Goal: Transaction & Acquisition: Purchase product/service

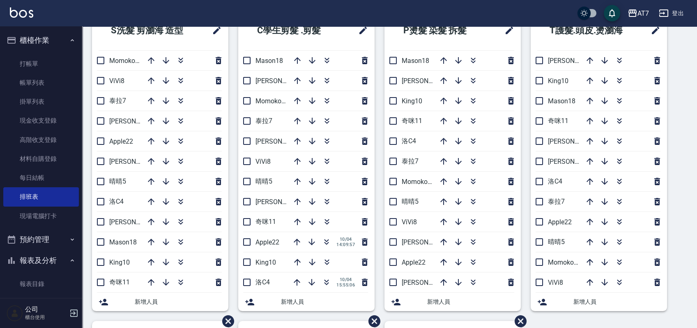
scroll to position [164, 0]
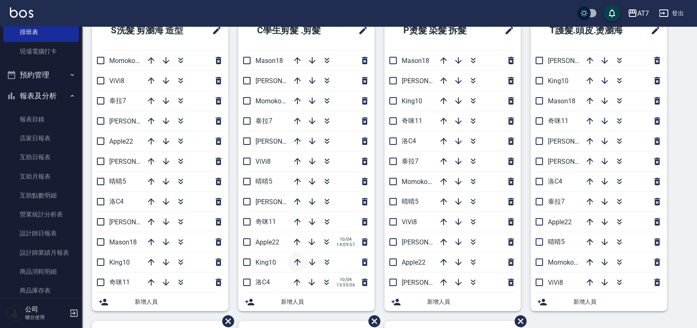
click at [297, 261] on icon "button" at bounding box center [298, 262] width 10 height 10
click at [177, 202] on icon "button" at bounding box center [181, 201] width 10 height 10
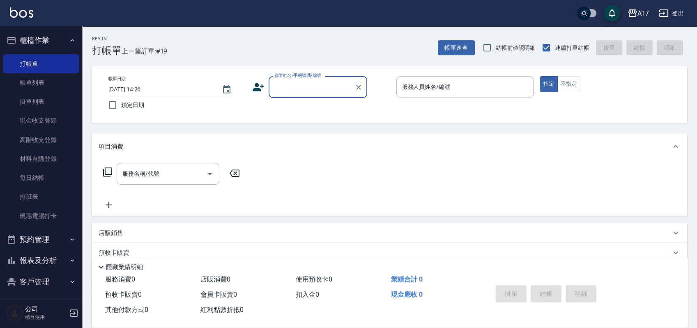
type input "0"
type input "公司/公司15500/15500"
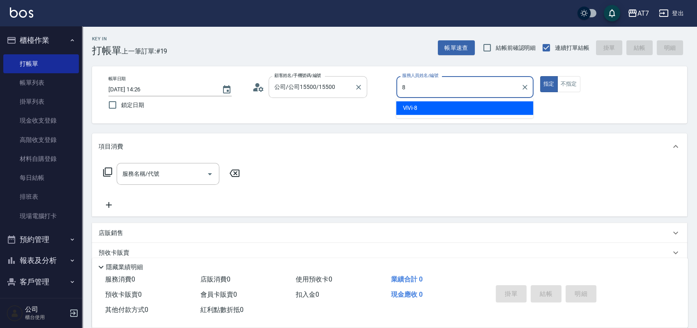
type input "ViVi-8"
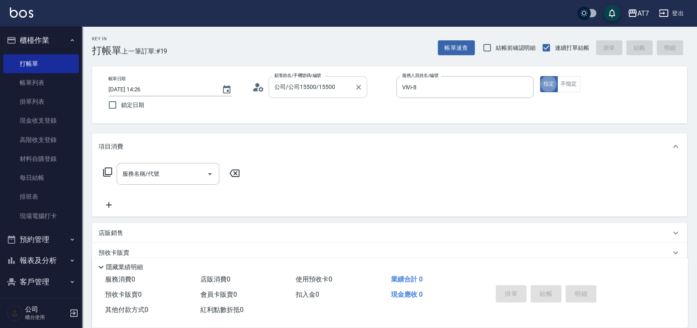
type button "true"
type input "401"
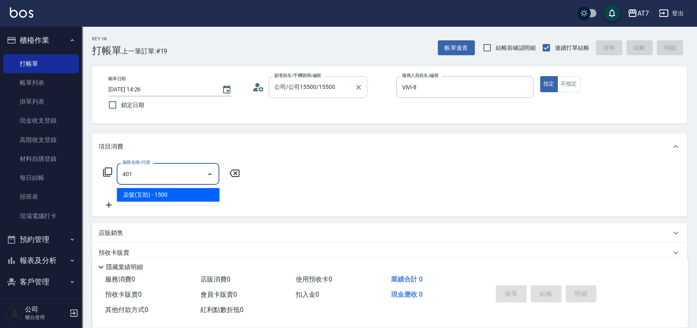
type input "150"
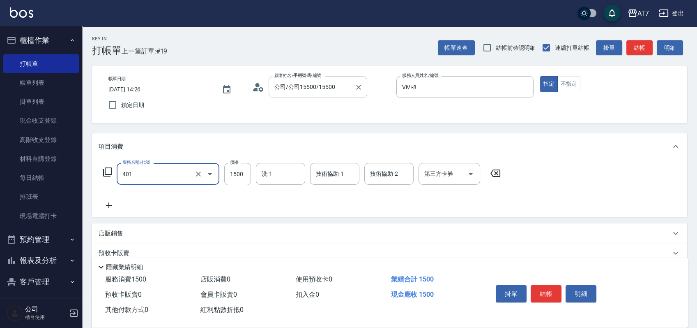
type input "染髮(互助)(401)"
type input "1"
type input "0"
type input "169"
type input "10"
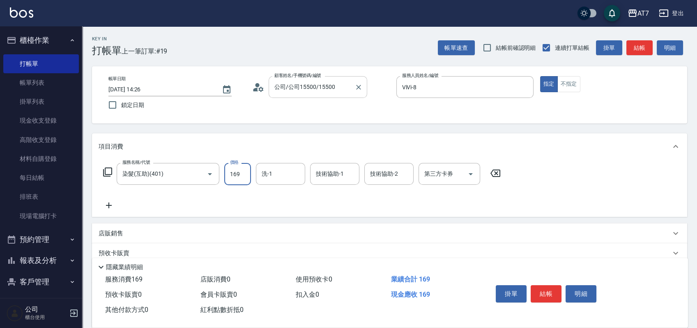
type input "1699"
type input "160"
type input "1699"
type input "小慈-32"
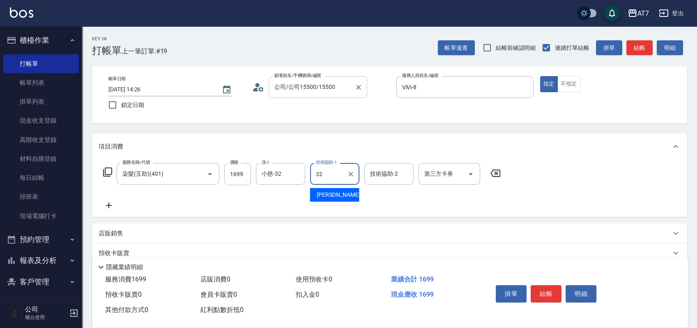
type input "小慈-32"
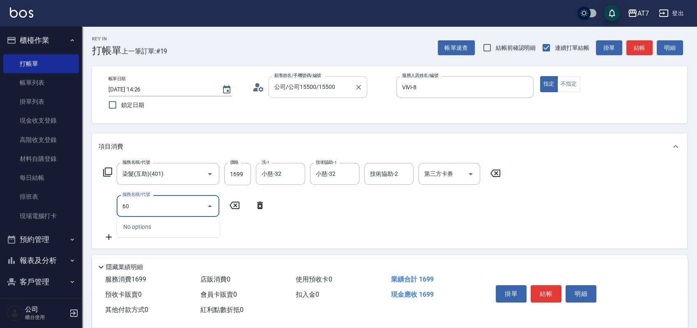
type input "608"
type input "360"
type input "鉑金護髮S（自領(608)"
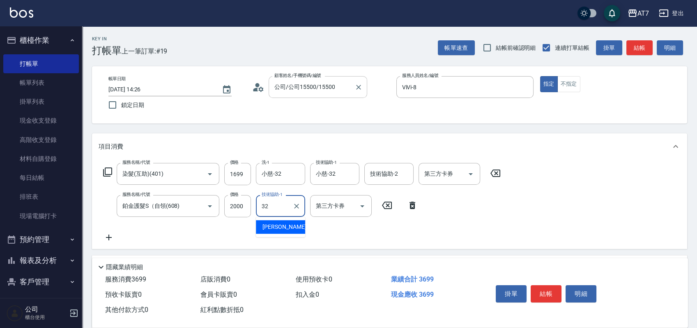
type input "小慈-32"
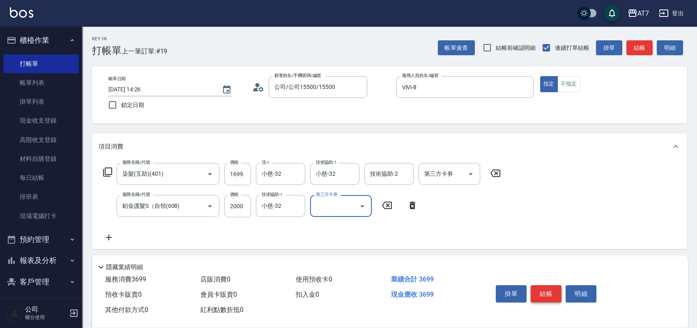
click at [553, 294] on button "結帳" at bounding box center [546, 293] width 31 height 17
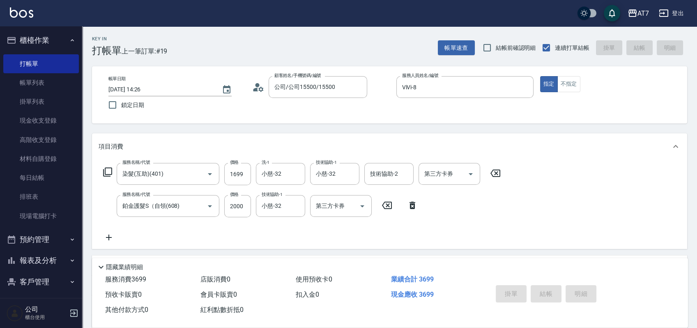
type input "2025/10/04 17:13"
type input "0"
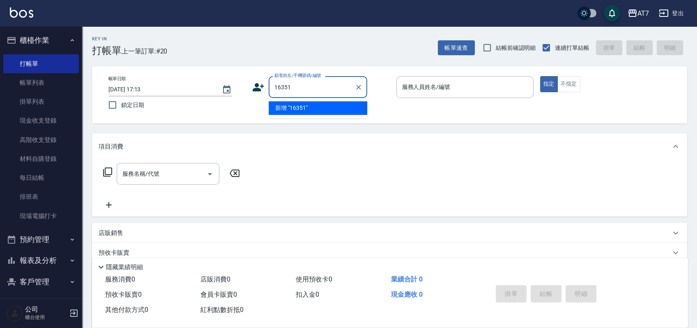
type input "16351"
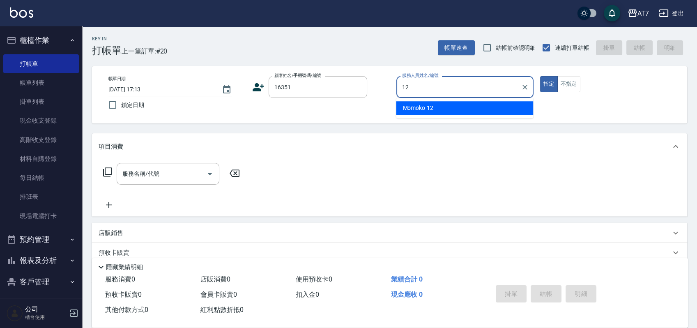
type input "Momoko-12"
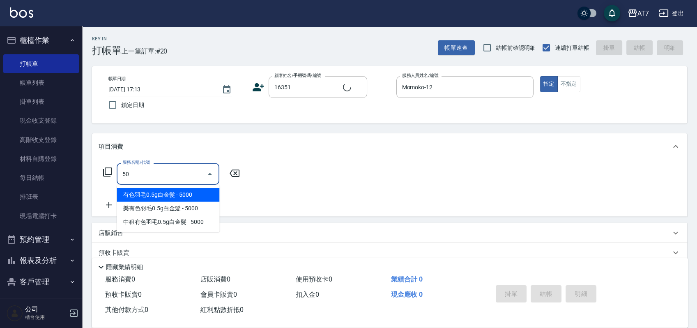
type input "501"
type input "公司/公司16351/16351"
type input "30"
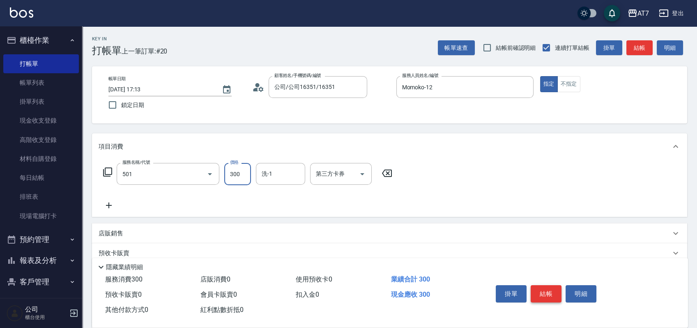
type input "洗髮(互助)(501)"
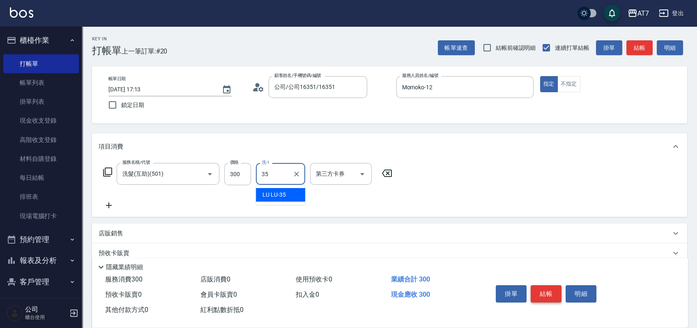
type input "LU LU-35"
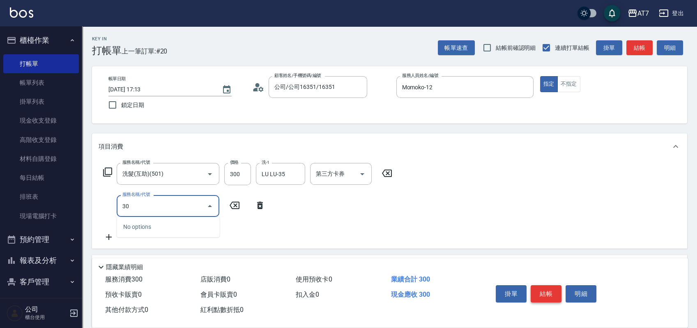
type input "301"
type input "60"
type input "學生剪髮(301)"
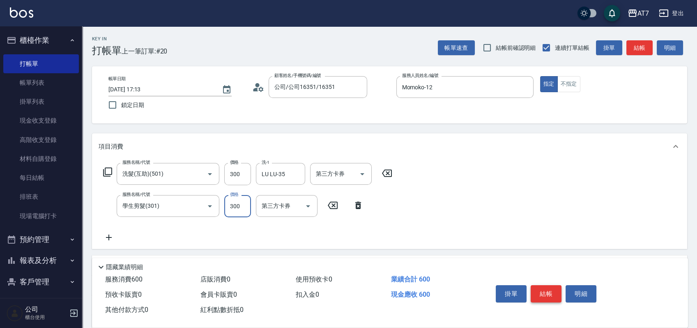
type input "2"
type input "30"
type input "250"
type input "50"
type input "250"
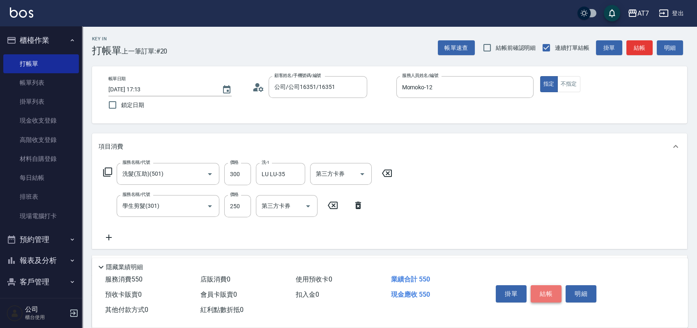
click at [553, 294] on button "結帳" at bounding box center [546, 293] width 31 height 17
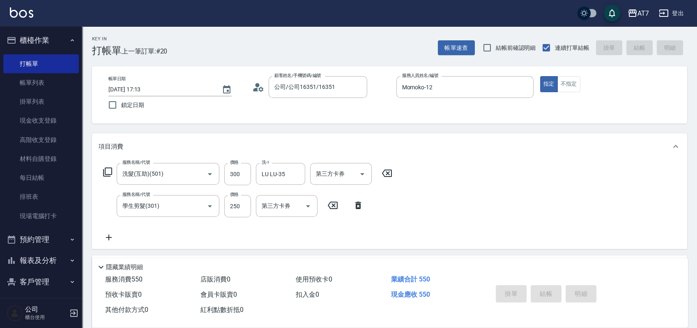
type input "0"
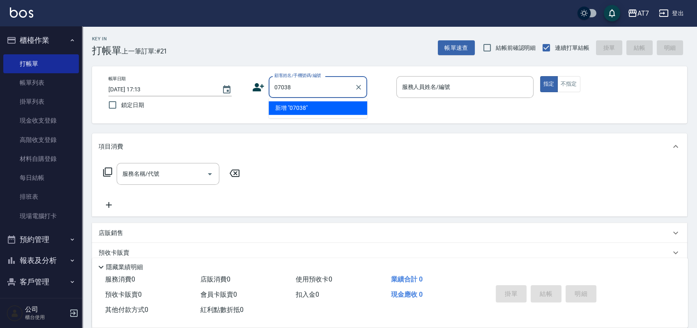
type input "07038"
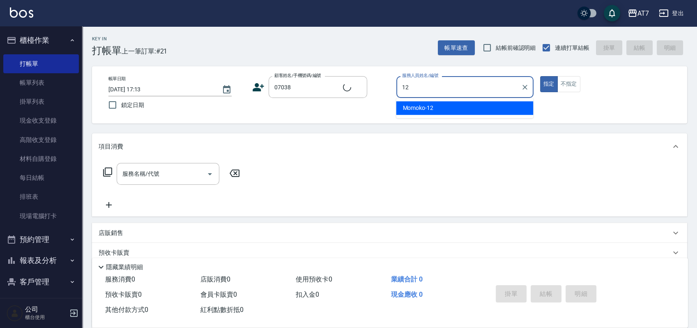
type input "12"
type input "公司/公司07038/07038"
type input "Momoko-12"
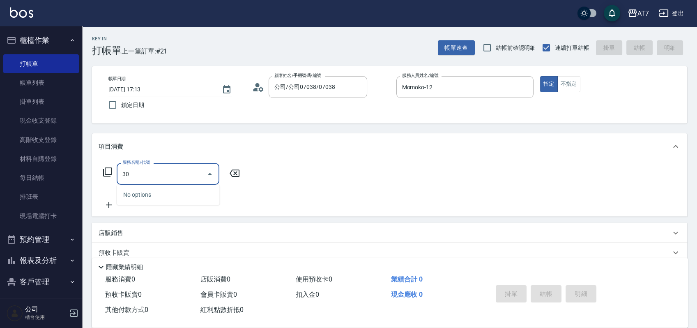
type input "304"
type input "40"
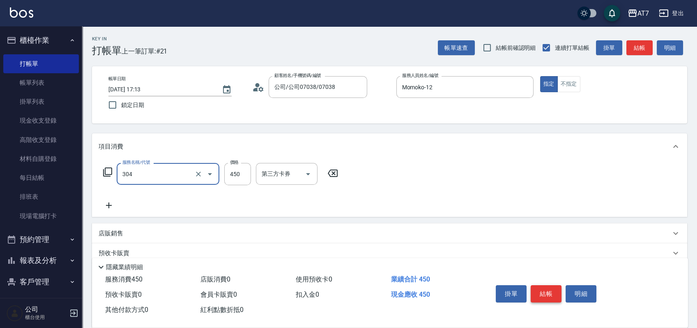
type input "A+級剪髮(304)"
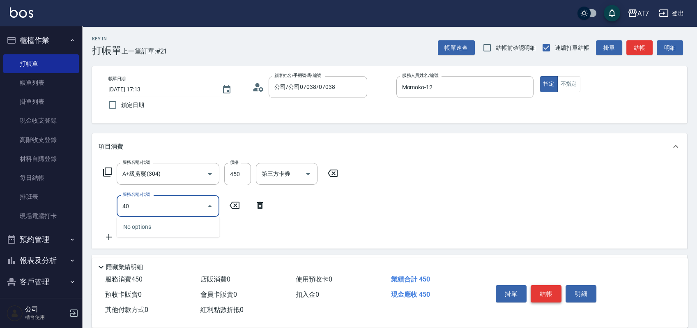
type input "401"
type input "190"
type input "染髮(互助)(401)"
type input "1"
type input "40"
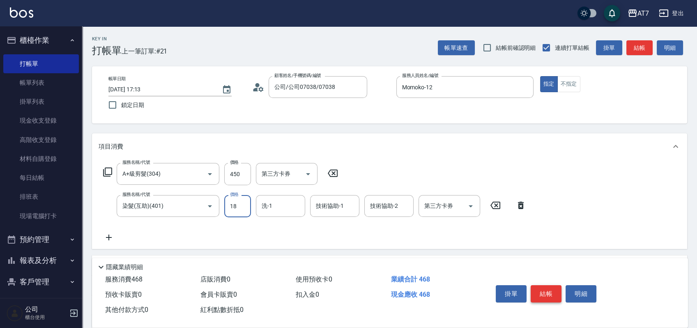
type input "188"
type input "230"
type input "1880"
type input "依依-30"
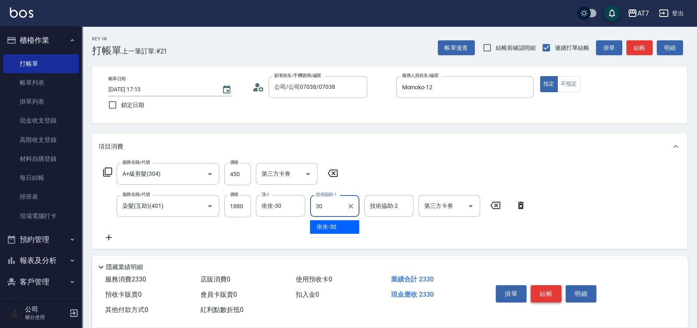
type input "依依-30"
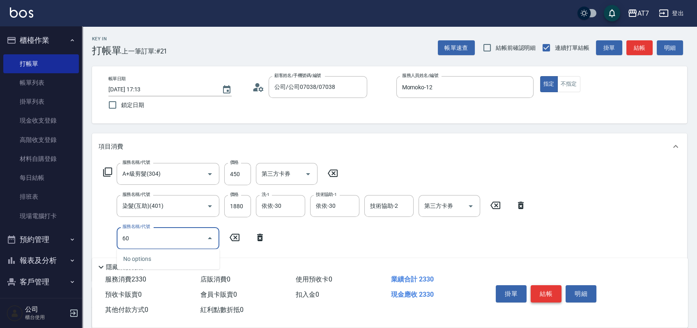
type input "608"
type input "430"
type input "鉑金護髮S（自領(608)"
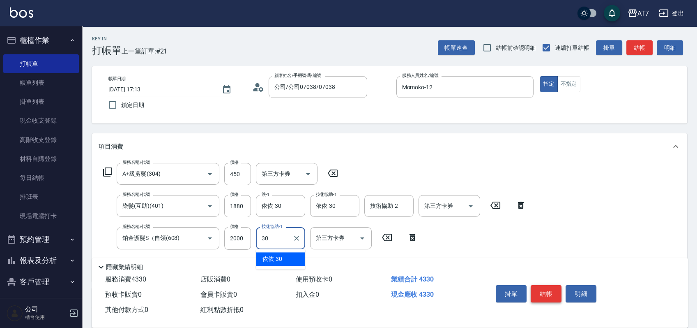
type input "依依-30"
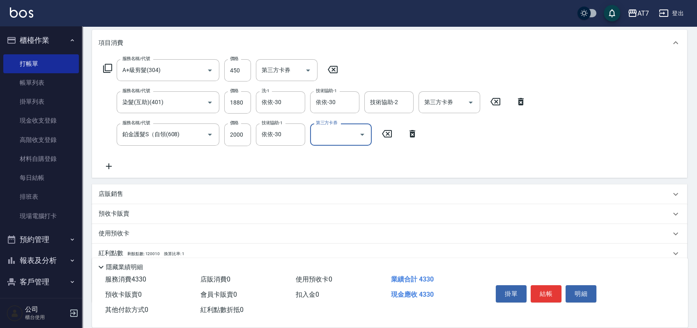
scroll to position [156, 0]
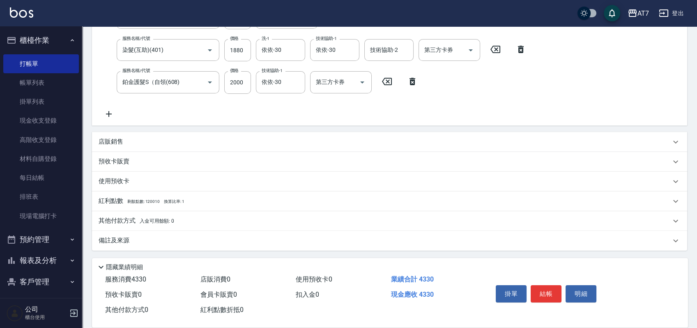
click at [563, 143] on div "店販銷售" at bounding box center [385, 141] width 573 height 9
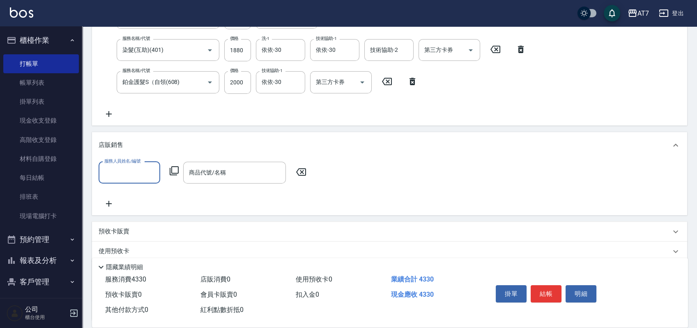
scroll to position [0, 0]
type input "Momoko-12"
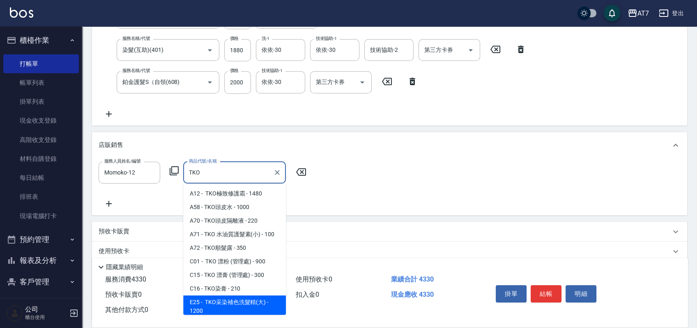
click at [235, 305] on span "E25 - TKO采染補色洗髮精(大) - 1200" at bounding box center [234, 306] width 103 height 22
type input "TKO采染補色洗髮精(大)"
type input "550"
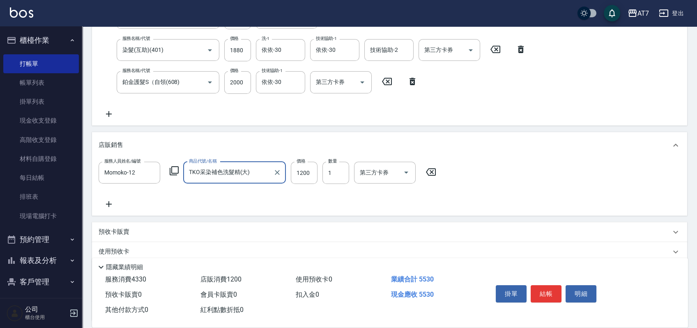
type input "TKO采染補色洗髮精(大)"
type input "1"
type input "430"
type input "110"
type input "440"
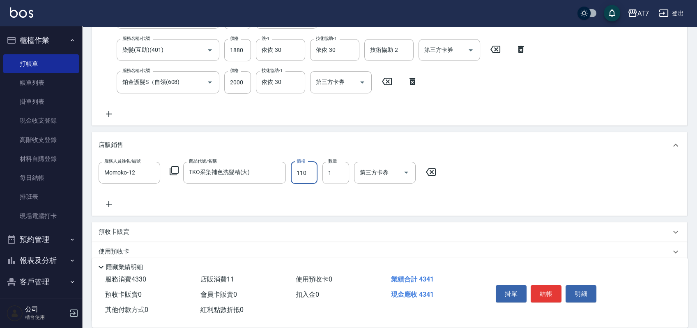
type input "1100"
type input "540"
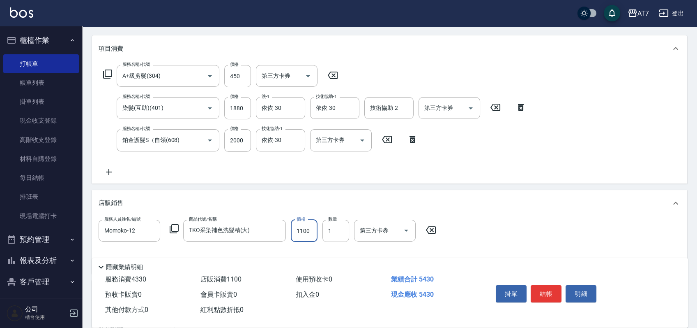
scroll to position [46, 0]
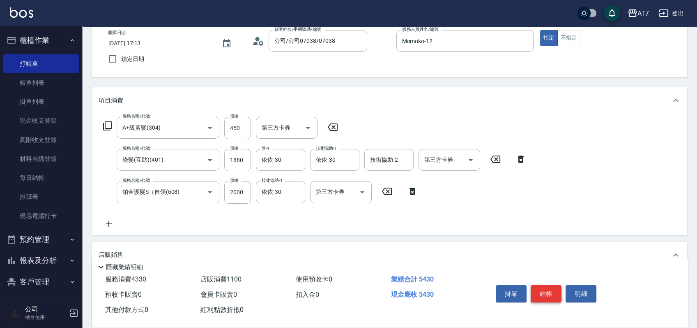
type input "1100"
click at [543, 290] on button "結帳" at bounding box center [546, 293] width 31 height 17
type input "2025/10/04 17:14"
type input "0"
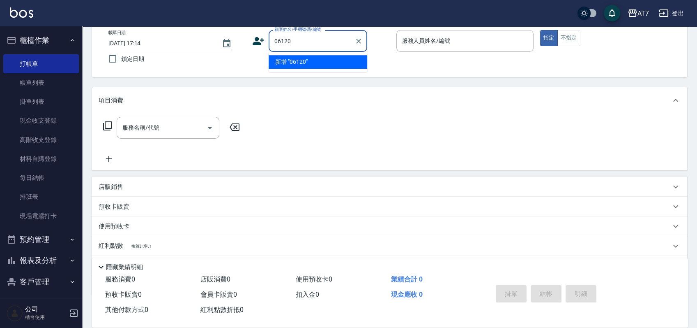
type input "06120"
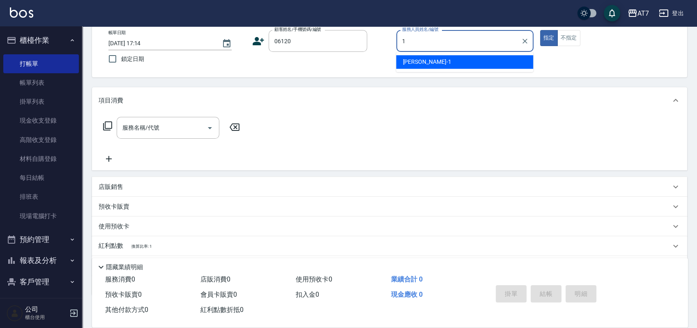
type input "[PERSON_NAME]-1"
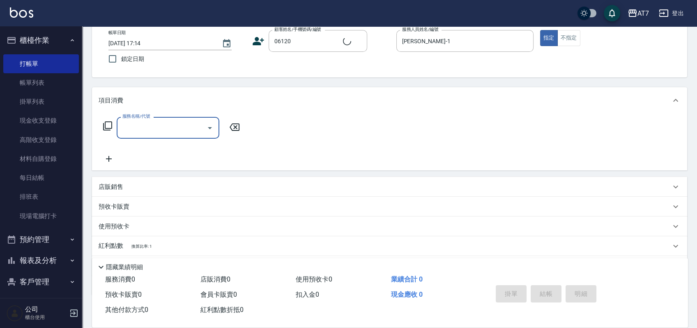
type input "3"
type input "公司單/06120-1/06120"
type input "301"
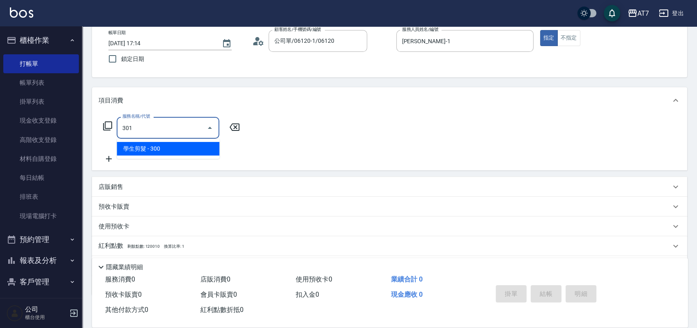
type input "30"
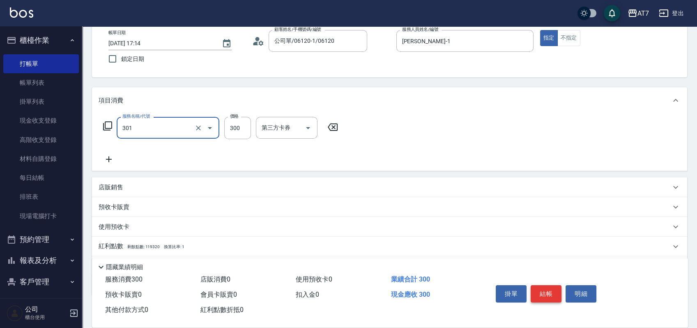
type input "學生剪髮(301)"
click at [543, 290] on button "結帳" at bounding box center [546, 293] width 31 height 17
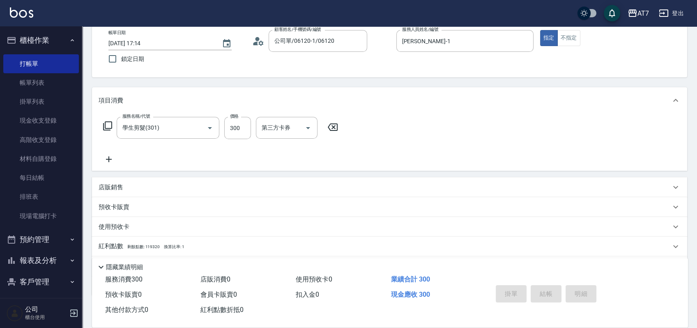
type input "0"
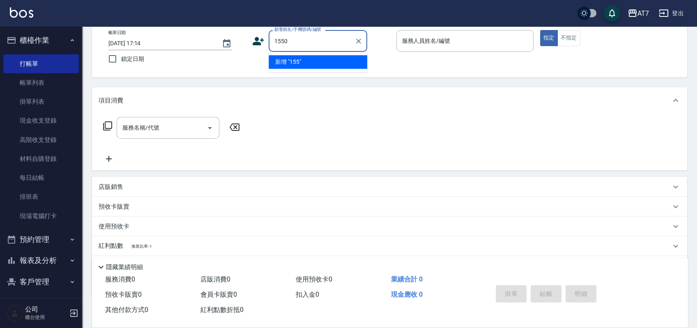
type input "15500"
click at [360, 41] on icon "Clear" at bounding box center [359, 41] width 8 height 8
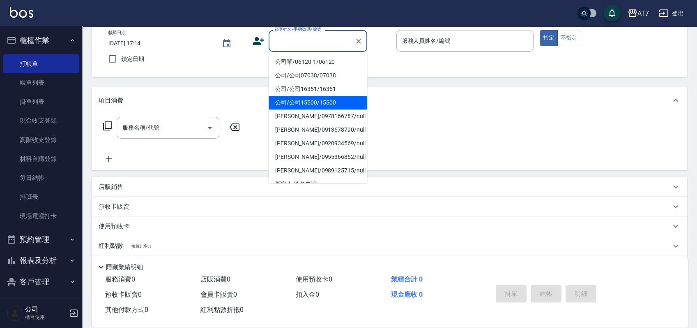
click at [305, 48] on div "顧客姓名/手機號碼/編號" at bounding box center [318, 41] width 99 height 22
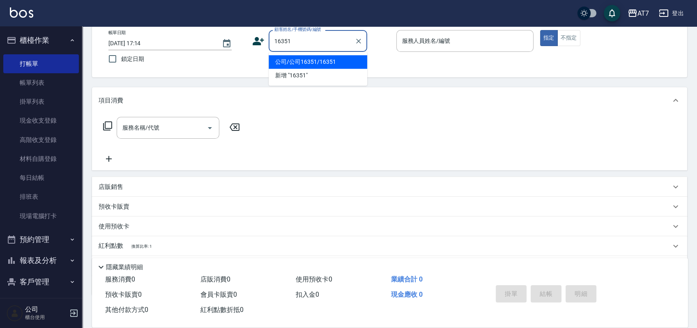
type input "公司/公司16351/16351"
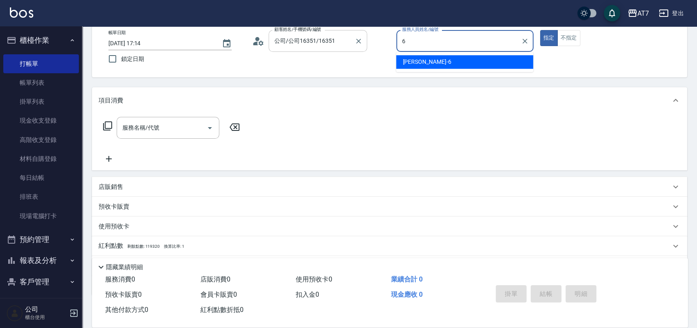
type input "[PERSON_NAME]-6"
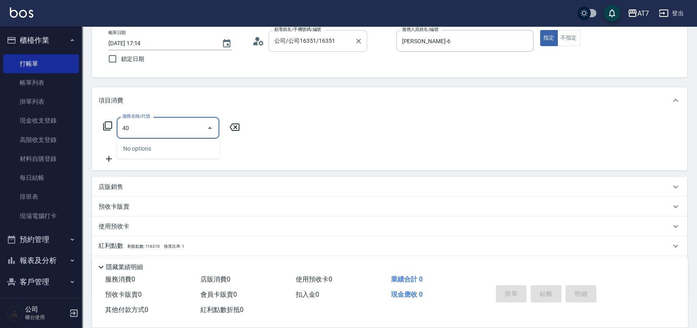
type input "401"
type input "150"
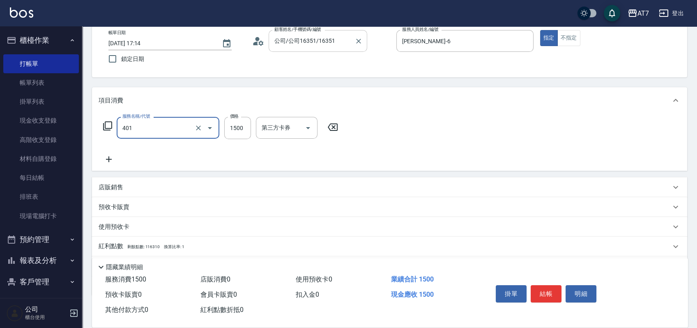
type input "染髮(互助)(401)"
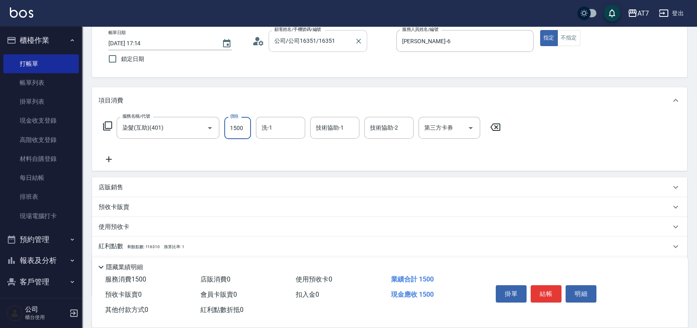
type input "1"
type input "0"
type input "120"
type input "10"
type input "1200"
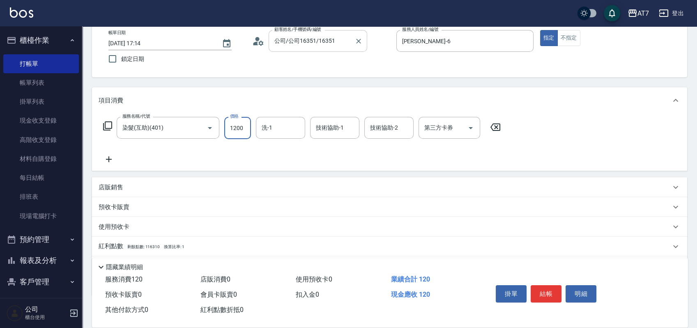
type input "120"
type input "1200"
type input "Sandy-25"
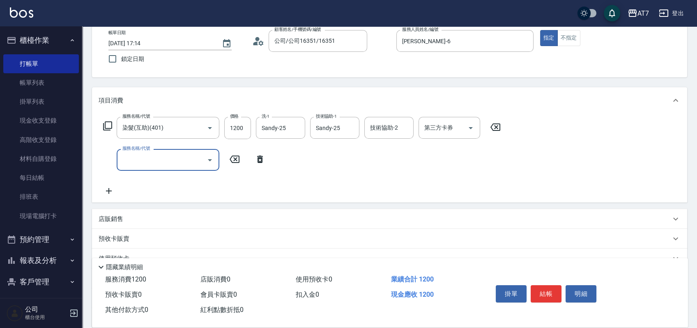
click at [440, 219] on div "店販銷售" at bounding box center [385, 219] width 573 height 9
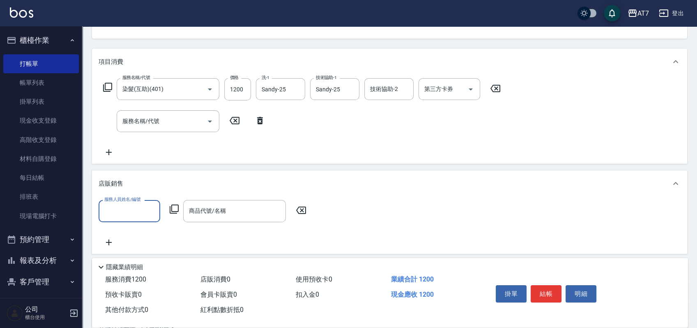
scroll to position [101, 0]
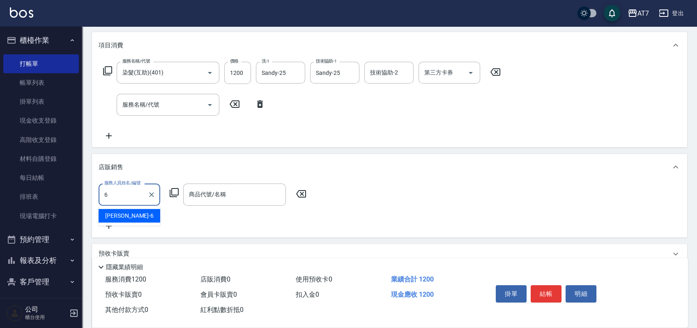
type input "[PERSON_NAME]-6"
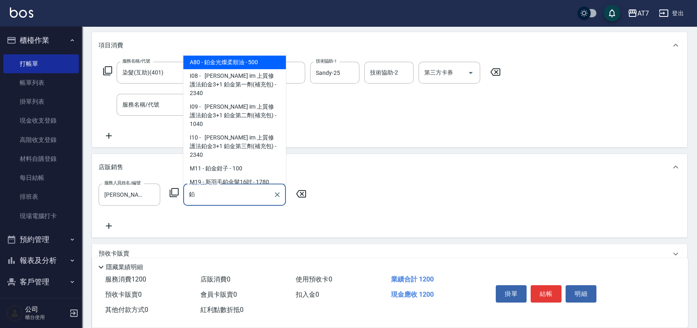
type input "鉑金光燦柔順油"
type input "170"
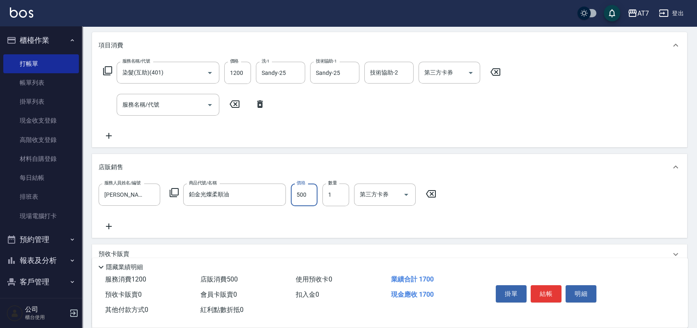
type input "3"
type input "120"
type input "350"
type input "150"
type input "350"
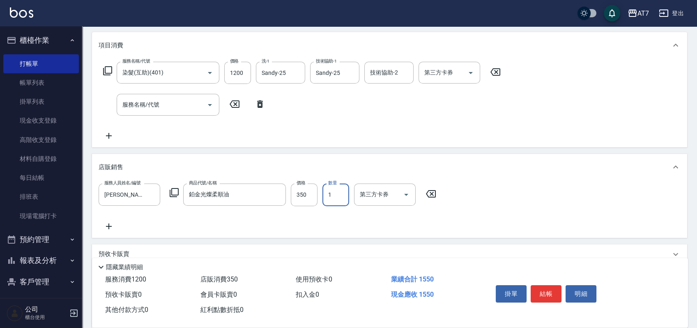
type input "3"
type input "220"
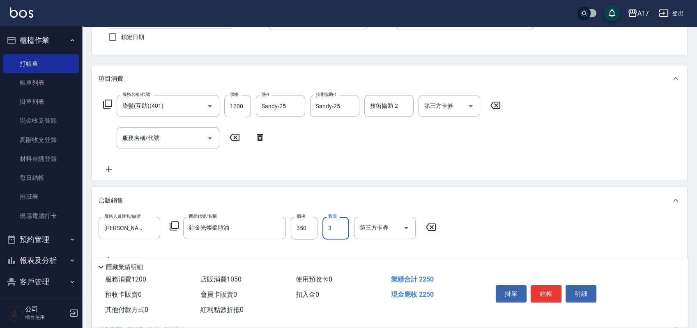
scroll to position [0, 0]
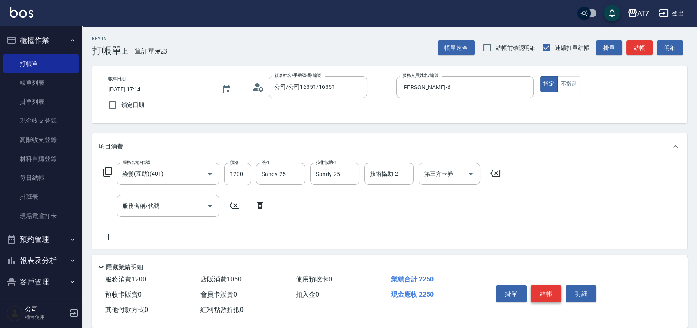
type input "3"
click at [541, 294] on button "結帳" at bounding box center [546, 293] width 31 height 17
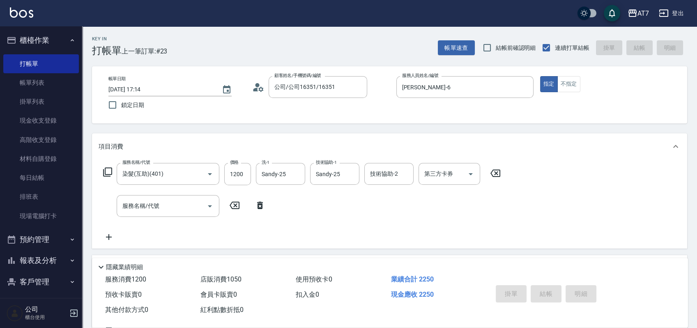
type input "0"
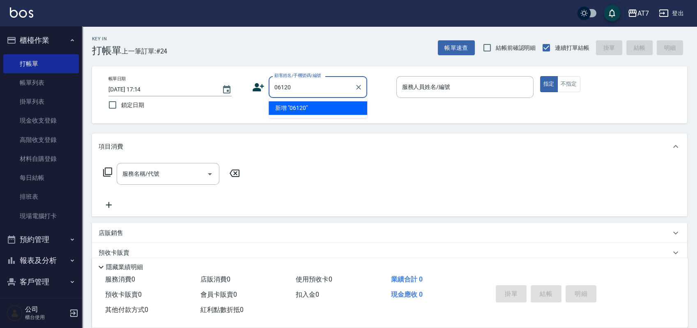
type input "06120"
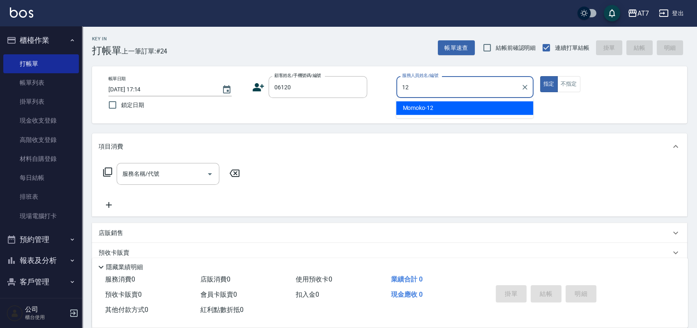
type input "Momoko-12"
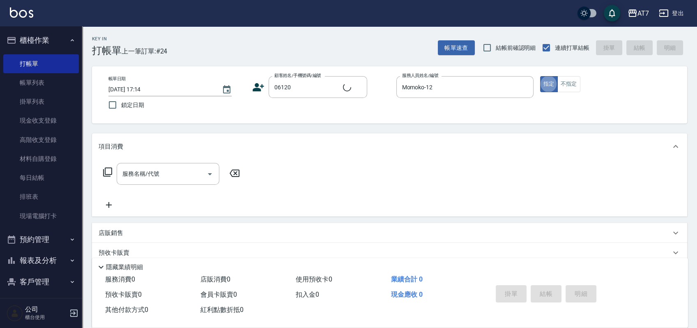
type input "公司單/06120-1/06120"
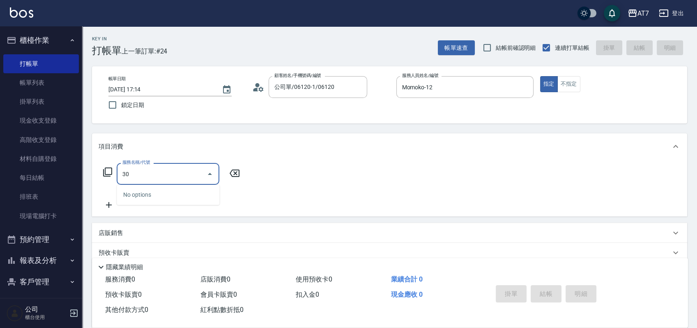
type input "304"
type input "40"
type input "A+級剪髮(304)"
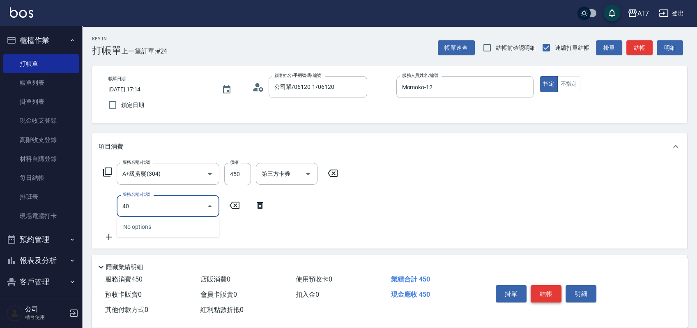
type input "401"
type input "190"
type input "染髮(互助)(401)"
type input "40"
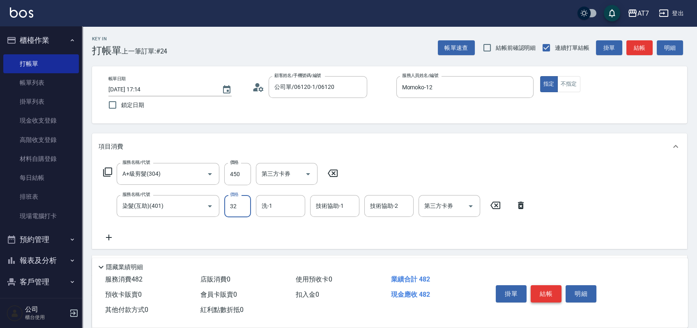
type input "328"
type input "370"
type input "3280"
type input "LU LU-35"
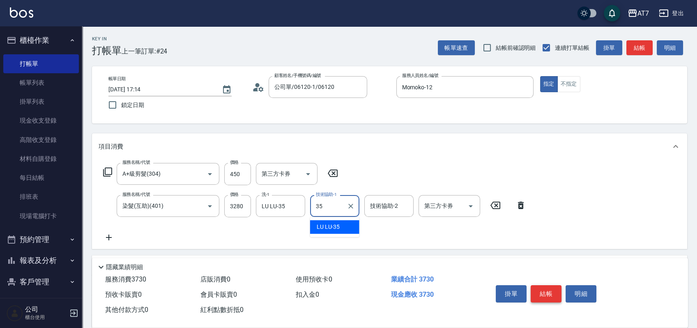
type input "LU LU-35"
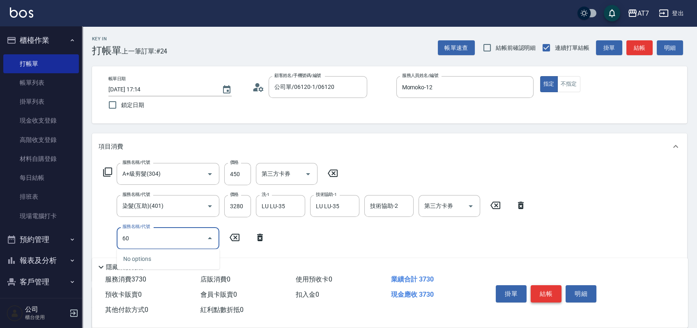
type input "608"
type input "570"
type input "鉑金護髮S（自領(608)"
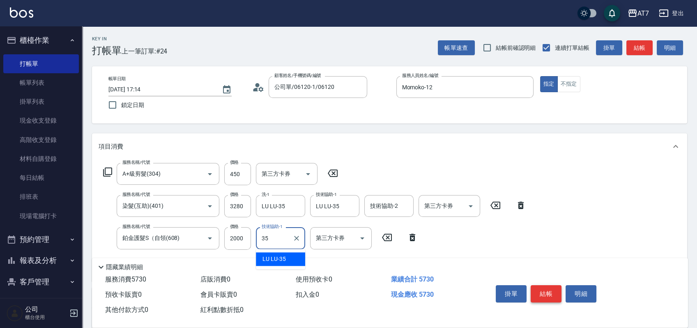
type input "LU LU-35"
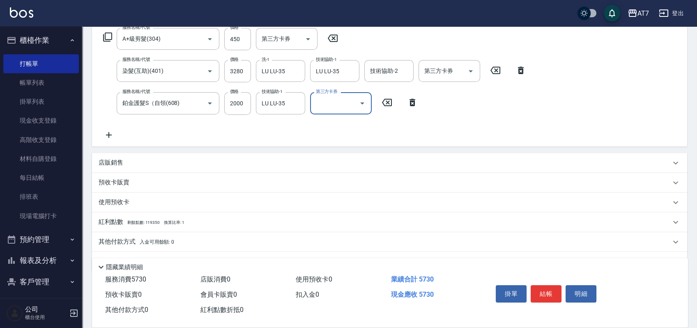
scroll to position [156, 0]
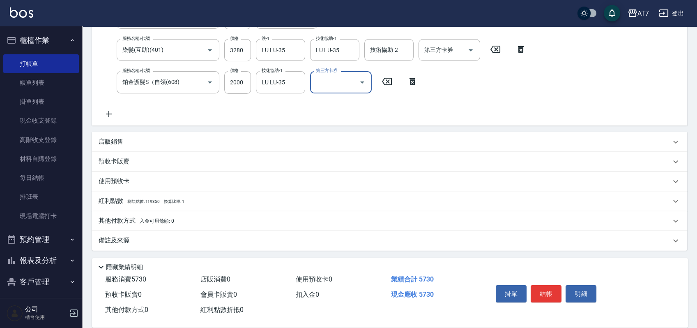
click at [278, 215] on div "其他付款方式 入金可用餘額: 0" at bounding box center [390, 221] width 596 height 20
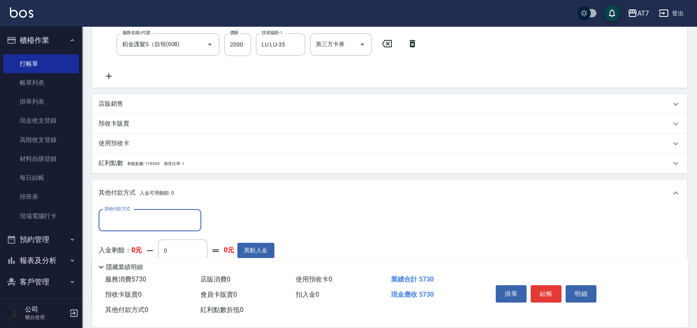
scroll to position [210, 0]
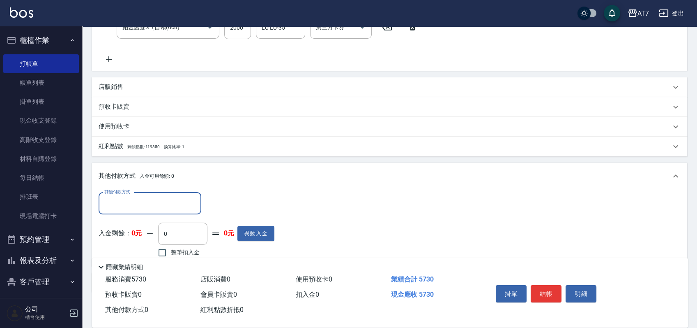
click at [193, 81] on div "店販銷售" at bounding box center [390, 87] width 596 height 20
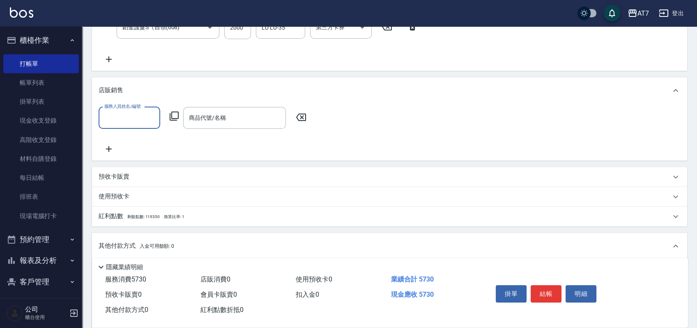
scroll to position [0, 0]
type input "Momoko-12"
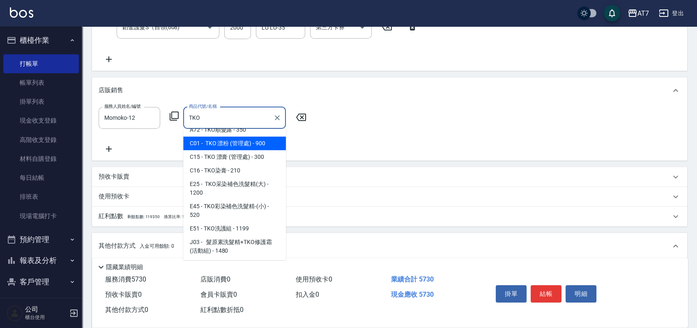
scroll to position [64, 0]
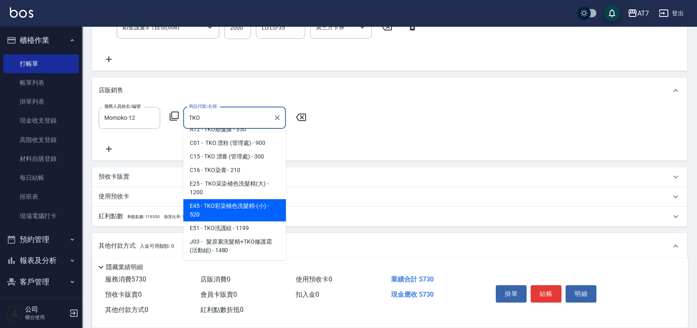
click at [240, 208] on span "E45 - TKO彩染補色洗髮精-(小) - 520" at bounding box center [234, 210] width 103 height 22
type input "TKO彩染補色洗髮精-(小)"
type input "620"
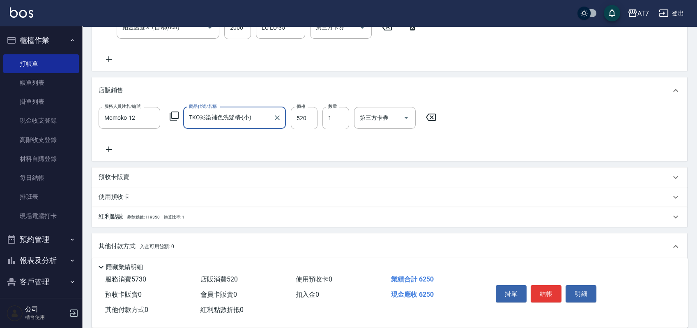
scroll to position [0, 0]
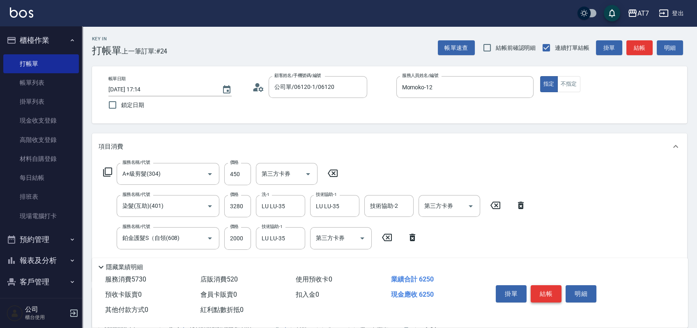
type input "TKO彩染補色洗髮精-(小)"
click at [551, 291] on button "結帳" at bounding box center [546, 293] width 31 height 17
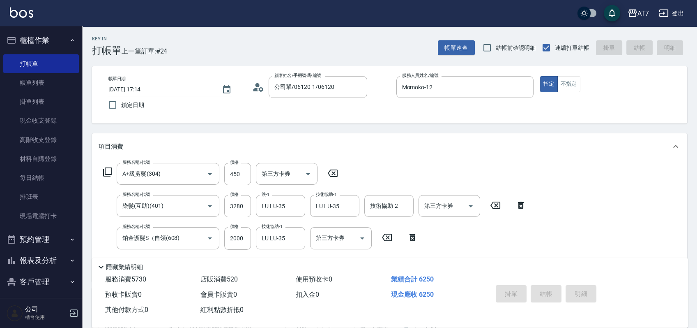
type input "2025/10/04 17:16"
type input "0"
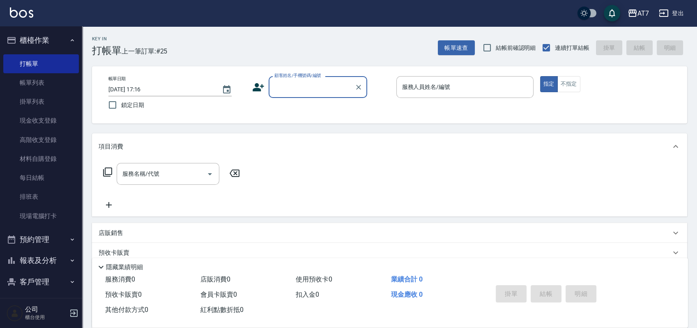
type input "1"
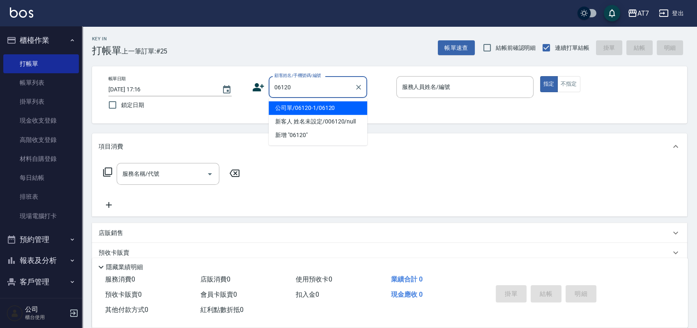
type input "06120"
type input "1"
type input "公司單/06120-1/06120"
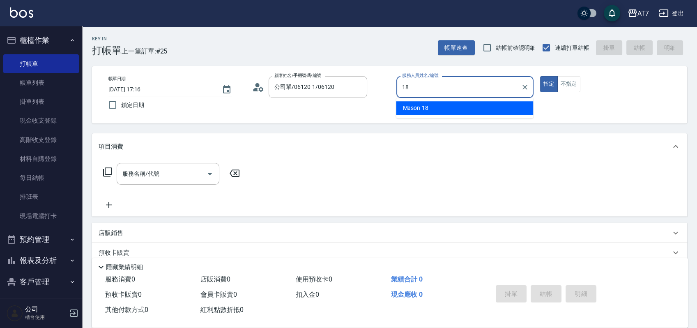
type input "Mason-18"
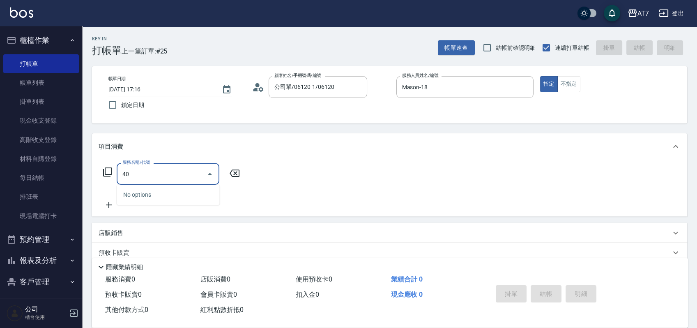
type input "401"
type input "150"
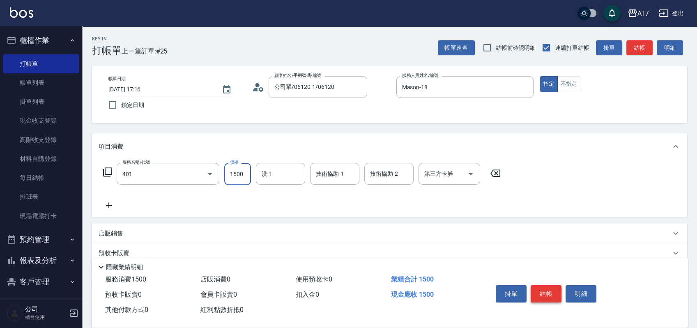
type input "染髮(互助)(401)"
type input "1"
type input "0"
type input "159"
type input "10"
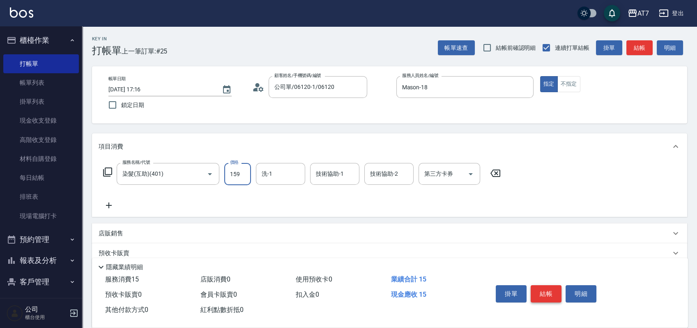
type input "1599"
type input "150"
type input "1599"
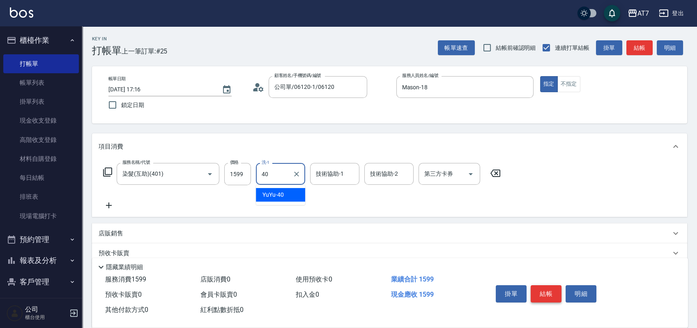
type input "YuYu-40"
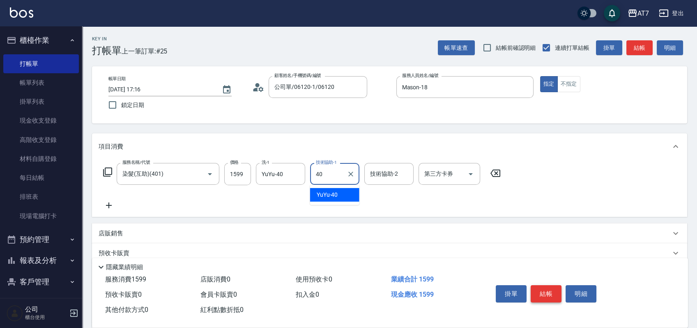
type input "YuYu-40"
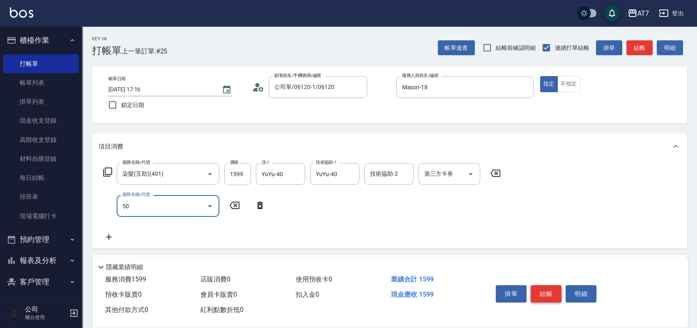
type input "504"
type input "160"
type input "潤絲(504)"
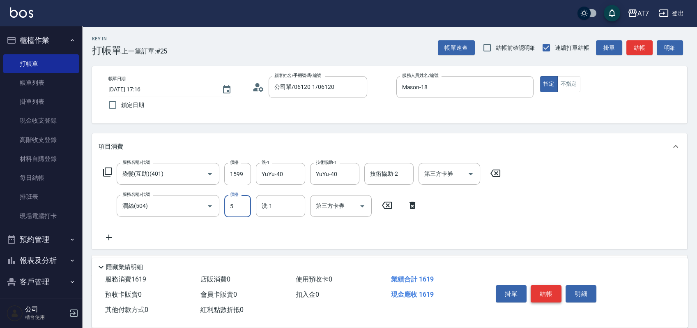
type input "50"
type input "YuYu-40"
click at [551, 291] on button "結帳" at bounding box center [546, 293] width 31 height 17
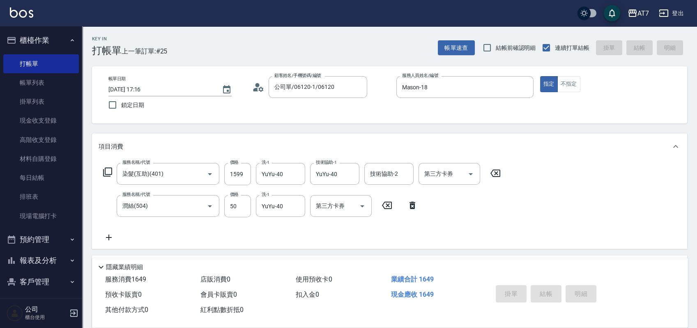
type input "2025/10/04 17:17"
type input "0"
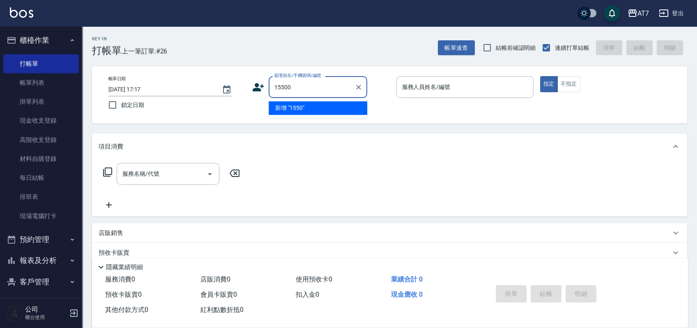
type input "15500"
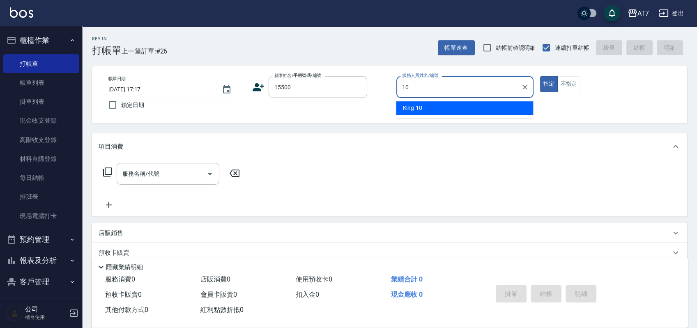
type input "[PERSON_NAME]-10"
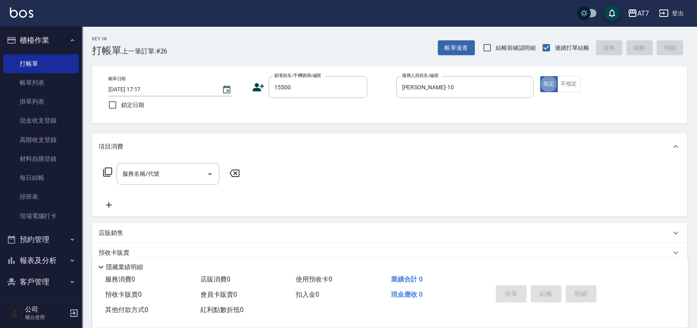
type input "公司/公司15500/15500"
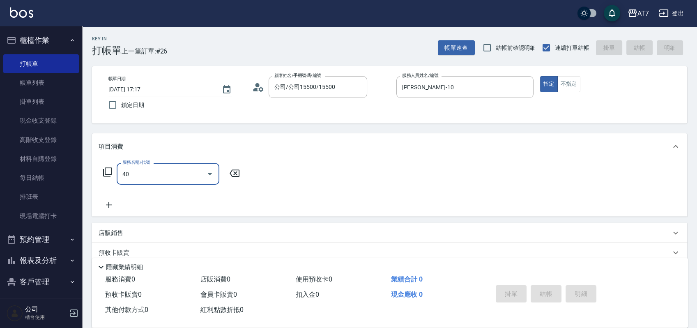
type input "401"
type input "150"
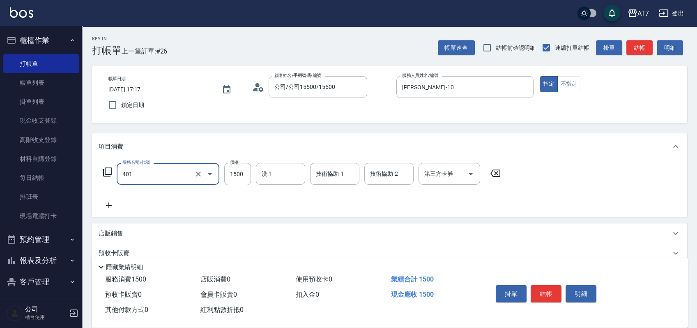
type input "染髮(互助)(401)"
type input "1"
type input "0"
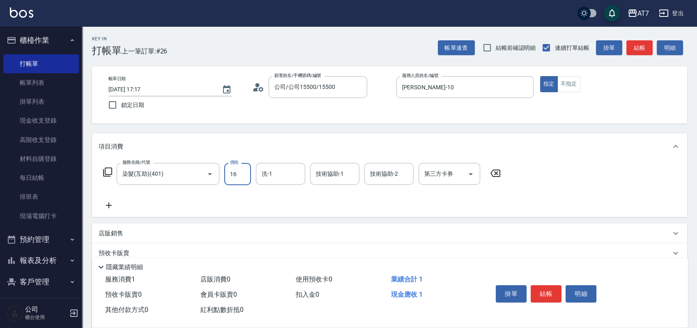
type input "168"
type input "10"
type input "1680"
type input "160"
type input "1680"
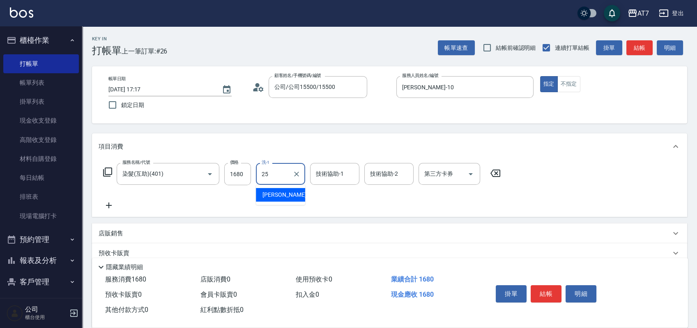
type input "Sandy-25"
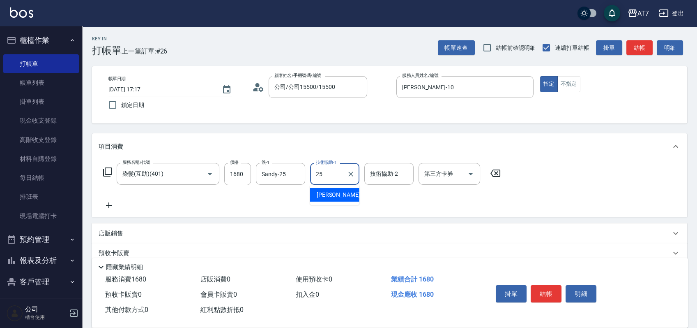
type input "Sandy-25"
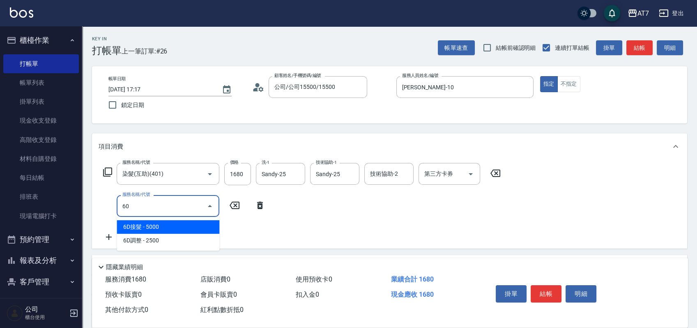
type input "607"
type input "310"
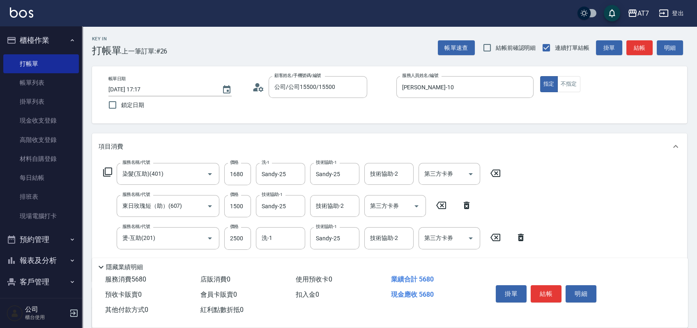
click at [109, 171] on icon at bounding box center [108, 172] width 10 height 10
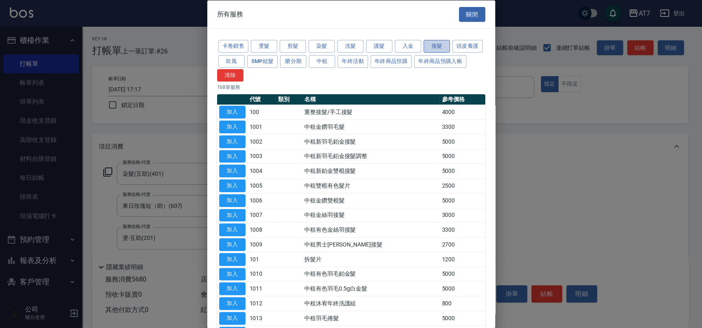
click at [438, 44] on button "接髮" at bounding box center [436, 46] width 26 height 13
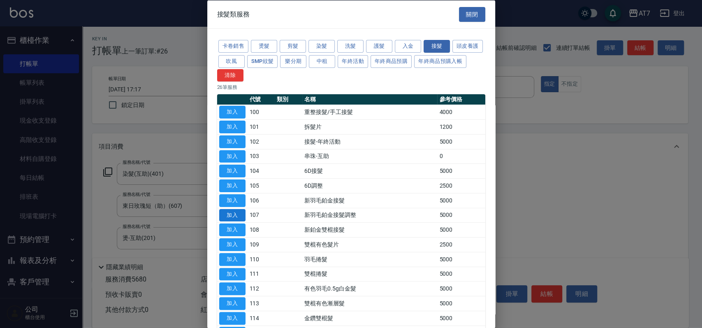
click at [233, 217] on button "加入" at bounding box center [232, 214] width 26 height 13
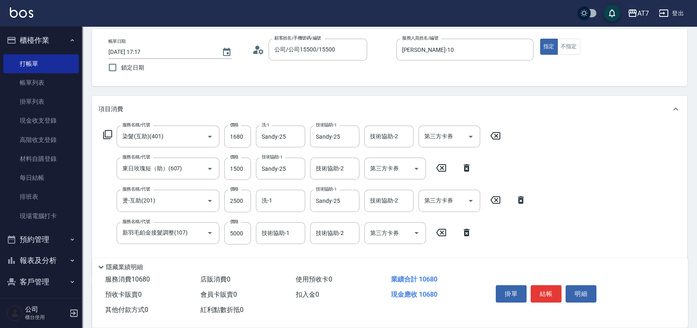
scroll to position [55, 0]
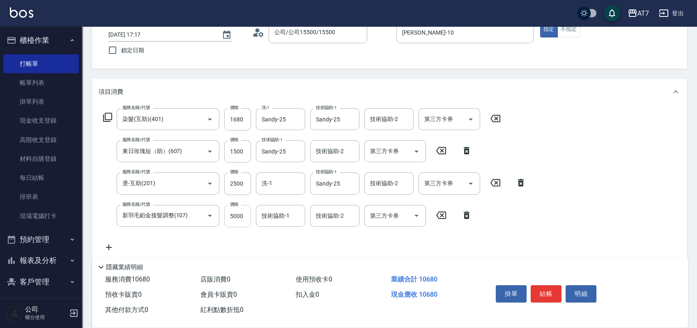
click at [233, 216] on input "5000" at bounding box center [237, 216] width 27 height 22
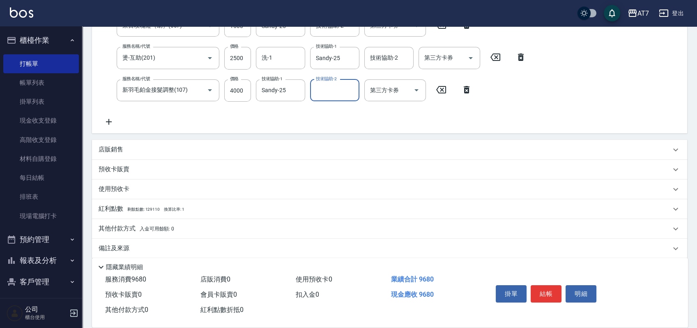
scroll to position [187, 0]
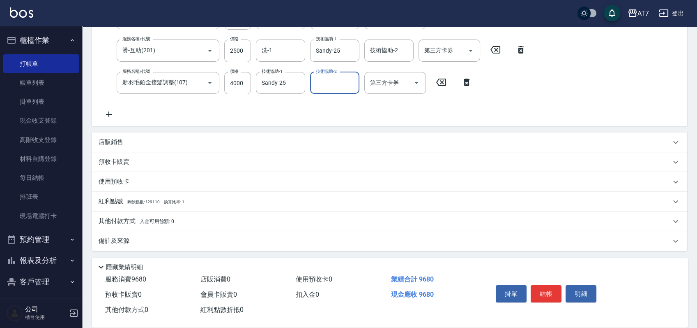
click at [234, 219] on div "其他付款方式 入金可用餘額: 0" at bounding box center [385, 221] width 573 height 9
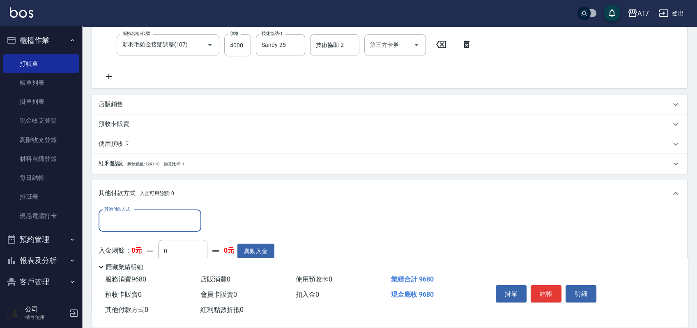
scroll to position [243, 0]
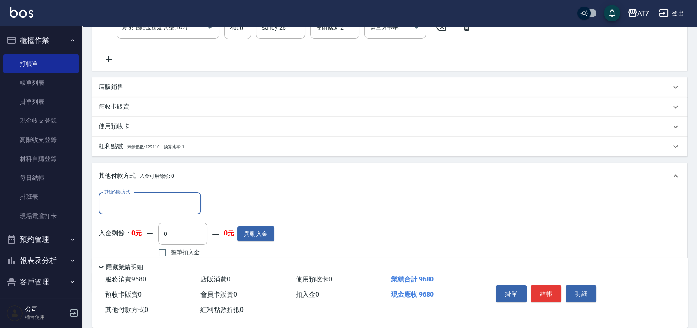
click at [148, 202] on input "其他付款方式" at bounding box center [149, 203] width 95 height 14
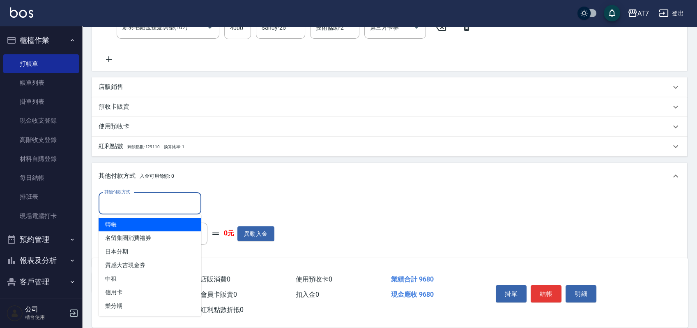
click at [145, 224] on span "轉帳" at bounding box center [150, 224] width 103 height 14
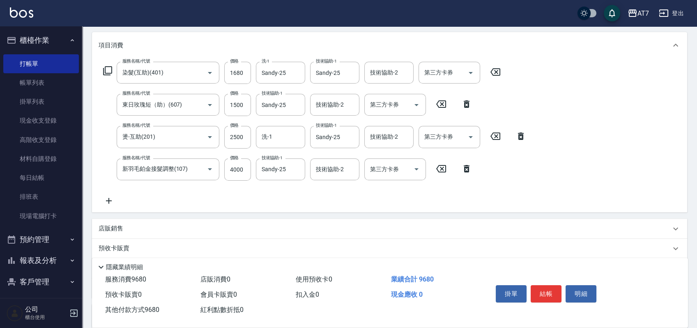
scroll to position [0, 0]
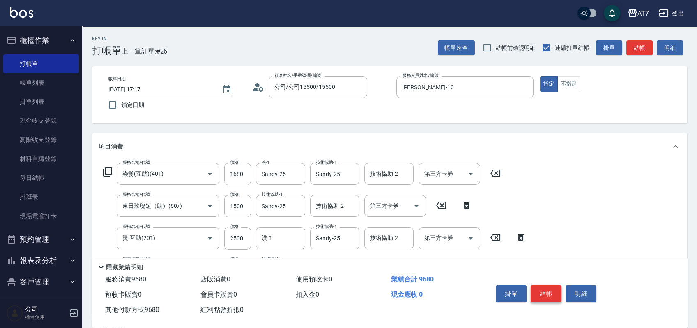
click at [538, 291] on button "結帳" at bounding box center [546, 293] width 31 height 17
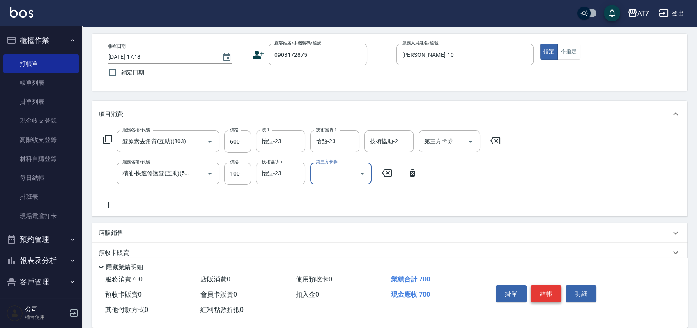
scroll to position [55, 0]
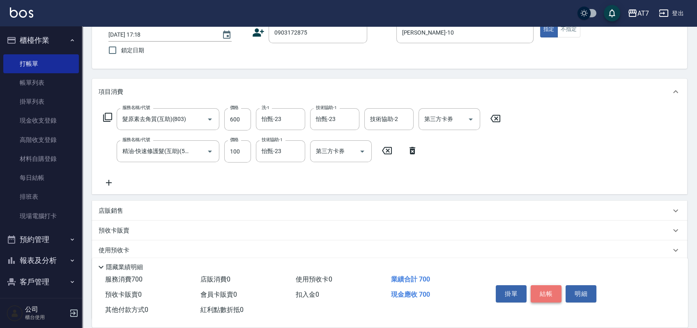
click at [538, 291] on button "結帳" at bounding box center [546, 293] width 31 height 17
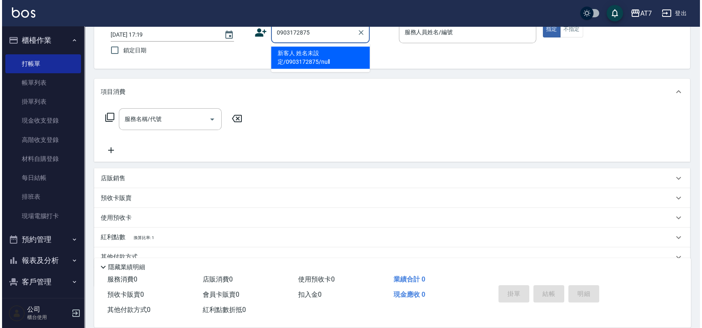
scroll to position [0, 0]
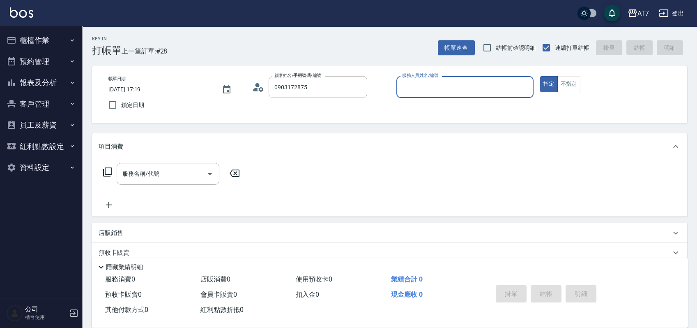
type input "新客人 姓名未設定/0903172875/null"
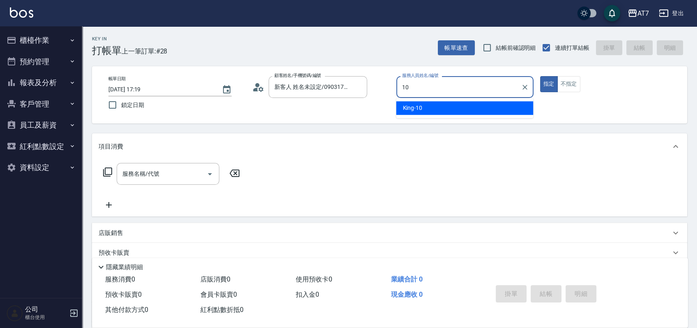
type input "[PERSON_NAME]-10"
type button "true"
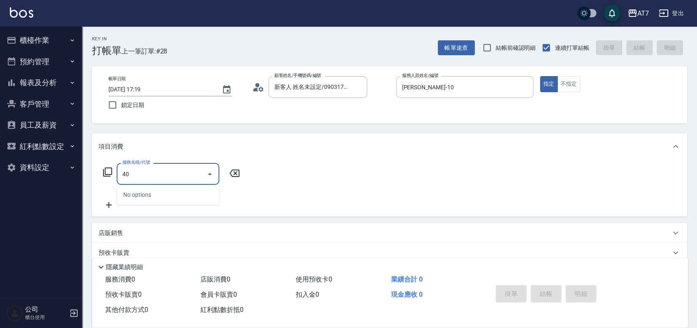
type input "401"
type input "150"
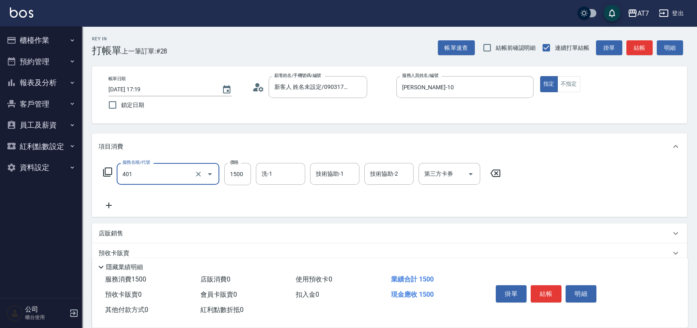
type input "染髮(互助)(401)"
type input "1"
type input "0"
type input "168"
type input "160"
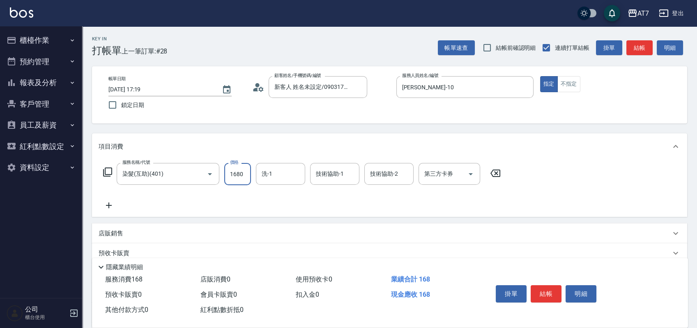
type input "1680"
type input "Sandy-25"
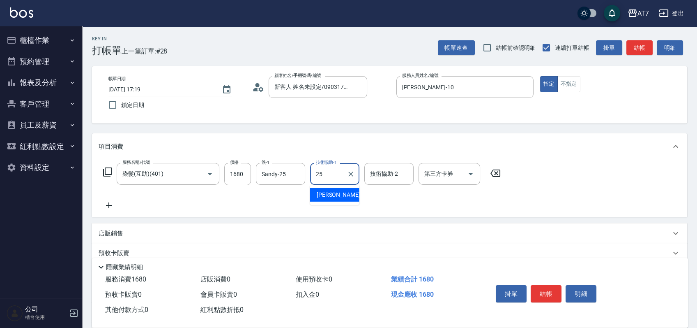
type input "Sandy-25"
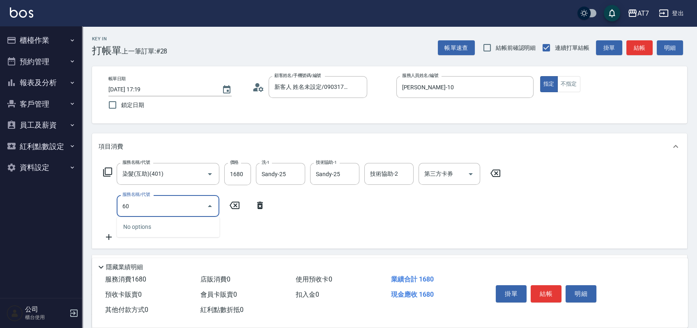
type input "603"
type input "240"
type input "TKO護髮（助(603)"
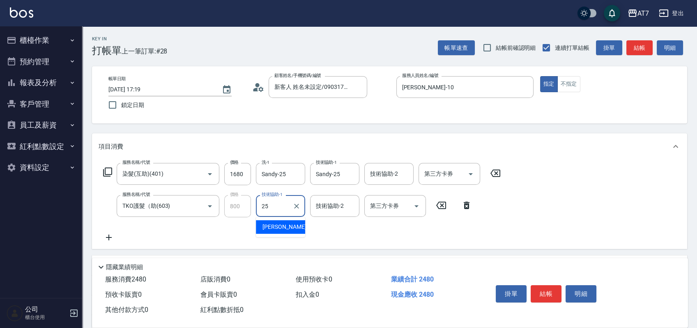
type input "Sandy-25"
click at [105, 173] on icon at bounding box center [107, 171] width 9 height 9
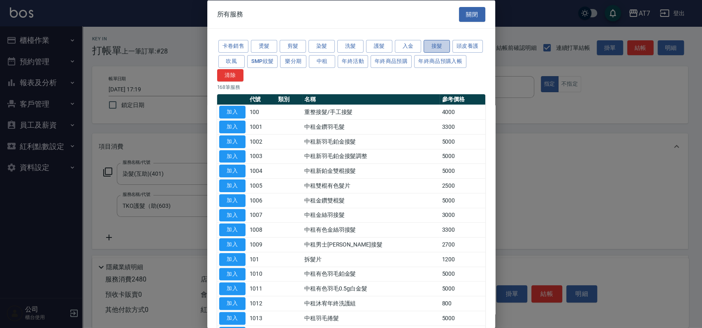
click at [439, 51] on button "接髮" at bounding box center [436, 46] width 26 height 13
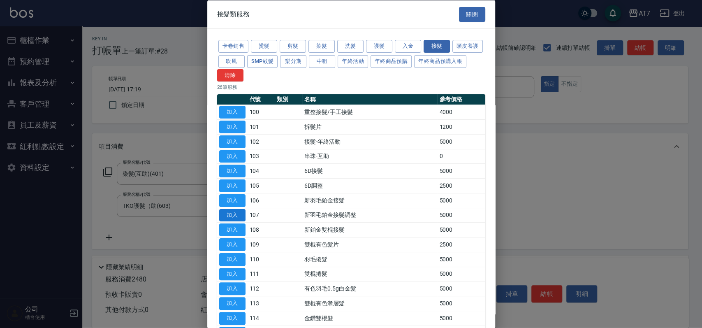
click at [233, 214] on button "加入" at bounding box center [232, 214] width 26 height 13
type input "740"
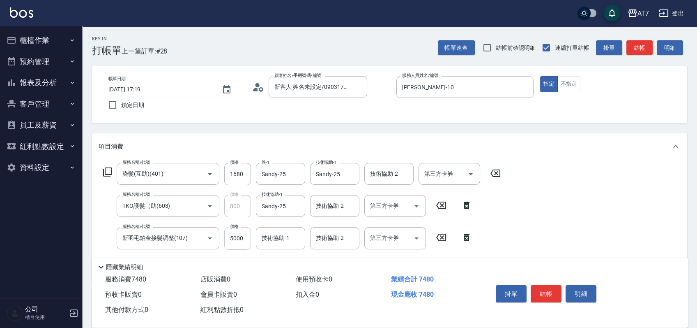
click at [243, 242] on input "5000" at bounding box center [237, 238] width 27 height 22
type input "4"
type input "240"
type input "40"
type input "250"
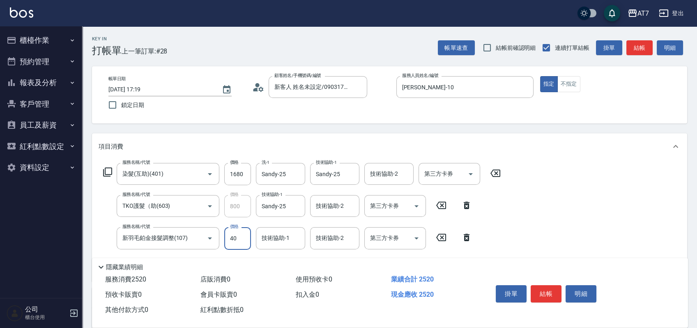
type input "400"
type input "280"
type input "4000"
type input "640"
type input "4000"
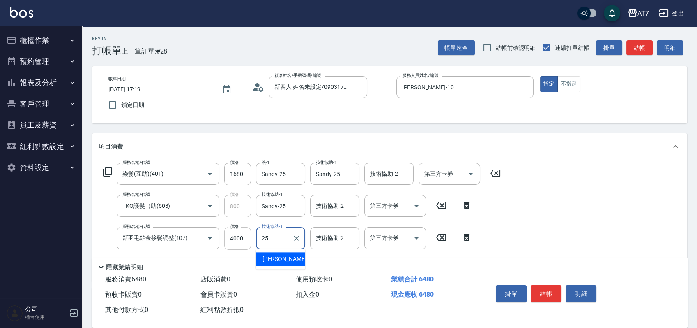
type input "Sandy-25"
click at [539, 294] on button "結帳" at bounding box center [546, 293] width 31 height 17
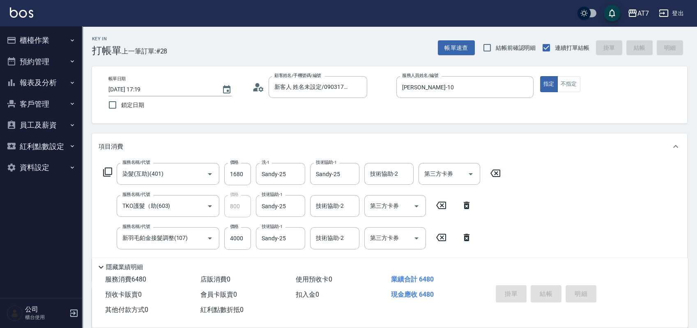
type input "0"
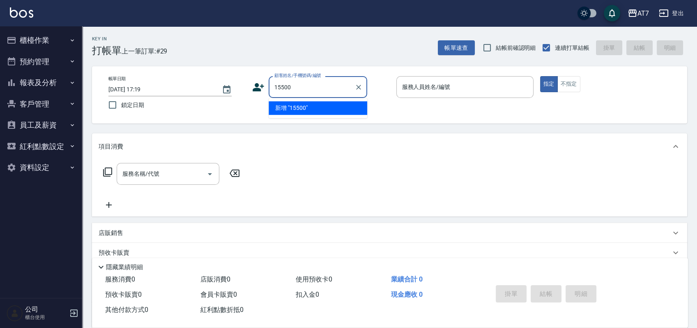
type input "15500"
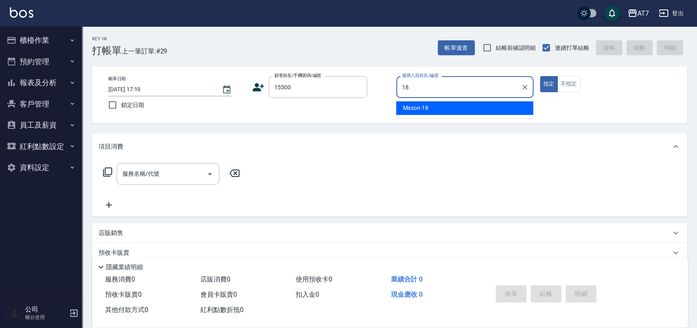
type input "Mason-18"
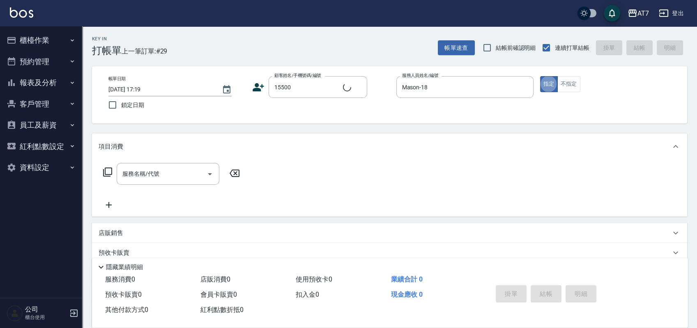
type input "公司/公司15500/15500"
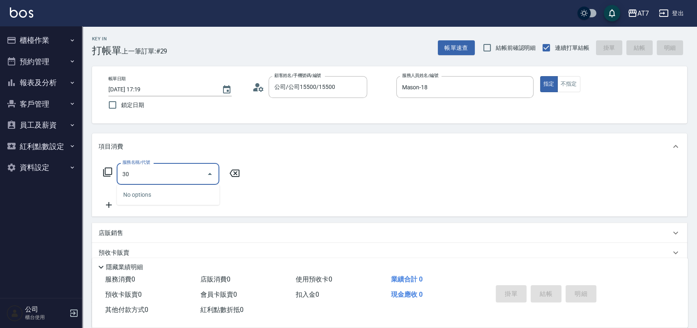
type input "303"
type input "40"
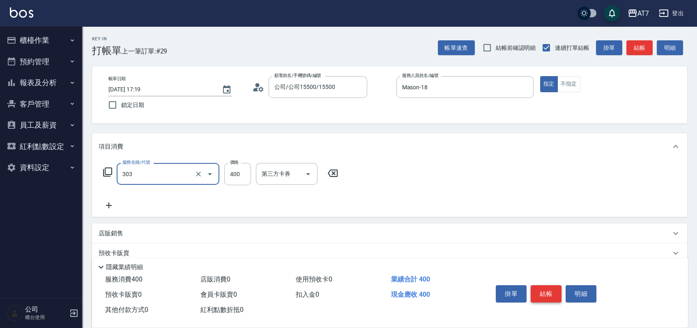
type input "A級剪髮(303)"
click at [539, 294] on button "結帳" at bounding box center [546, 293] width 31 height 17
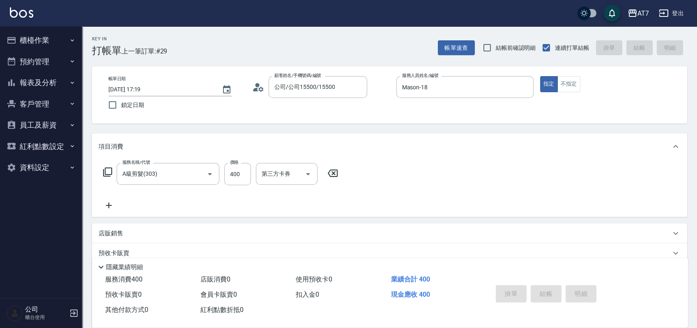
type input "[DATE] 17:20"
type input "0"
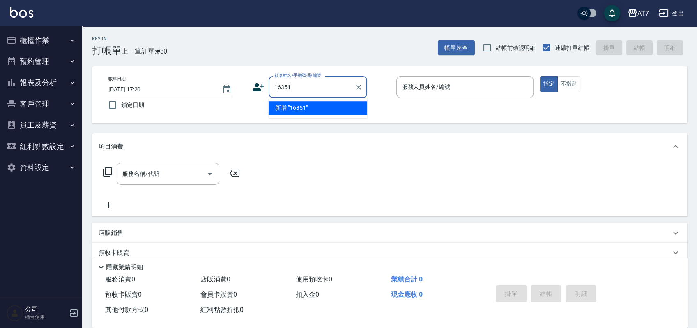
type input "16351"
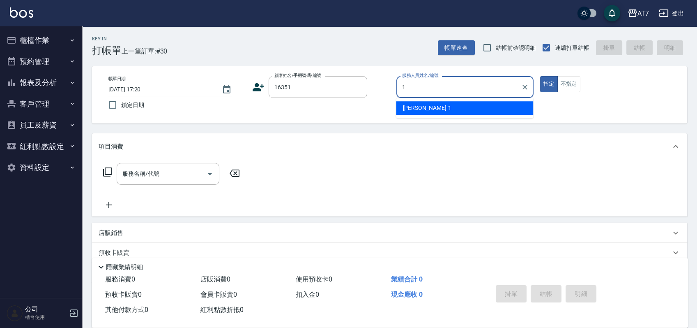
type input "[PERSON_NAME]-1"
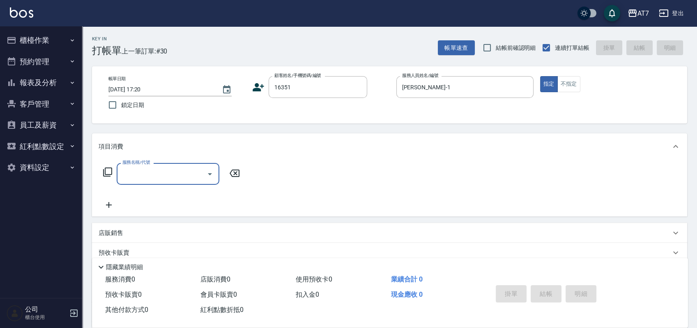
type input "公司/公司16351/16351"
type input "305"
type input "50"
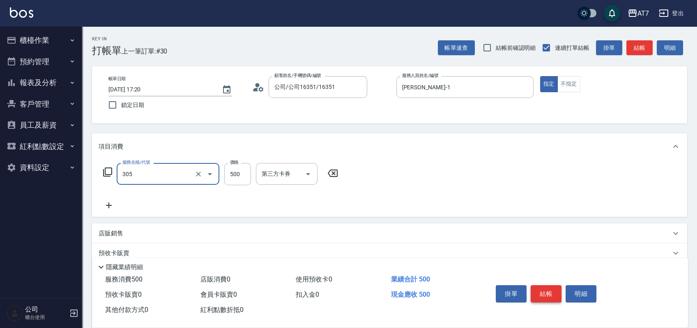
type input "A++剪髮(305)"
type input "0"
type input "600"
type input "60"
type input "600"
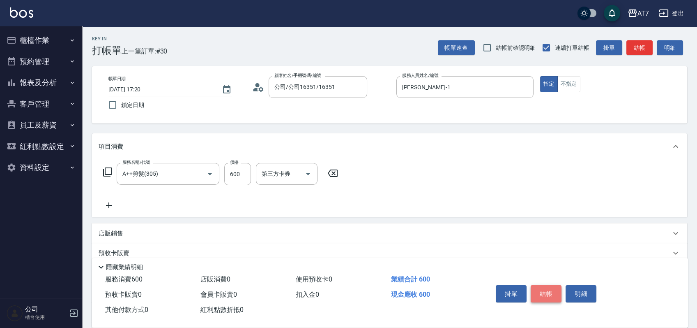
click at [539, 294] on button "結帳" at bounding box center [546, 293] width 31 height 17
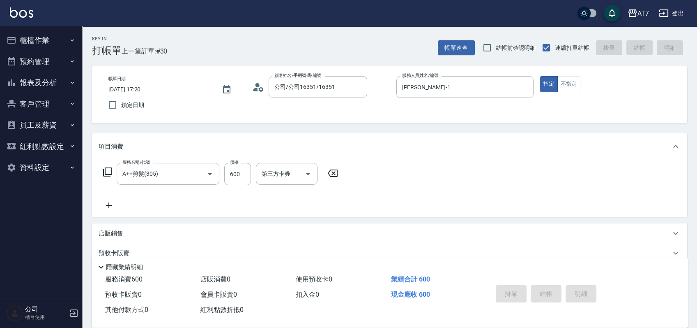
type input "0"
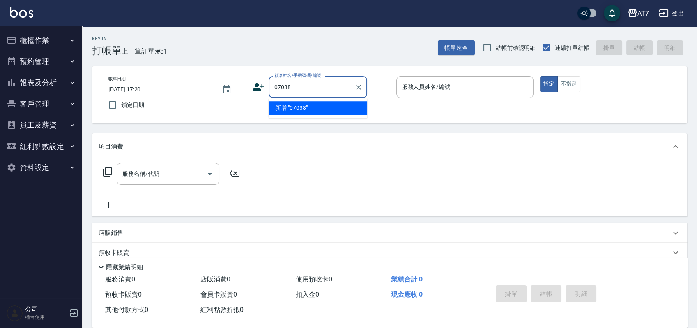
type input "07038"
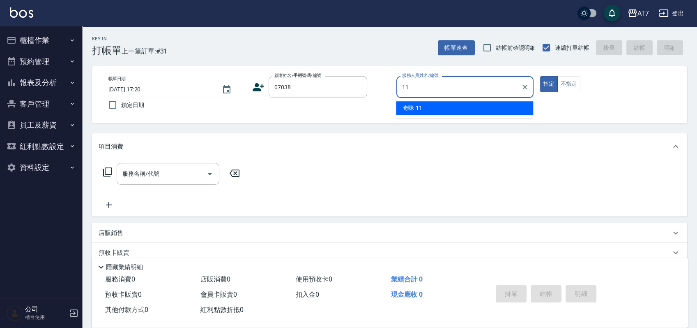
type input "奇咪-11"
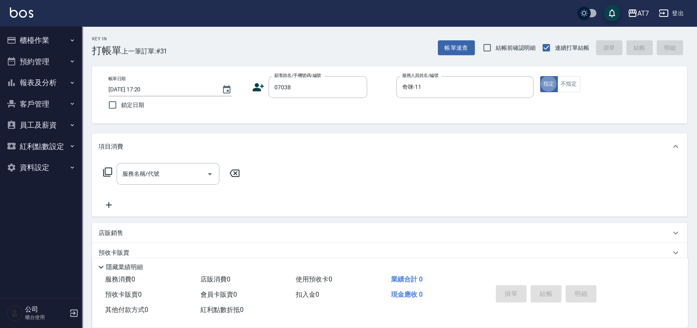
type input "公司/公司07038/07038"
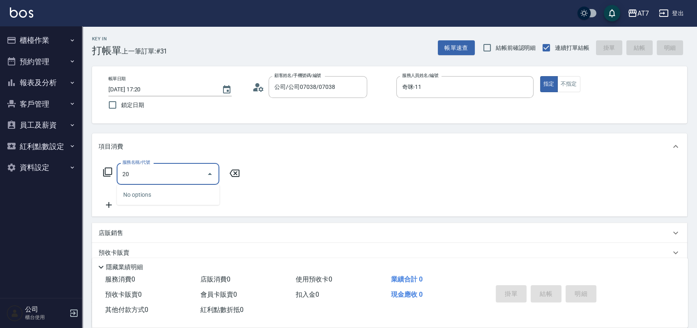
type input "200"
type input "150"
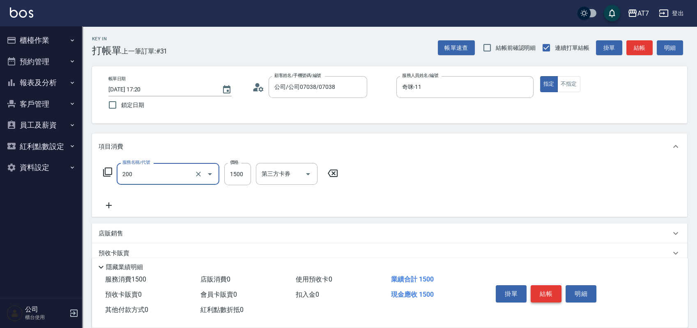
type input "燙髮(200)"
type input "0"
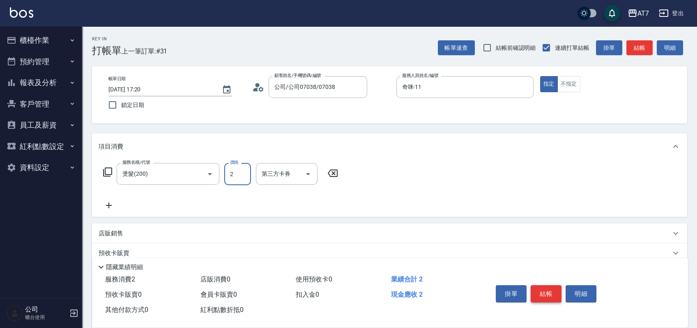
type input "25"
type input "20"
type input "250"
type input "2500"
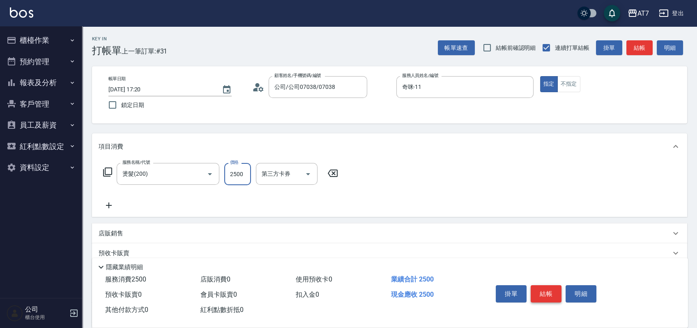
click at [539, 294] on button "結帳" at bounding box center [546, 293] width 31 height 17
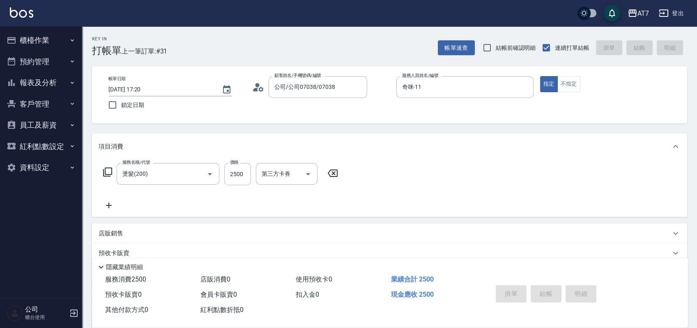
type input "0"
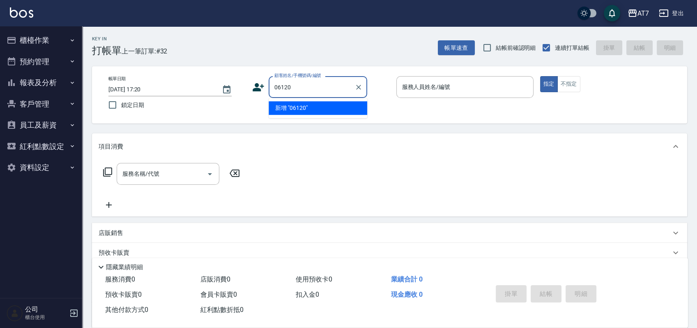
type input "06120"
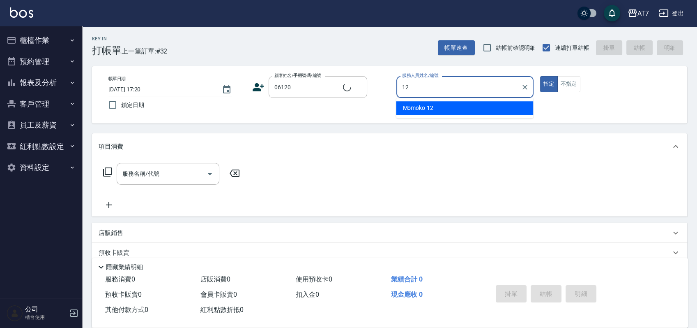
type input "12"
type input "公司單/06120-1/06120"
type input "Momoko-12"
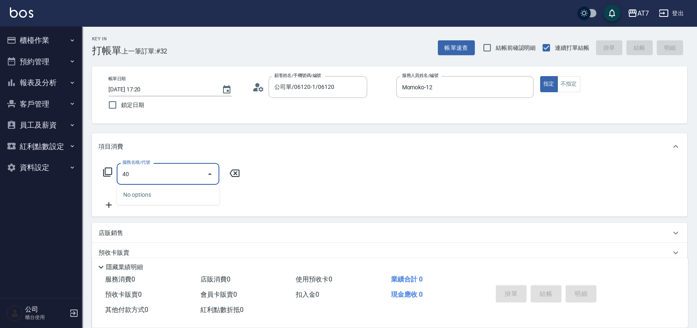
type input "401"
type input "150"
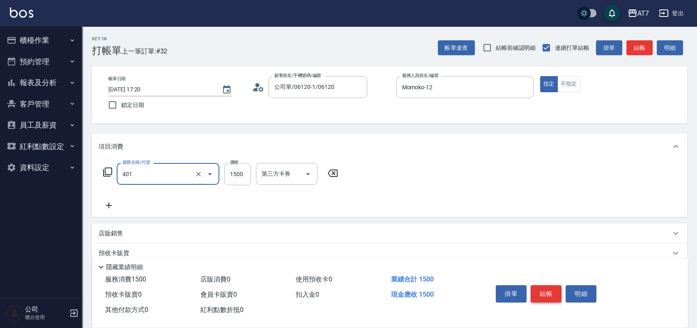
type input "染髮(互助)(401)"
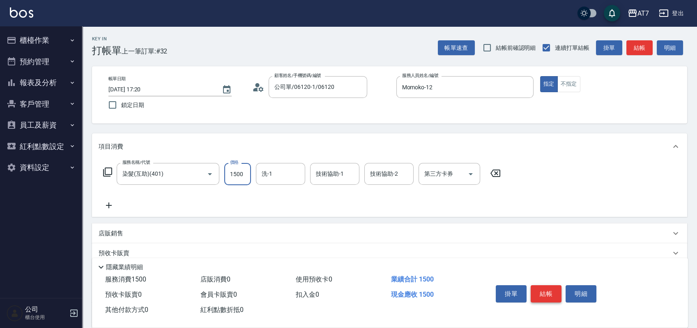
type input "1"
type input "0"
type input "16"
type input "10"
type input "168"
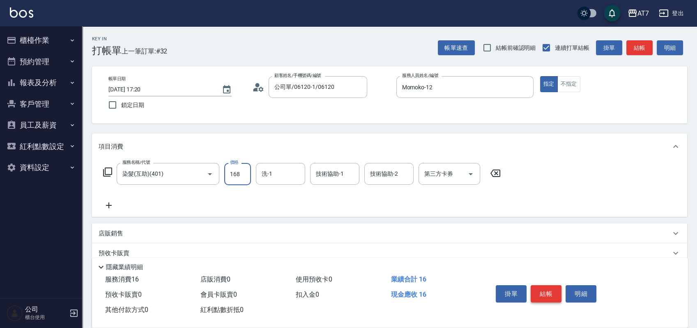
type input "160"
type input "1680"
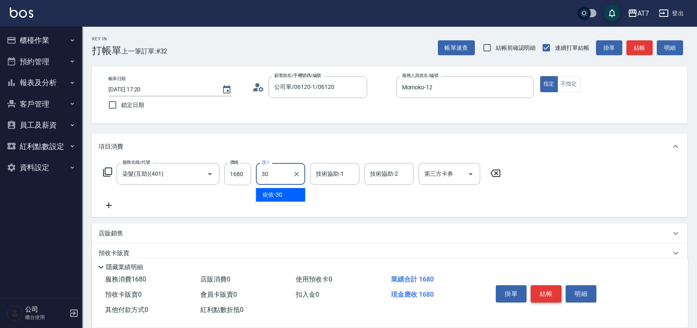
type input "依依-30"
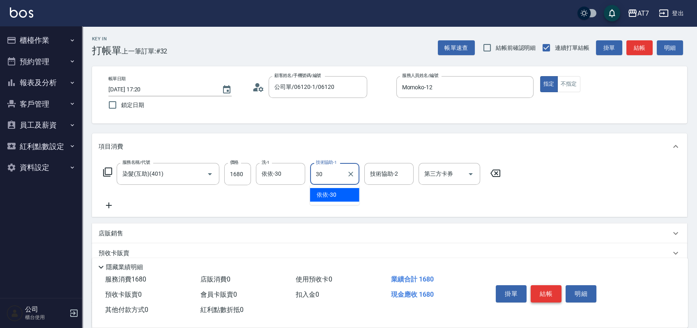
type input "依依-30"
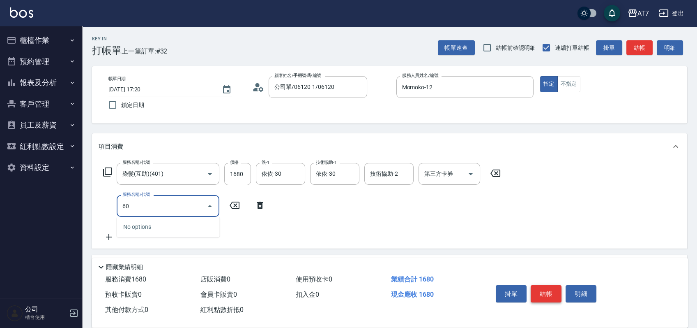
type input "603"
type input "240"
type input "TKO護髮（助(603)"
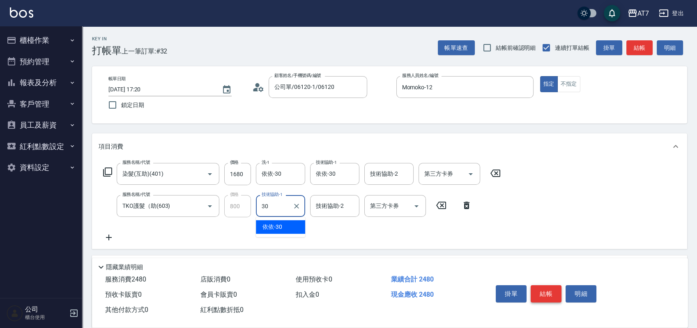
type input "依依-30"
click at [539, 294] on button "結帳" at bounding box center [546, 293] width 31 height 17
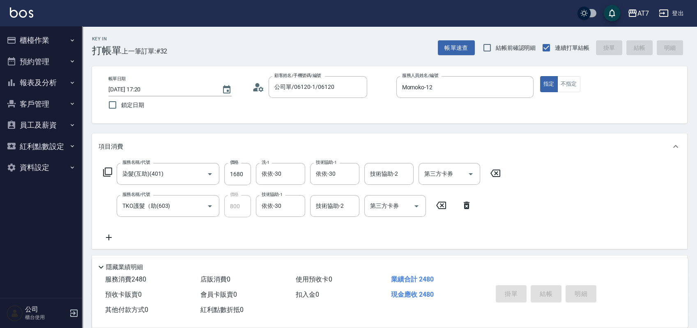
type input "0"
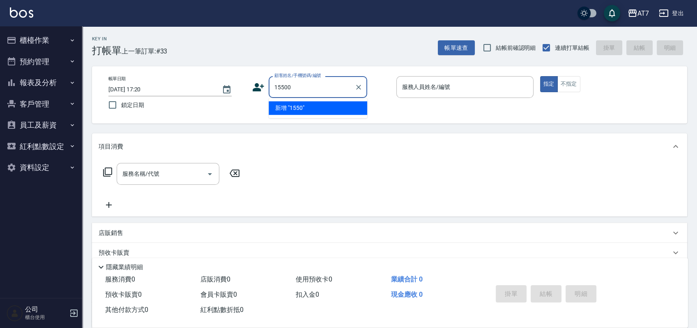
type input "15500"
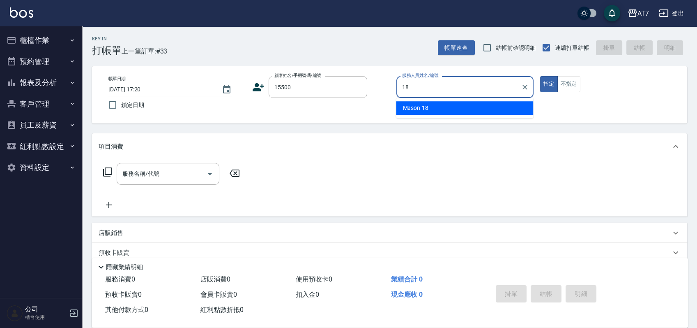
type input "Mason-18"
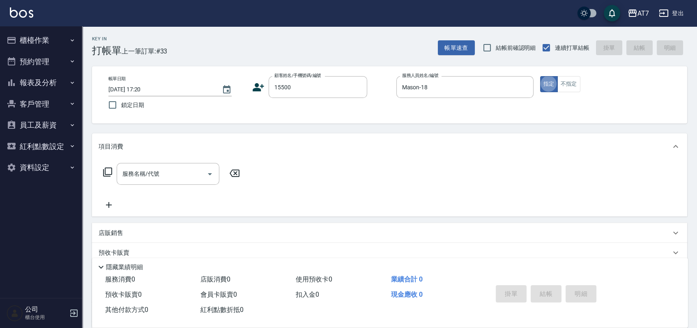
type input "公司/公司15500/15500"
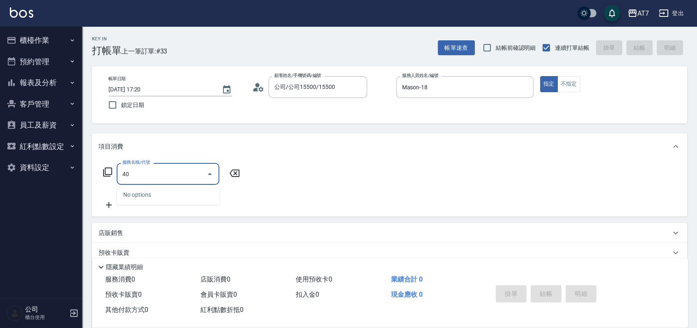
type input "401"
type input "150"
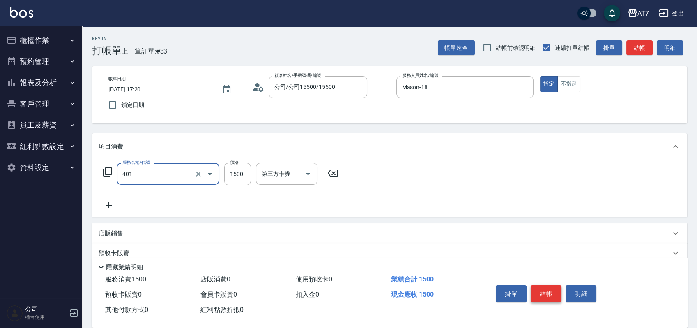
type input "染髮(互助)(401)"
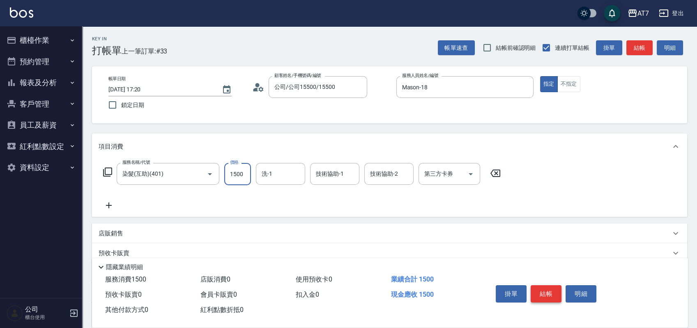
type input "1"
type input "0"
type input "169"
type input "10"
type input "1699"
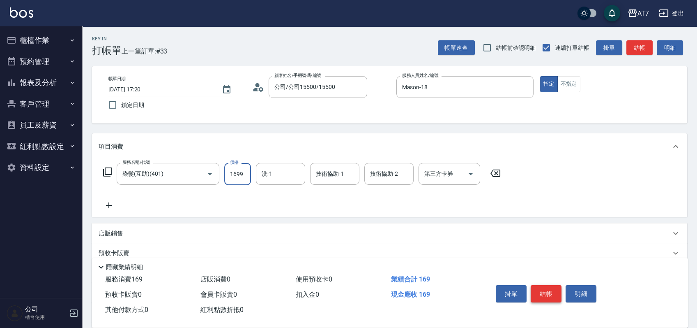
type input "160"
type input "1699"
type input "YuYu-40"
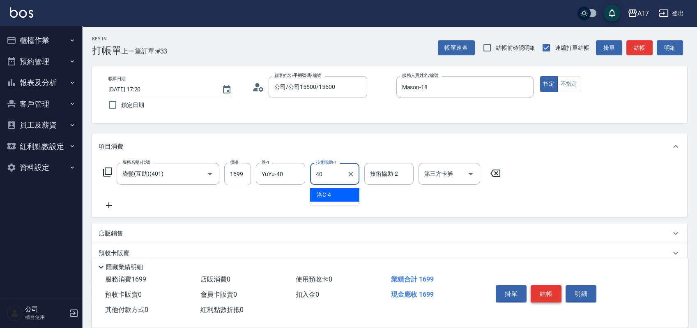
type input "YuYu-40"
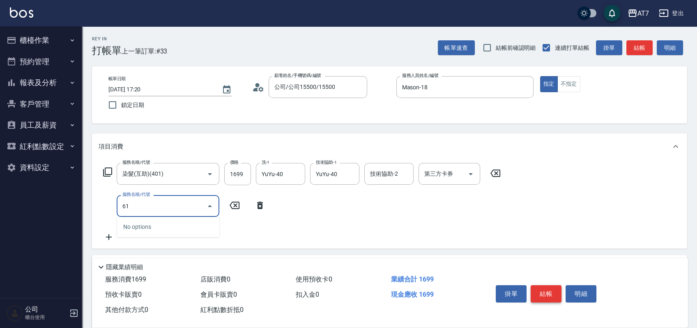
type input "610"
type input "460"
type input "鉑金護髮L（自領(610)"
type input "170"
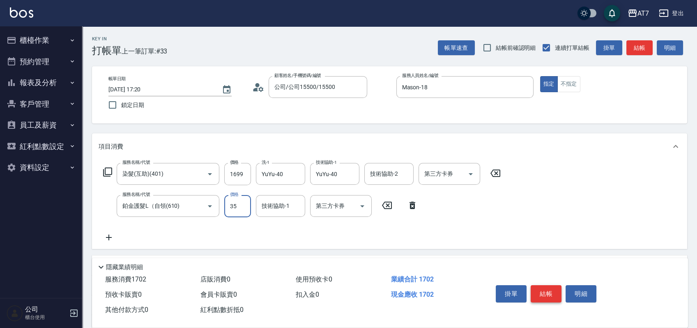
type input "350"
type input "200"
type input "3500"
type input "510"
type input "3500"
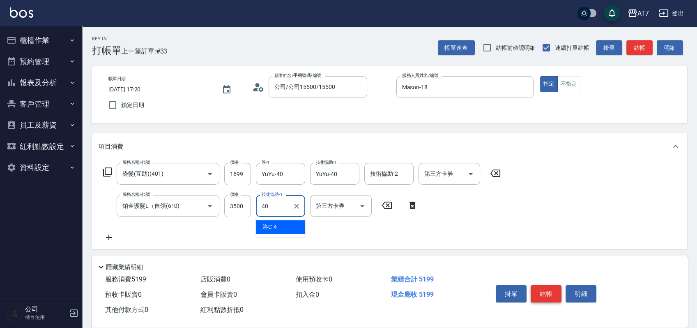
type input "YuYu-40"
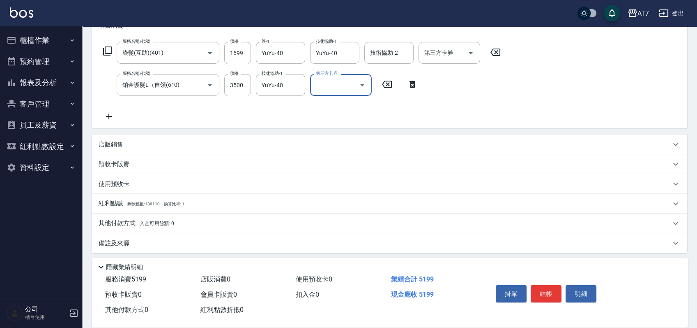
scroll to position [124, 0]
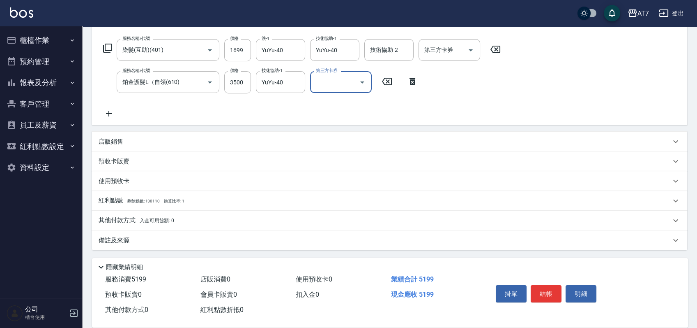
click at [336, 216] on div "其他付款方式 入金可用餘額: 0" at bounding box center [385, 220] width 573 height 9
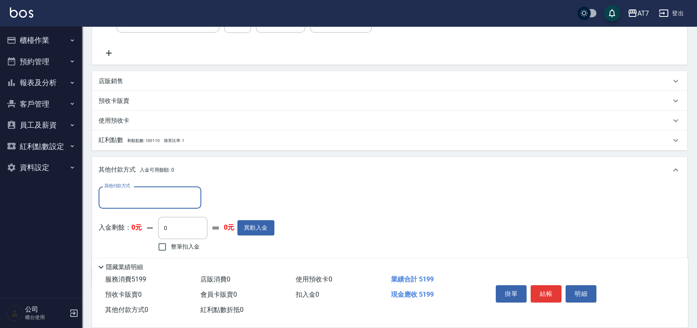
scroll to position [216, 0]
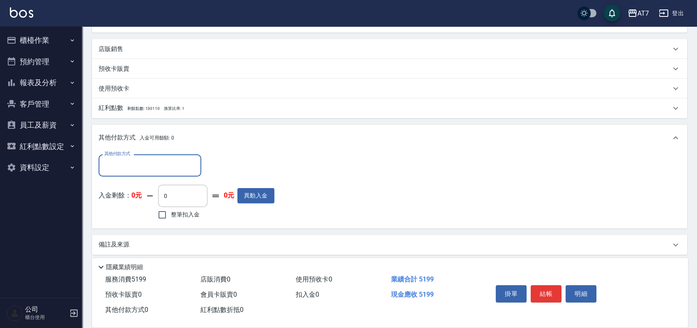
click at [167, 158] on input "其他付款方式" at bounding box center [149, 165] width 95 height 14
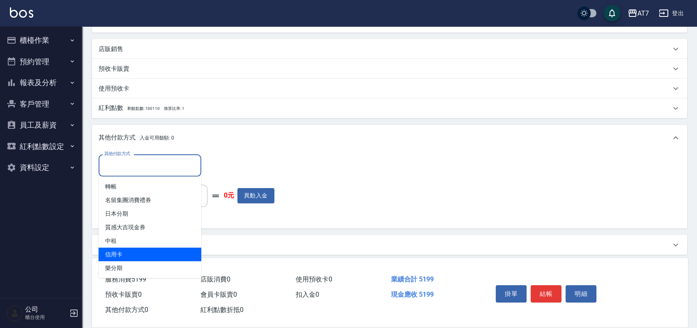
click at [141, 255] on span "信用卡" at bounding box center [150, 254] width 103 height 14
type input "信用卡"
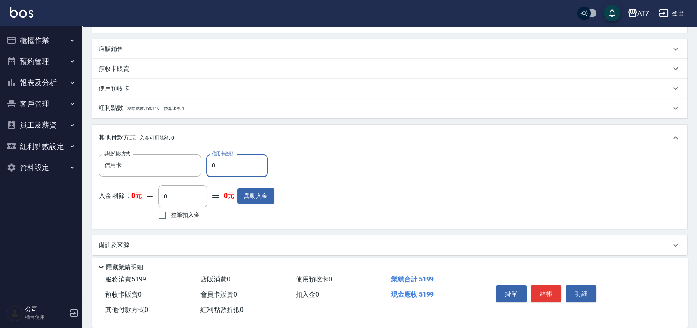
click at [210, 166] on input "0" at bounding box center [237, 165] width 62 height 22
type input "510"
type input "460"
type input "5190"
type input "0"
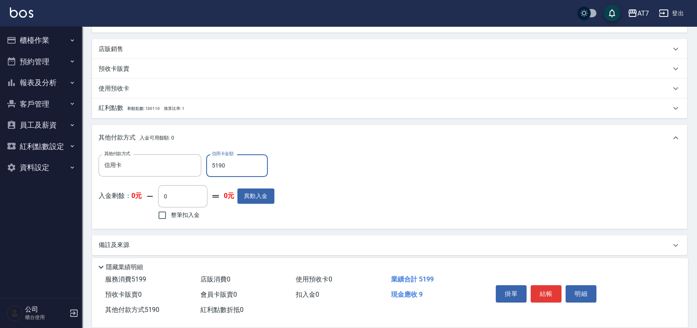
type input "519"
type input "460"
type input "5199"
type input "0"
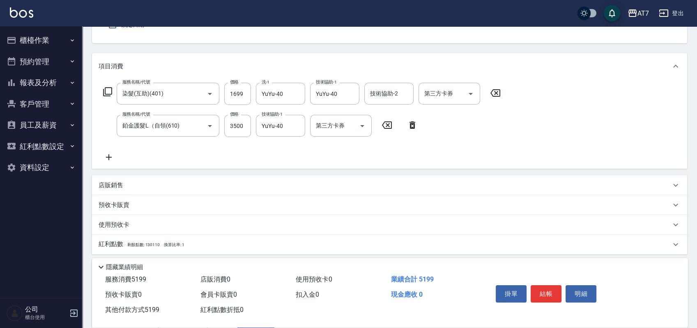
scroll to position [0, 0]
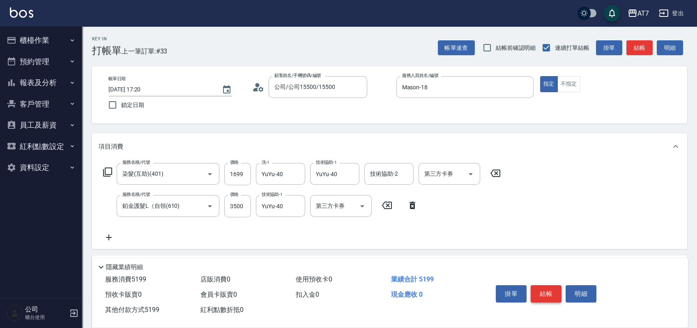
type input "5199"
click at [552, 292] on button "結帳" at bounding box center [546, 293] width 31 height 17
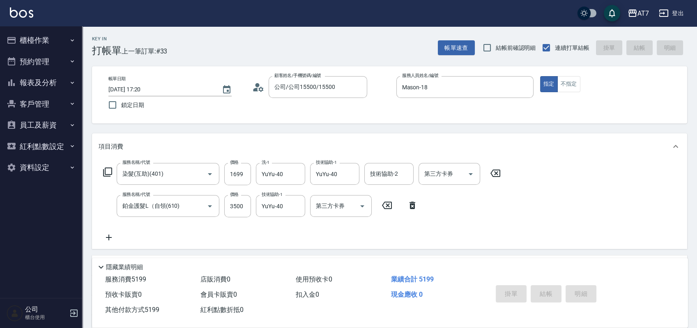
type input "[DATE] 17:21"
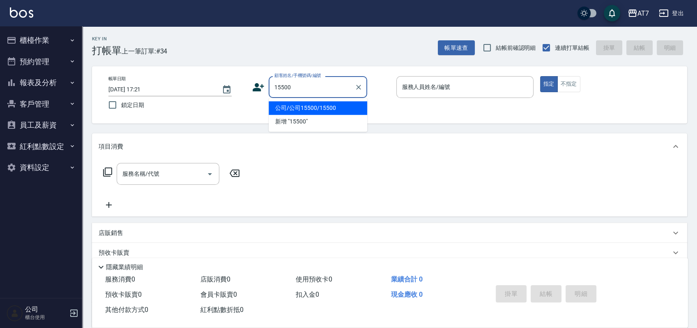
type input "公司/公司15500/15500"
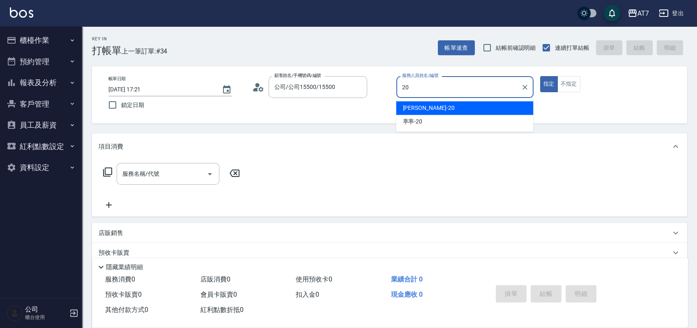
type input "[PERSON_NAME]-20"
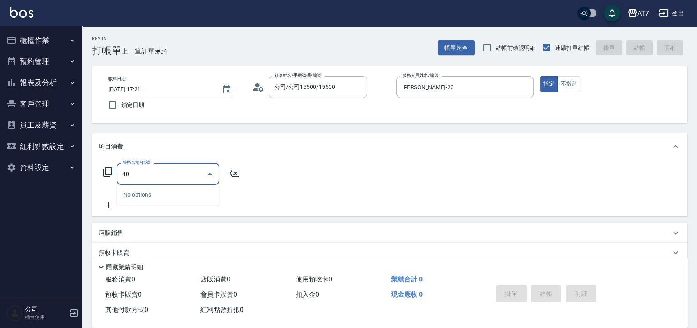
type input "400"
type input "150"
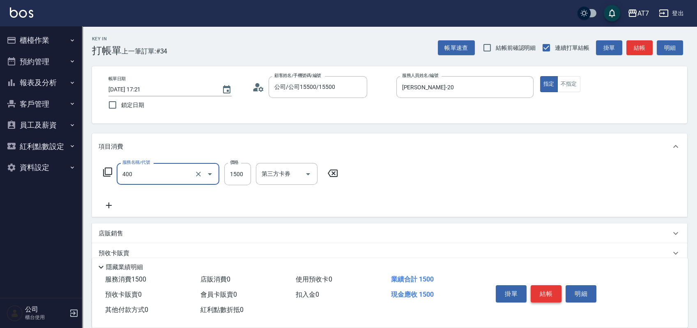
type input "染髮(400)"
type input "2"
type input "0"
type input "220"
type input "20"
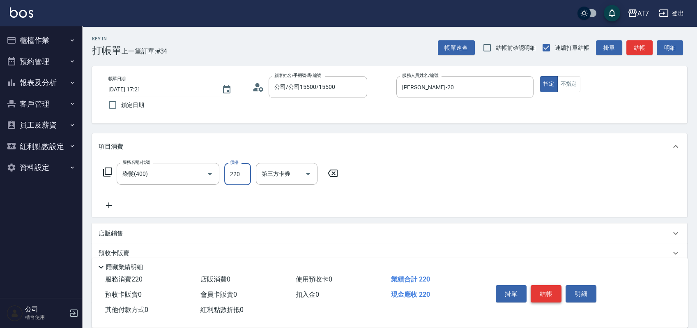
type input "2200"
type input "220"
type input "2200"
click at [552, 292] on button "結帳" at bounding box center [546, 293] width 31 height 17
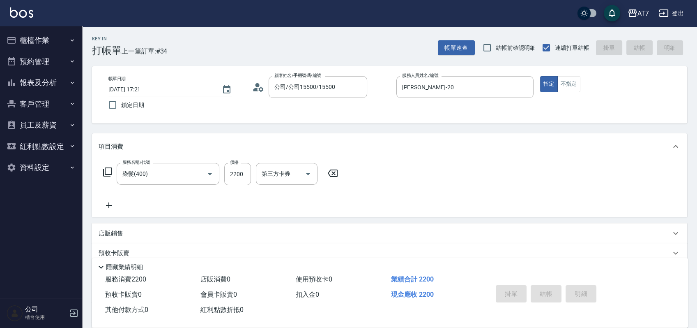
type input "0"
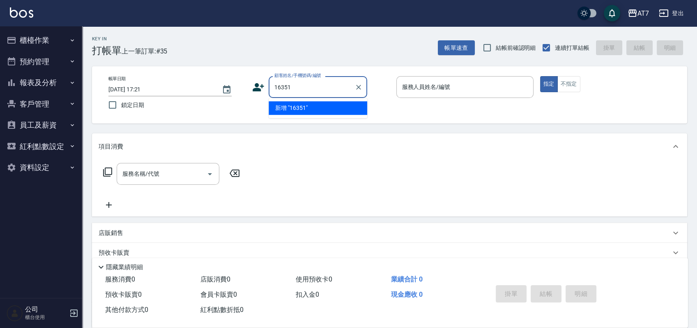
type input "16351"
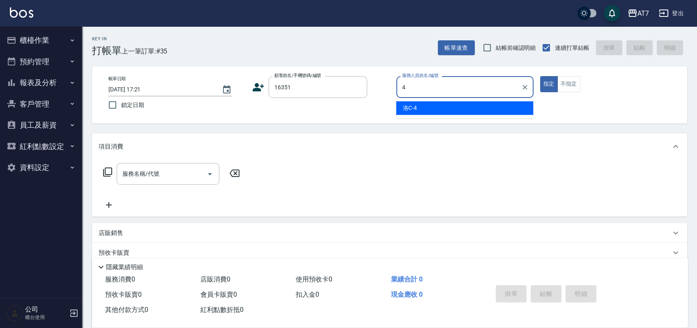
type input "洛C-4"
type input "公司/公司16351/16351"
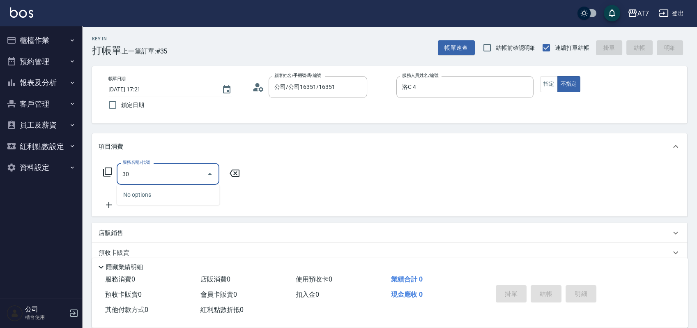
type input "300"
type input "10"
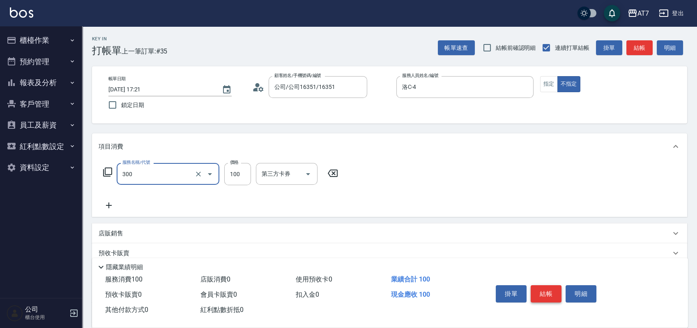
type input "剪瀏海(300)"
click at [552, 292] on button "結帳" at bounding box center [546, 293] width 31 height 17
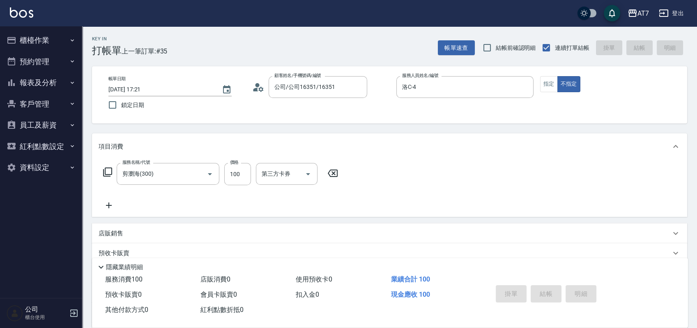
type input "0"
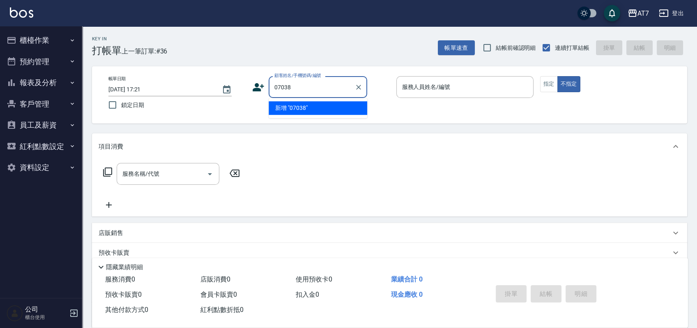
type input "07038"
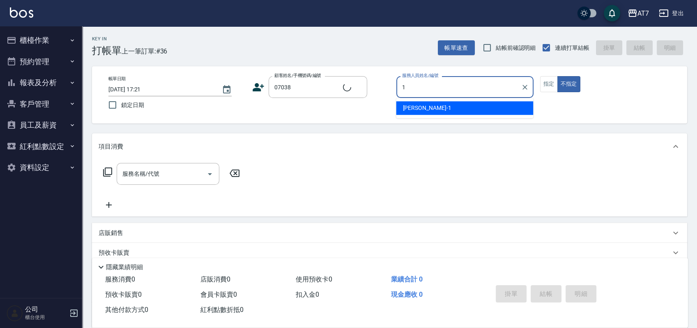
type input "18"
type input "公司/公司07038/07038"
type input "Mason-18"
type button "false"
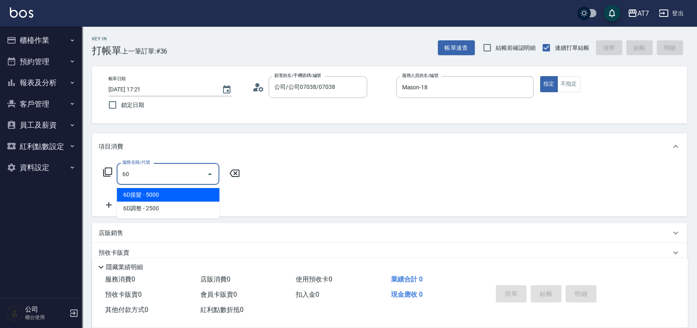
type input "609"
type input "250"
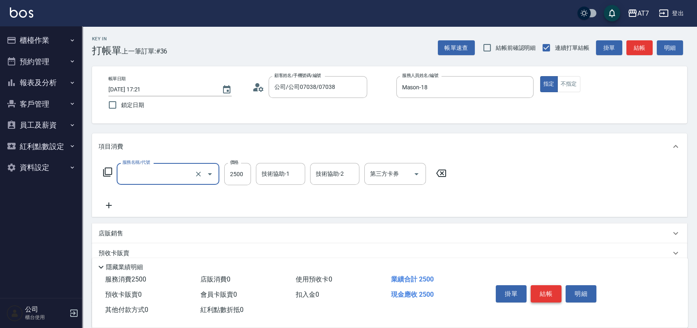
type input "0"
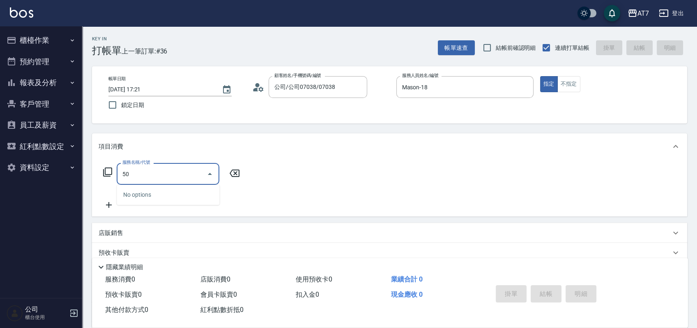
type input "501"
type input "30"
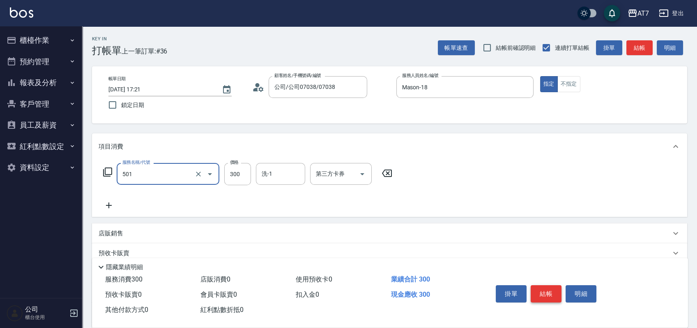
type input "洗髮(互助)(501)"
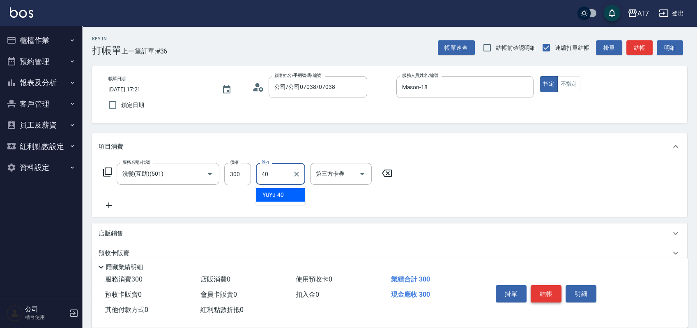
type input "YuYu-40"
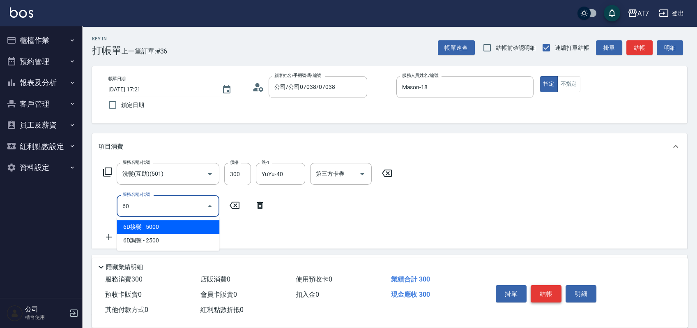
type input "609"
type input "280"
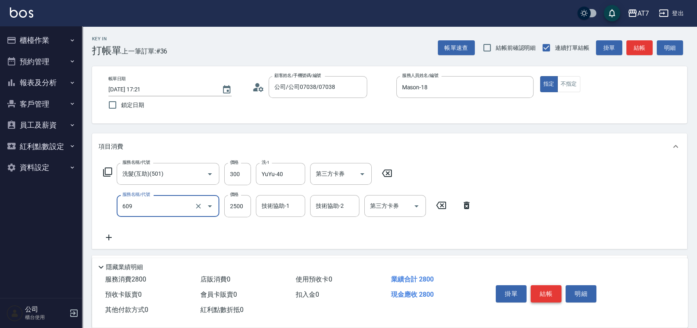
type input "鉑金護髮M（自領(609)"
type input "2"
type input "30"
type input "220"
type input "50"
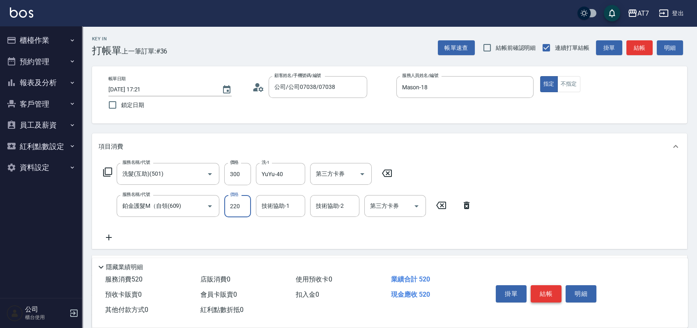
type input "2200"
type input "250"
type input "2200"
type input "YuYu-40"
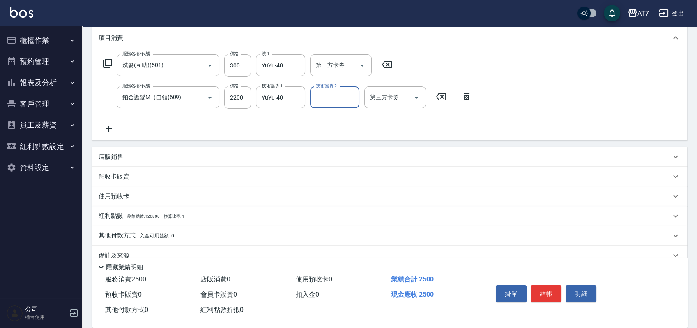
scroll to position [124, 0]
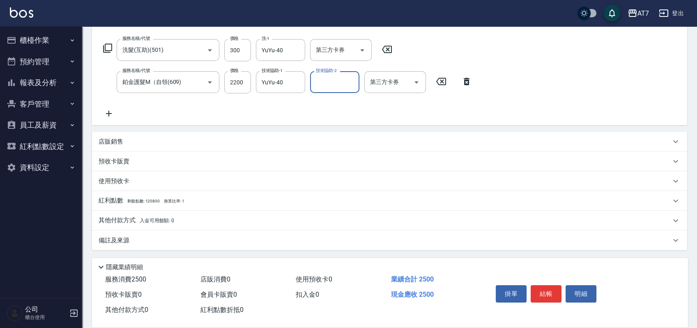
click at [214, 221] on div "其他付款方式 入金可用餘額: 0" at bounding box center [385, 220] width 573 height 9
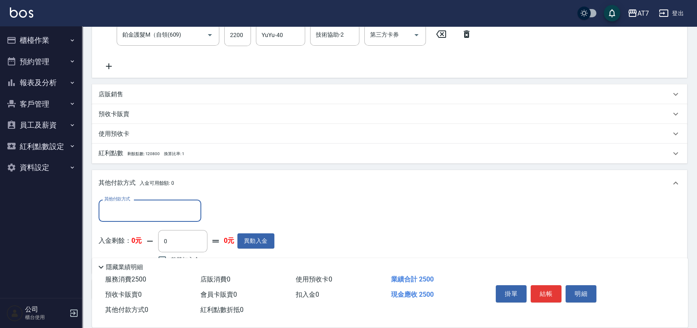
scroll to position [216, 0]
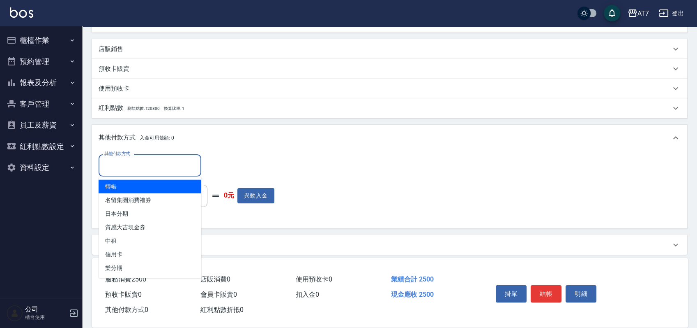
click at [148, 166] on input "其他付款方式" at bounding box center [149, 165] width 95 height 14
click at [143, 187] on span "轉帳" at bounding box center [150, 187] width 103 height 14
type input "轉帳"
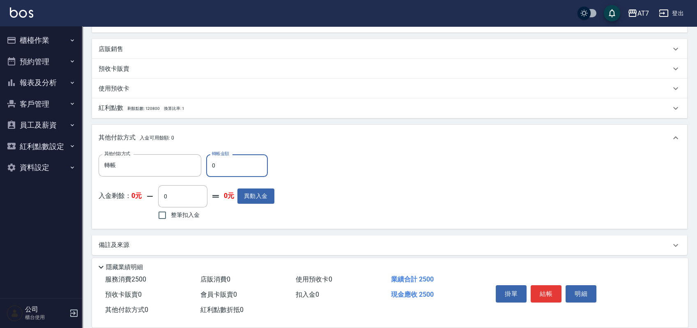
type input "20"
type input "240"
type input "250"
type input "220"
type input "2500"
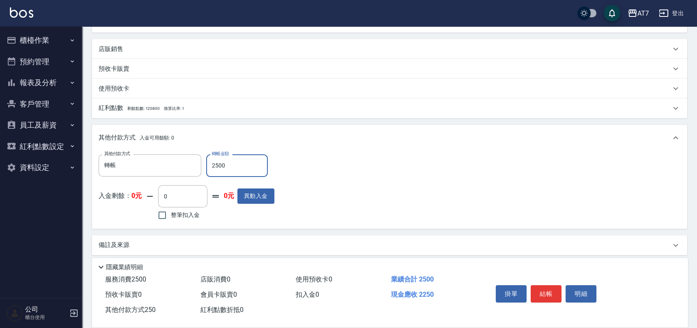
type input "0"
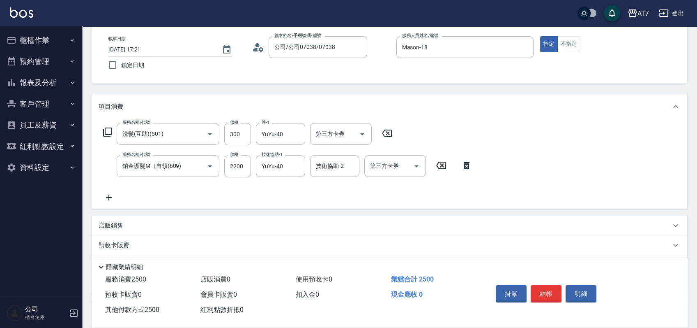
scroll to position [0, 0]
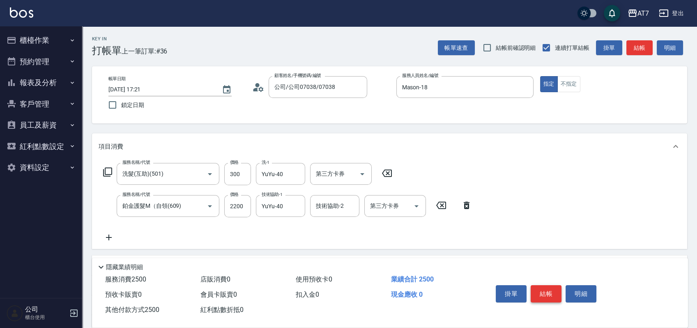
type input "2500"
click at [542, 296] on button "結帳" at bounding box center [546, 293] width 31 height 17
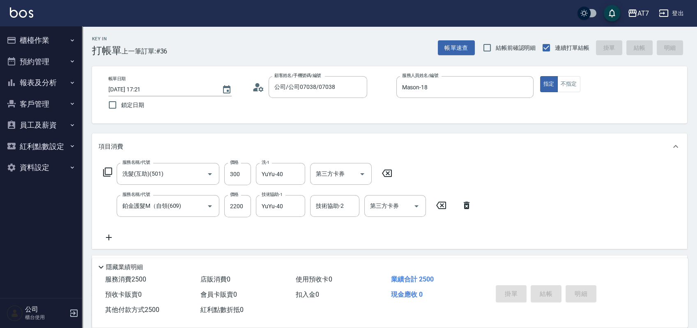
type input "[DATE] 17:22"
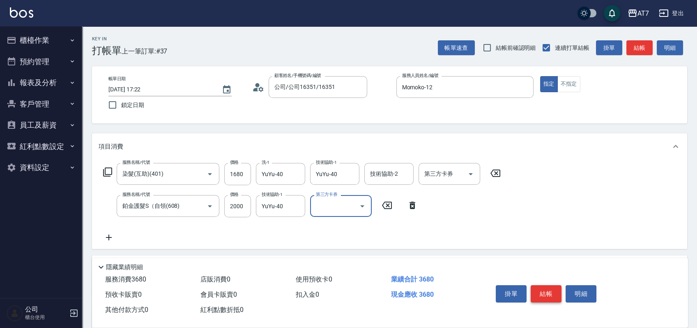
click at [545, 293] on button "結帳" at bounding box center [546, 293] width 31 height 17
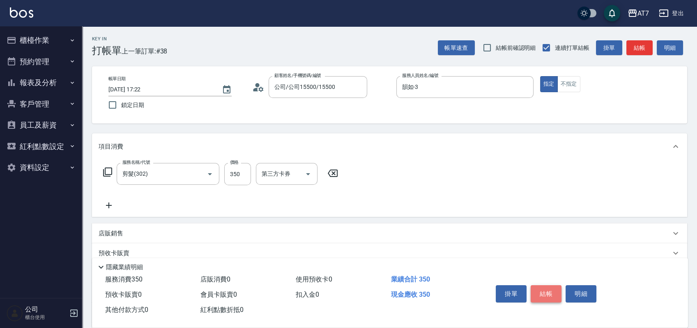
click at [545, 293] on button "結帳" at bounding box center [546, 293] width 31 height 17
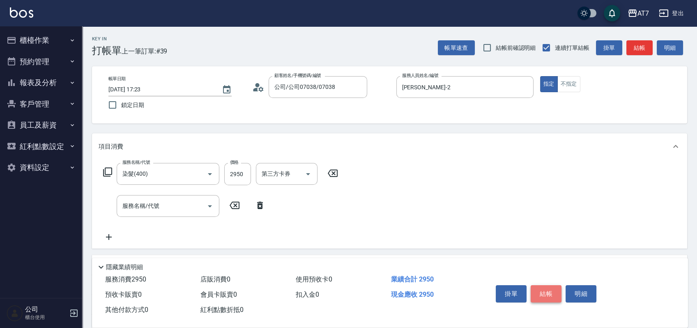
click at [545, 293] on button "結帳" at bounding box center [546, 293] width 31 height 17
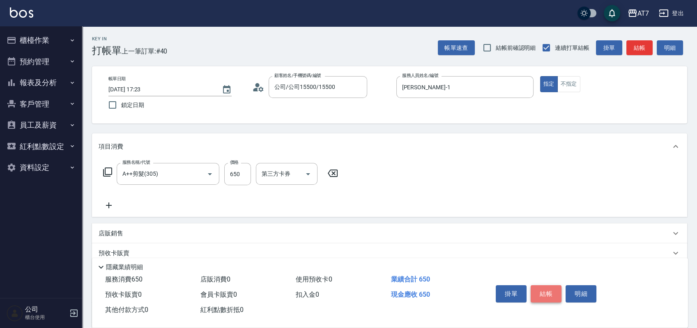
click at [545, 293] on button "結帳" at bounding box center [546, 293] width 31 height 17
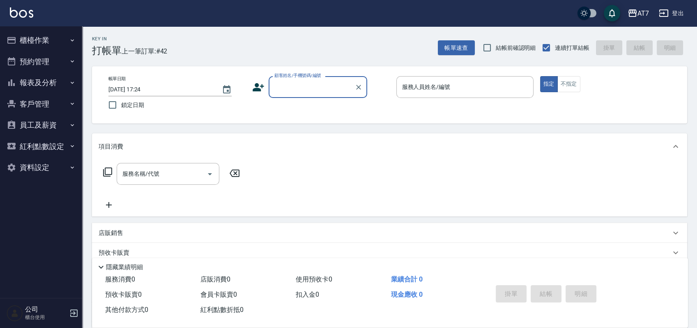
click at [48, 37] on button "櫃檯作業" at bounding box center [41, 40] width 76 height 21
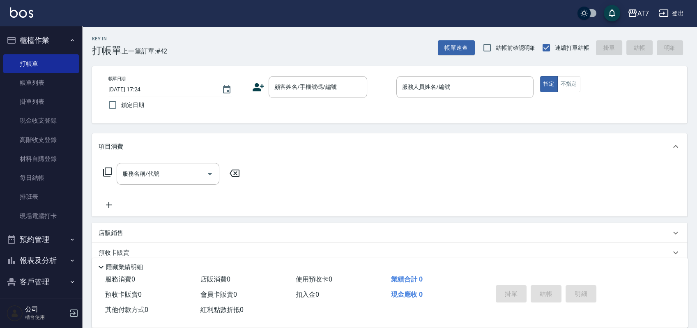
click at [471, 127] on div "Key In 打帳單 上一筆訂單:#42 帳單速查 結帳前確認明細 連續打單結帳 掛單 結帳 明細 帳單日期 [DATE] 17:24 鎖定日期 顧客姓名/手…" at bounding box center [389, 222] width 615 height 393
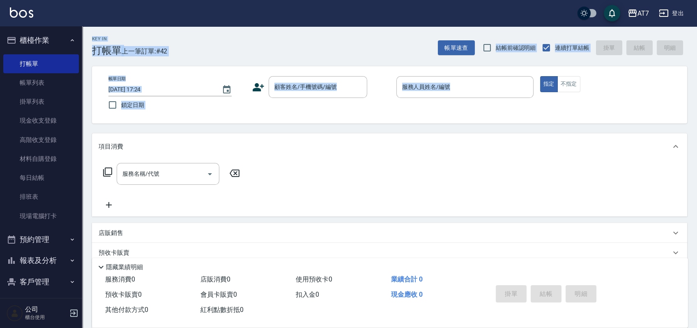
click at [356, 110] on div "帳單日期 [DATE] 17:24 鎖定日期 顧客姓名/手機號碼/編號 顧客姓名/手機號碼/編號 服務人員姓名/編號 服務人員姓名/編號 指定 不指定" at bounding box center [390, 94] width 576 height 37
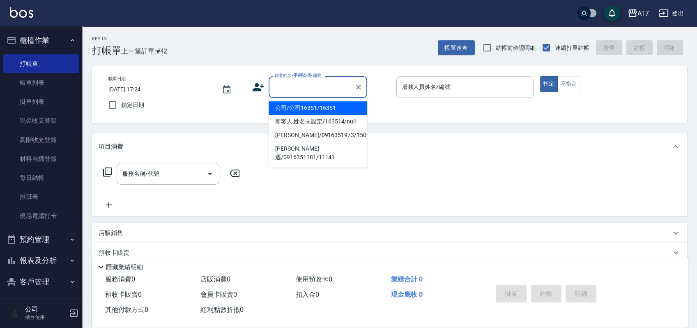
click at [322, 91] on input "顧客姓名/手機號碼/編號" at bounding box center [312, 87] width 79 height 14
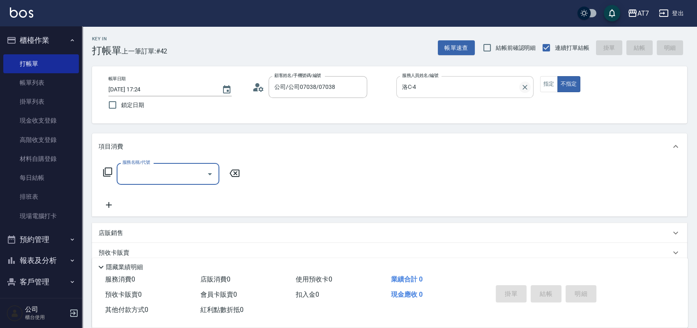
click at [523, 89] on icon "Clear" at bounding box center [525, 87] width 8 height 8
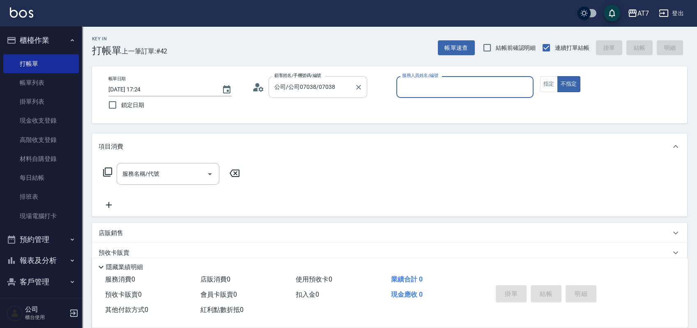
click at [353, 87] on button "Clear" at bounding box center [359, 87] width 12 height 12
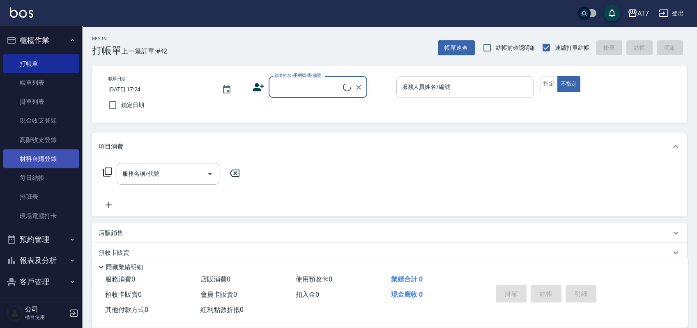
click at [48, 158] on link "材料自購登錄" at bounding box center [41, 158] width 76 height 19
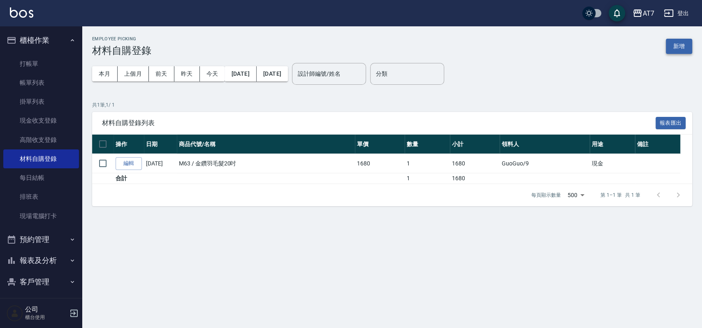
click at [683, 48] on button "新增" at bounding box center [678, 46] width 26 height 15
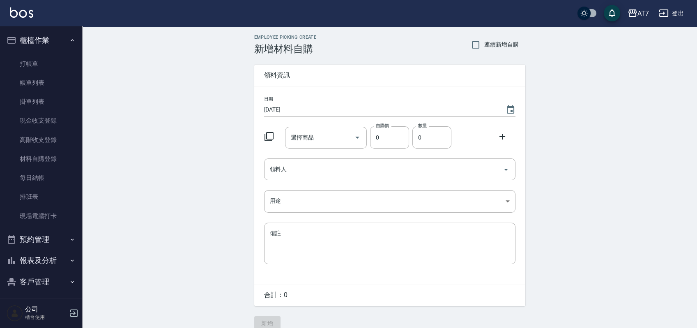
click at [271, 134] on icon at bounding box center [269, 137] width 10 height 10
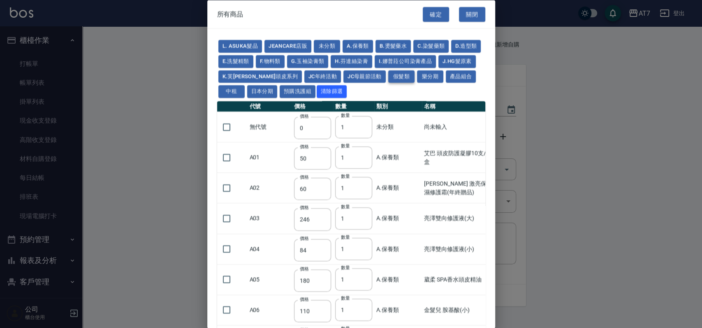
click at [414, 75] on button "假髮類" at bounding box center [401, 76] width 26 height 13
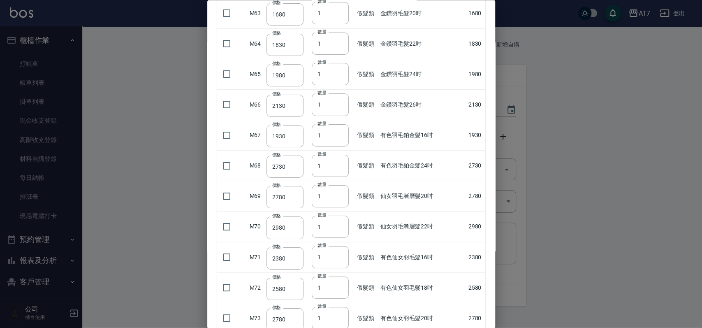
scroll to position [1996, 0]
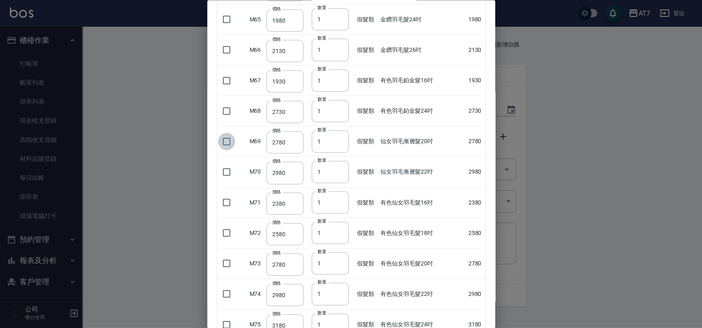
click at [227, 136] on input "checkbox" at bounding box center [226, 140] width 17 height 17
click at [338, 136] on input "2" at bounding box center [330, 141] width 37 height 22
click at [338, 136] on input "3" at bounding box center [330, 141] width 37 height 22
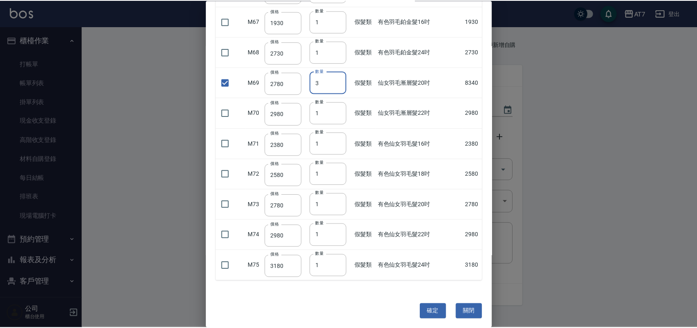
scroll to position [2055, 0]
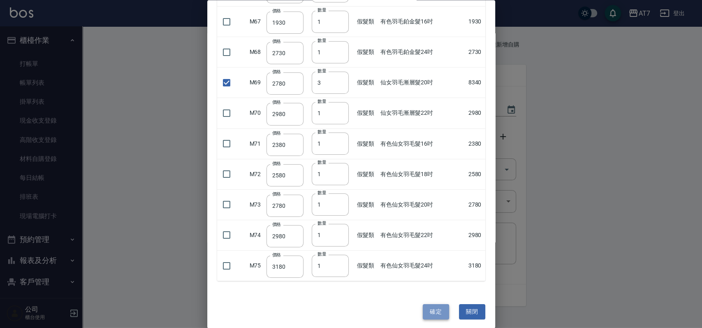
click at [427, 306] on button "確定" at bounding box center [436, 311] width 26 height 15
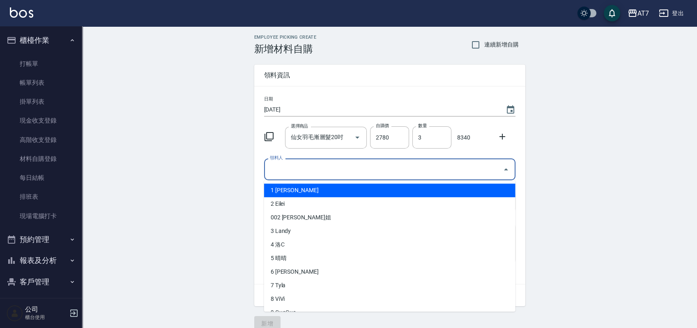
click at [329, 171] on input "領料人" at bounding box center [384, 169] width 232 height 14
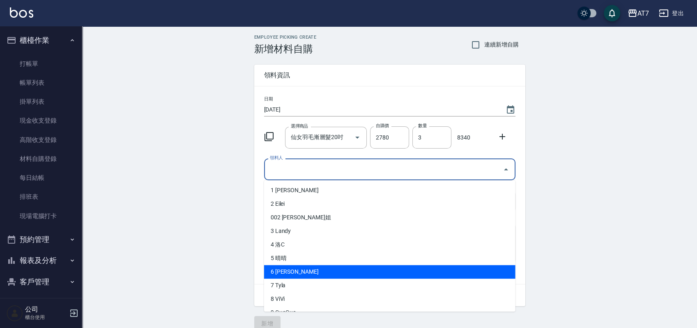
click at [312, 270] on li "6 [PERSON_NAME]" at bounding box center [390, 272] width 252 height 14
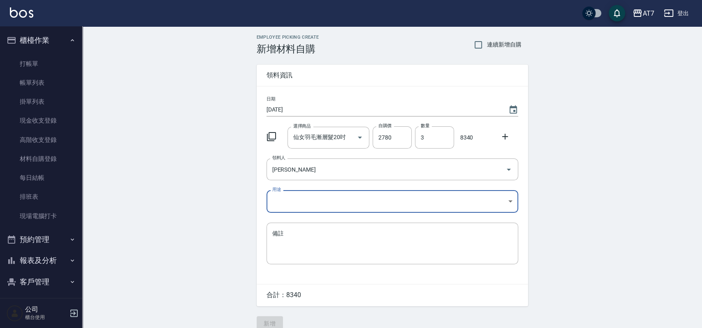
click at [317, 195] on body "AT7 登出 櫃檯作業 打帳單 帳單列表 掛單列表 現金收支登錄 高階收支登錄 材料自購登錄 每日結帳 排班表 現場電腦打卡 預約管理 預約管理 單日預約紀錄…" at bounding box center [351, 169] width 702 height 339
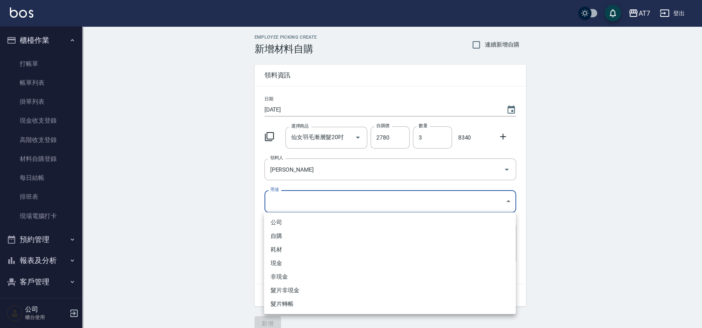
click at [306, 247] on li "耗材" at bounding box center [390, 250] width 252 height 14
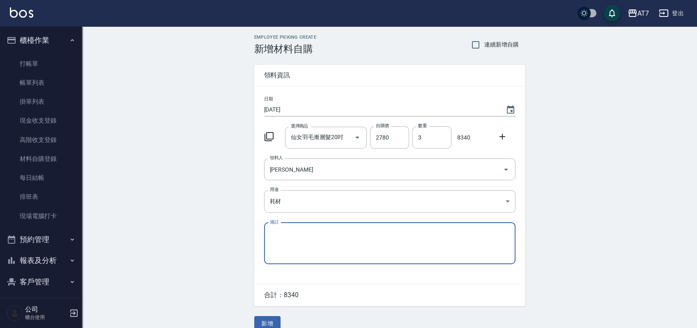
click at [305, 247] on textarea "備註" at bounding box center [390, 243] width 240 height 28
click at [275, 322] on button "新增" at bounding box center [267, 323] width 26 height 15
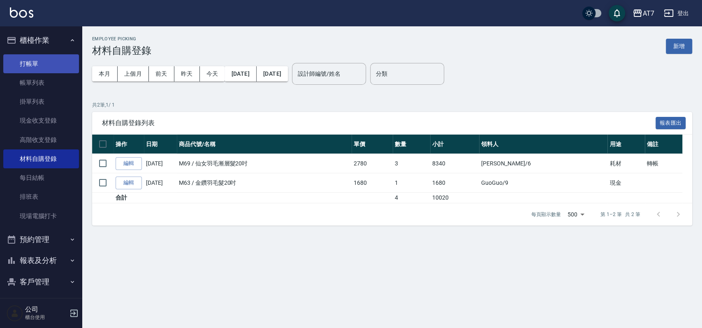
click at [27, 62] on link "打帳單" at bounding box center [41, 63] width 76 height 19
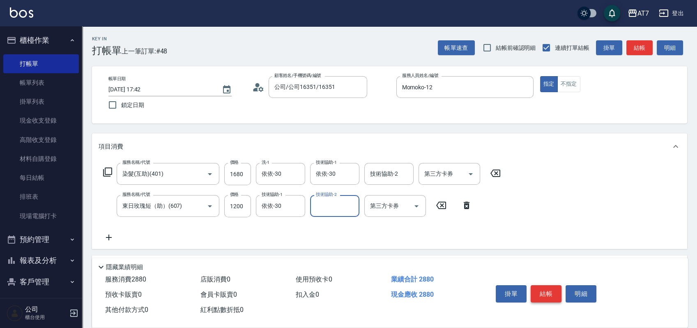
click at [547, 291] on button "結帳" at bounding box center [546, 293] width 31 height 17
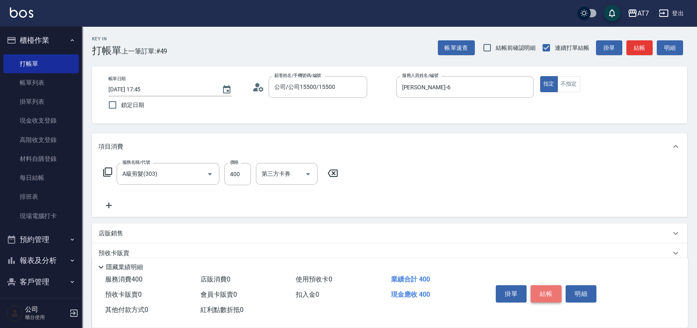
click at [548, 291] on button "結帳" at bounding box center [546, 293] width 31 height 17
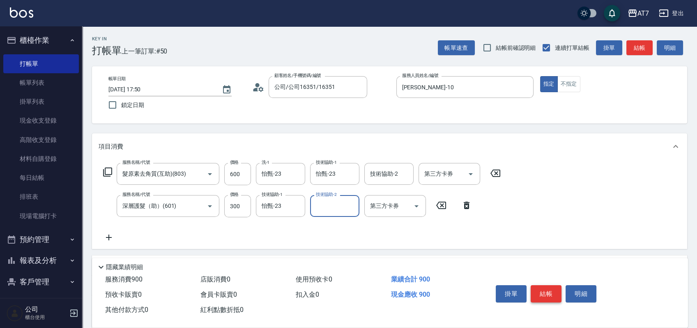
click at [552, 292] on button "結帳" at bounding box center [546, 293] width 31 height 17
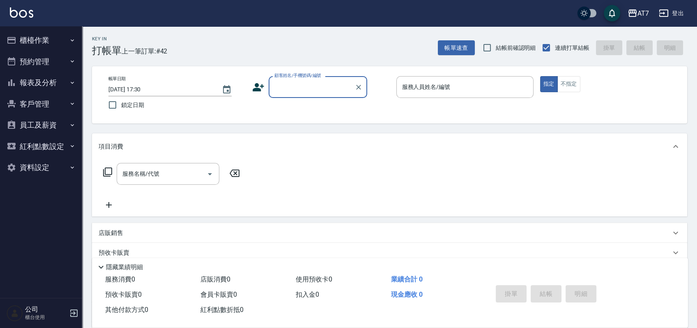
click at [329, 89] on input "顧客姓名/手機號碼/編號" at bounding box center [312, 87] width 79 height 14
type input "公司/公司16351/16351"
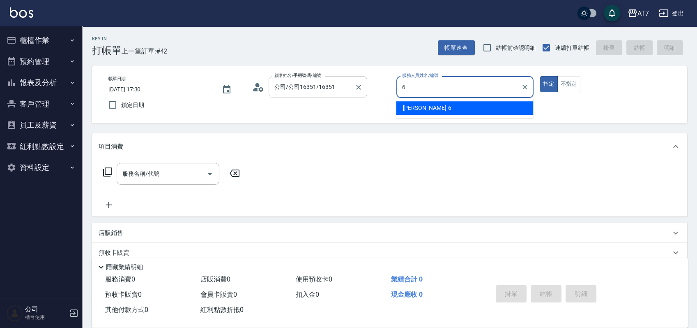
type input "[PERSON_NAME]-6"
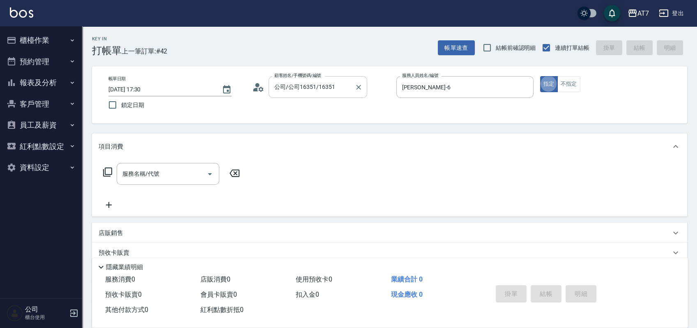
type button "true"
type input "610"
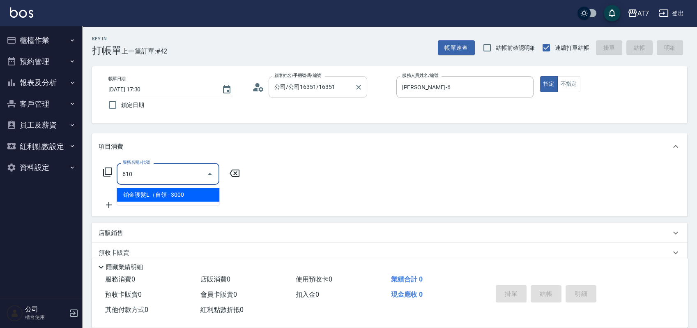
type input "300"
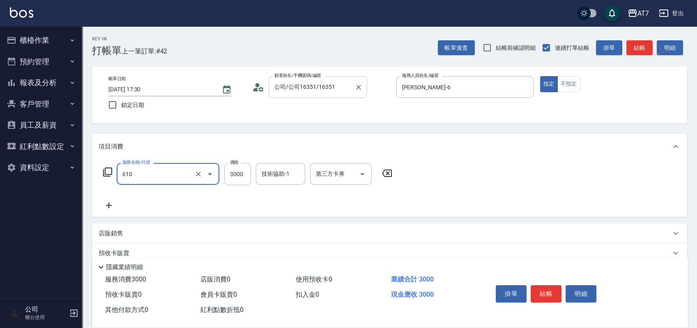
type input "鉑金護髮L（自領(610)"
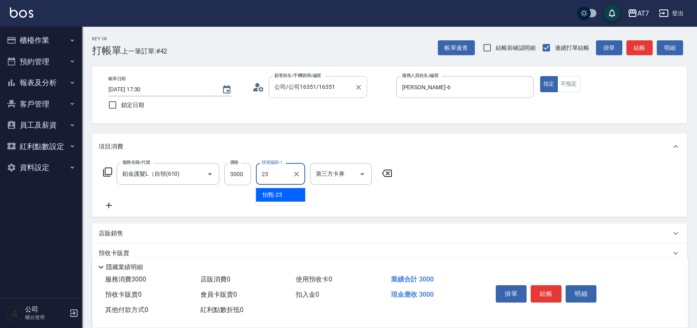
type input "怡甄-23"
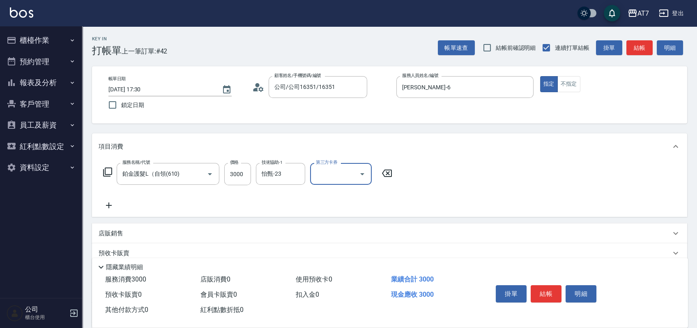
click at [111, 173] on icon at bounding box center [107, 171] width 9 height 9
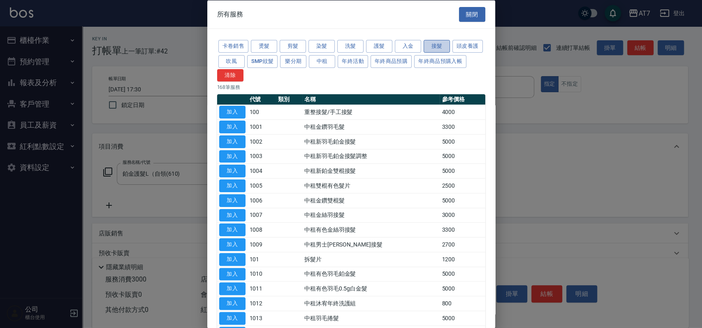
click at [440, 49] on button "接髮" at bounding box center [436, 46] width 26 height 13
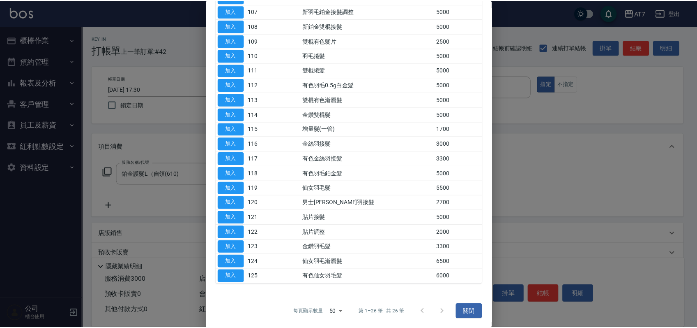
scroll to position [205, 0]
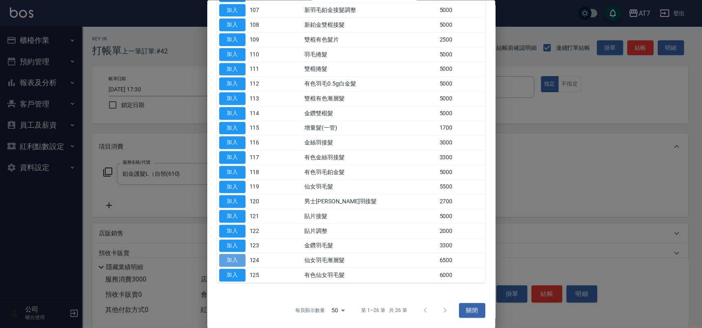
click at [233, 258] on button "加入" at bounding box center [232, 260] width 26 height 13
type input "950"
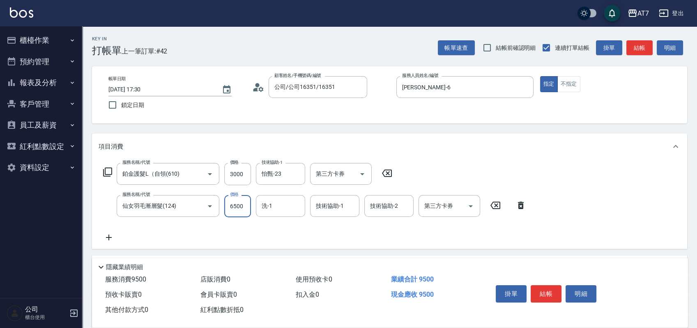
type input "0"
type input "300"
type input "126"
type input "310"
type input "1266"
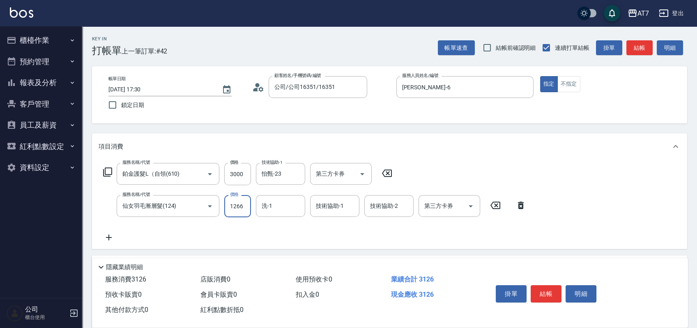
type input "420"
type input "12660"
type input "1560"
type input "12660"
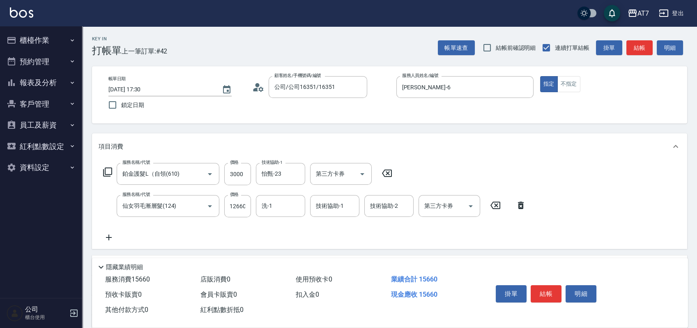
scroll to position [0, 0]
type input "怡甄-23"
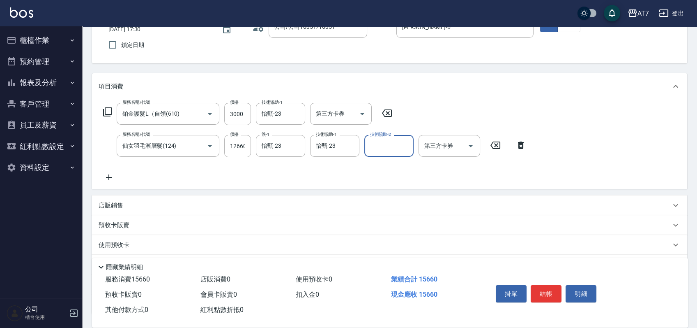
scroll to position [124, 0]
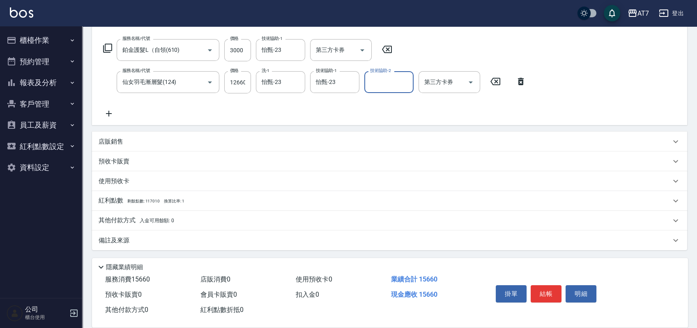
click at [301, 219] on div "其他付款方式 入金可用餘額: 0" at bounding box center [385, 220] width 573 height 9
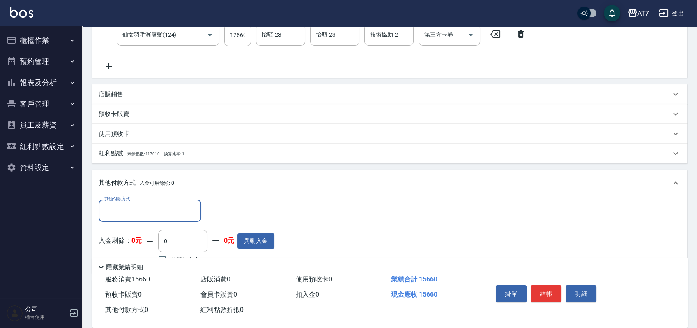
scroll to position [219, 0]
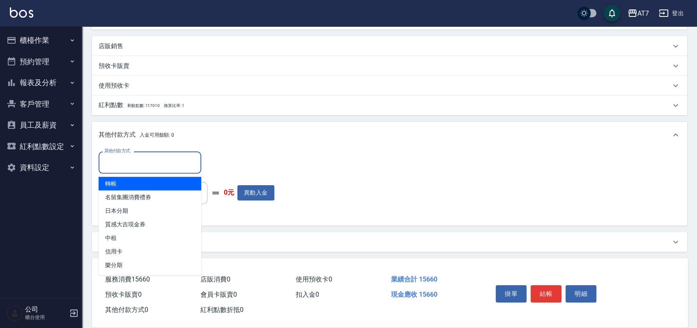
click at [137, 169] on input "其他付款方式" at bounding box center [149, 162] width 95 height 14
click at [133, 183] on span "轉帳" at bounding box center [150, 184] width 103 height 14
type input "轉帳"
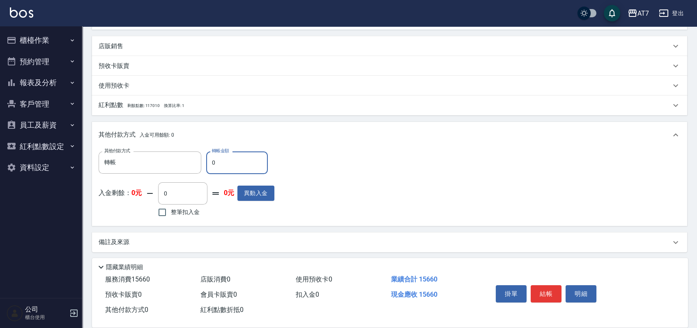
click at [211, 164] on input "0" at bounding box center [237, 162] width 62 height 22
type input "150"
type input "1550"
type input "1560"
type input "1410"
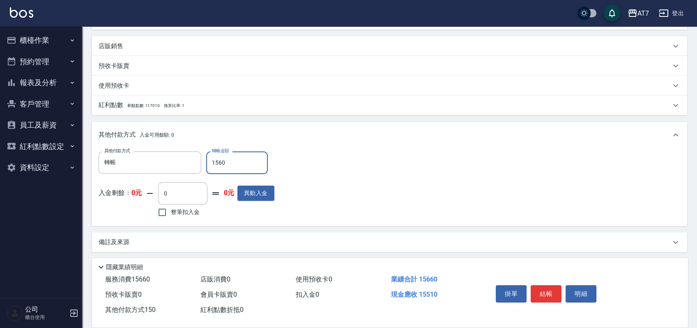
type input "15660"
type input "0"
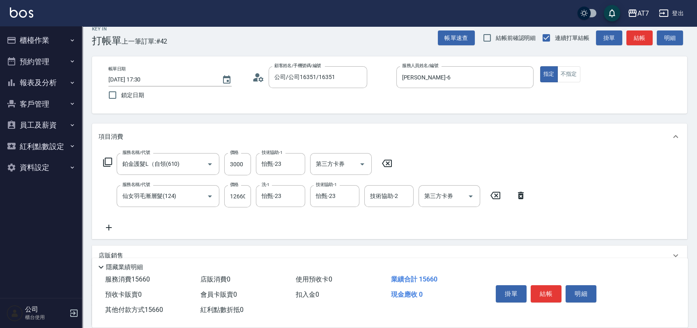
scroll to position [0, 0]
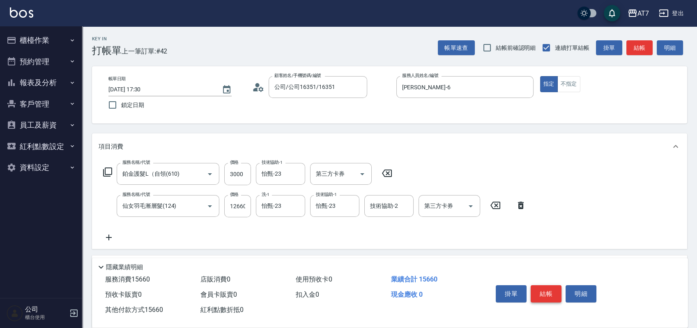
type input "15660"
click at [551, 289] on button "結帳" at bounding box center [546, 293] width 31 height 17
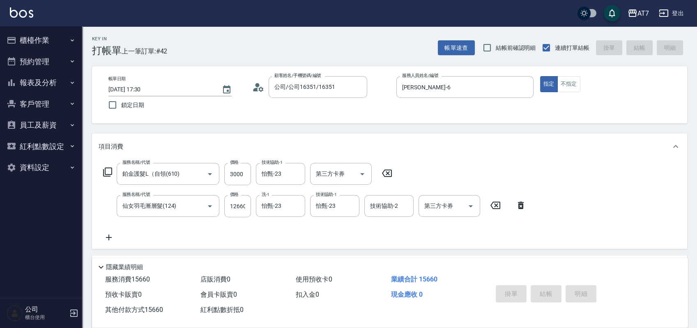
type input "2025/10/04 17:39"
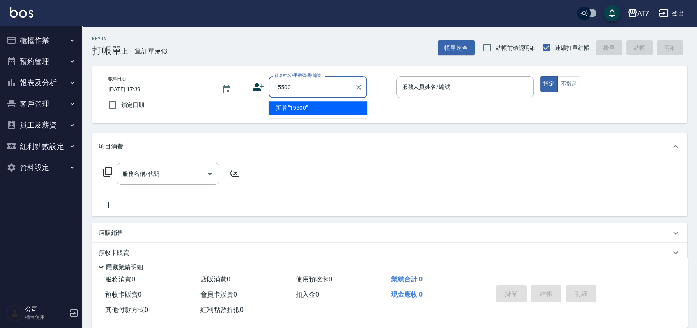
type input "公司/公司15500/15500"
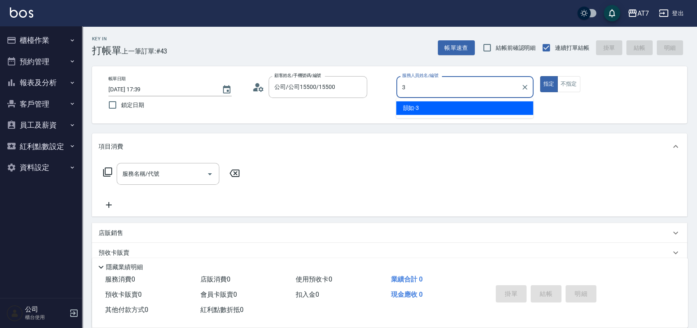
type input "韻如-3"
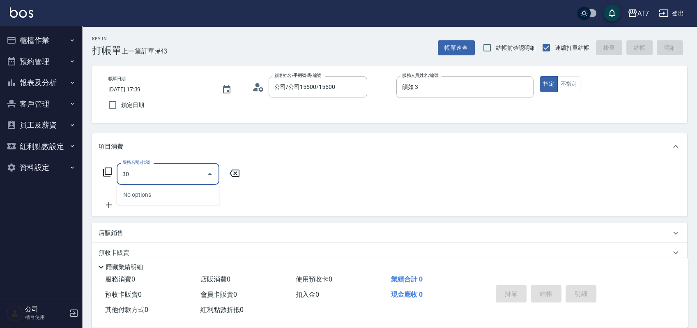
type input "304"
type input "40"
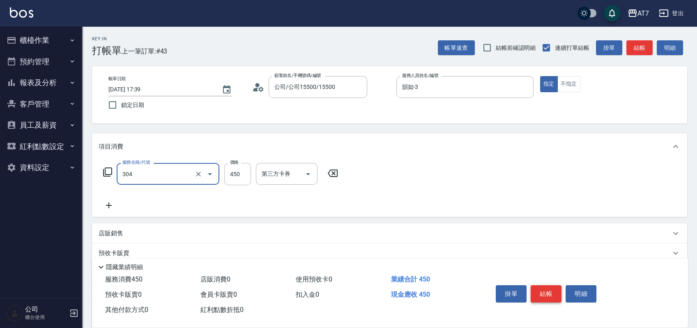
type input "A+級剪髮(304)"
click at [551, 289] on button "結帳" at bounding box center [546, 293] width 31 height 17
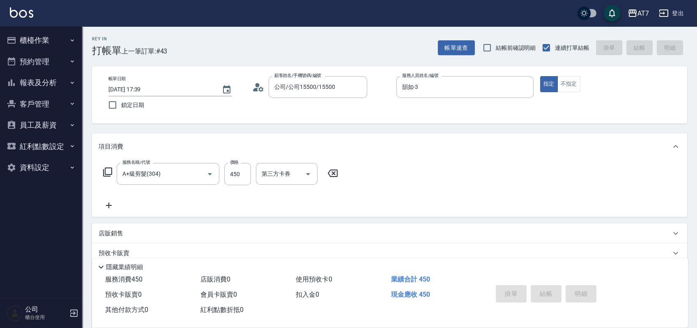
type input "0"
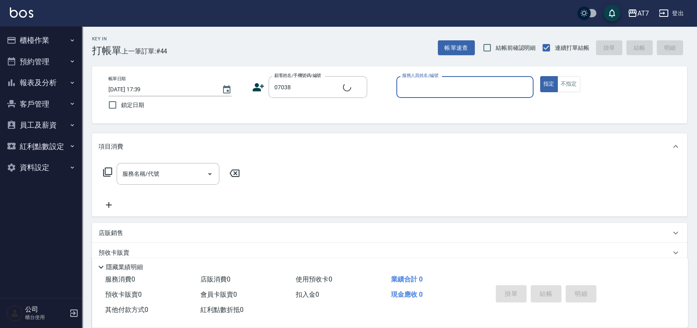
type input "公司/公司07038/07038"
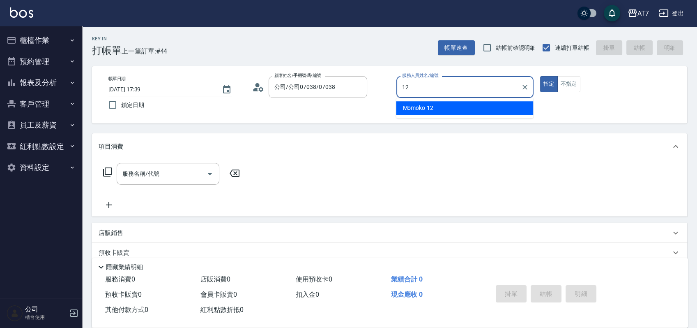
type input "Momoko-12"
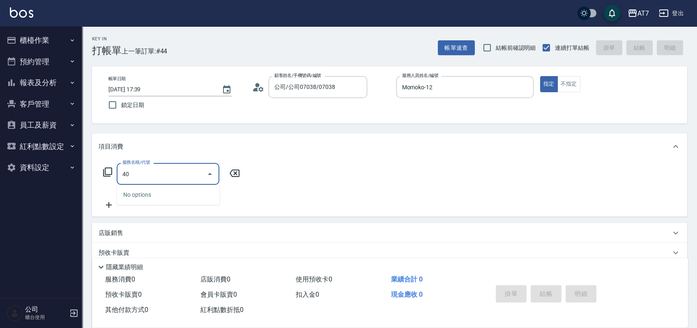
type input "401"
type input "150"
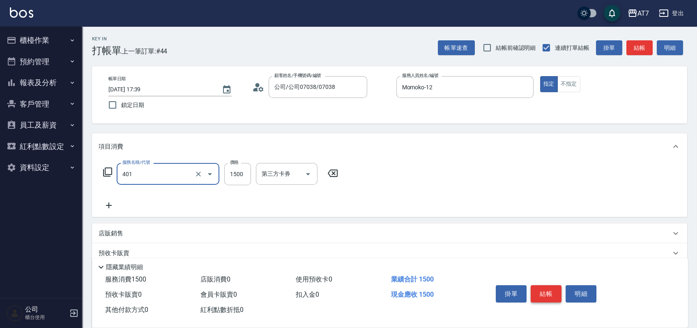
type input "染髮(互助)(401)"
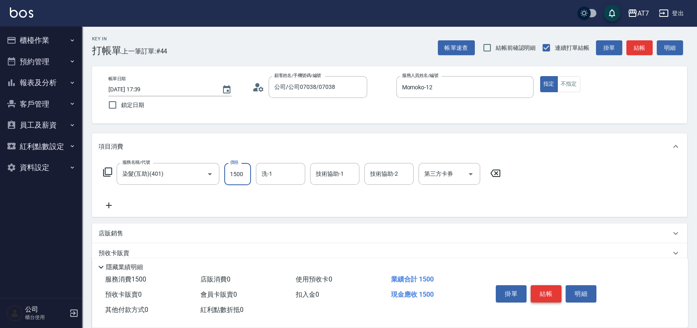
type input "1"
type input "0"
type input "168"
type input "10"
type input "1680"
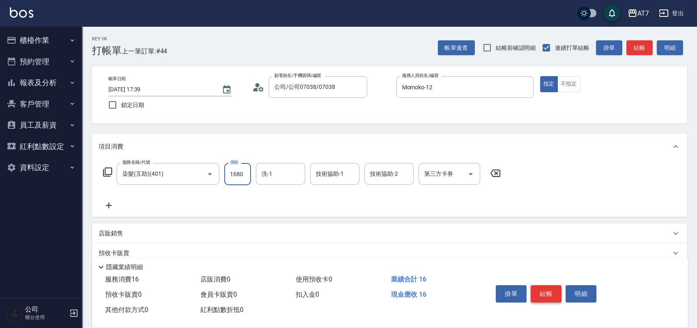
type input "160"
type input "1680"
type input "YuYu-40"
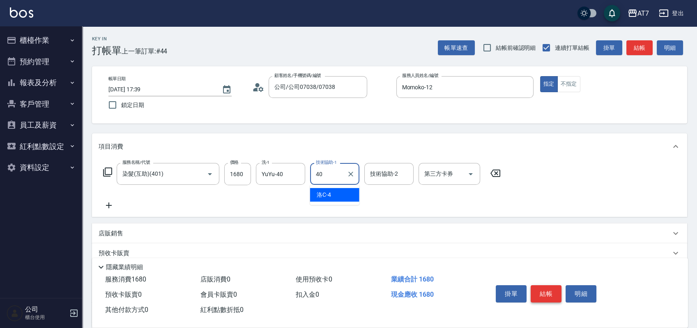
type input "YuYu-40"
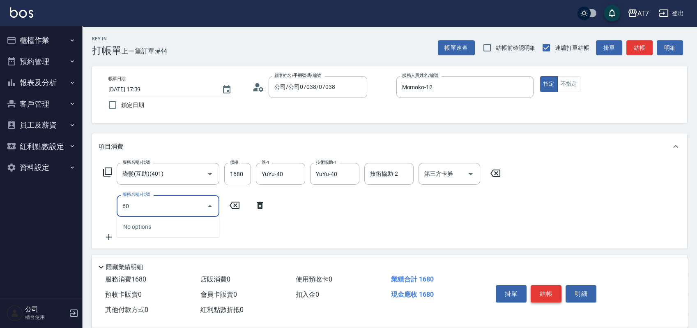
type input "601"
type input "220"
type input "深層護髮（助）(601)"
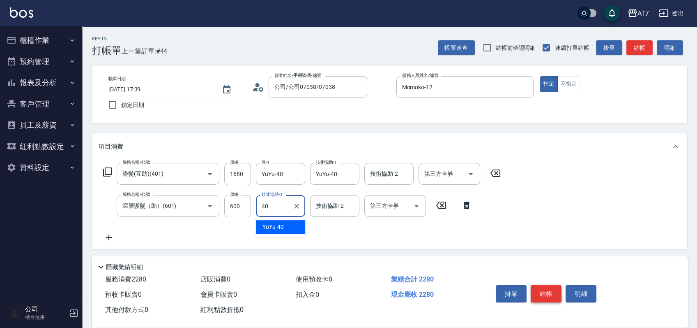
type input "YuYu-40"
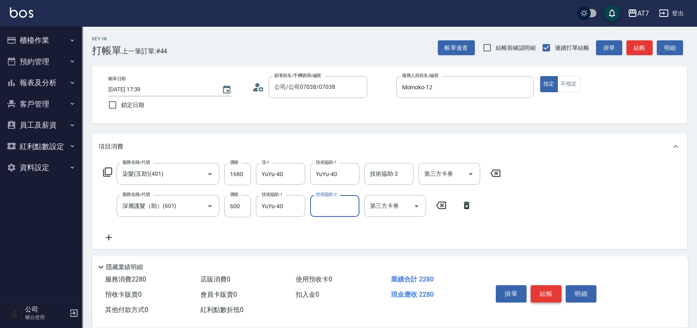
click at [551, 289] on button "結帳" at bounding box center [546, 293] width 31 height 17
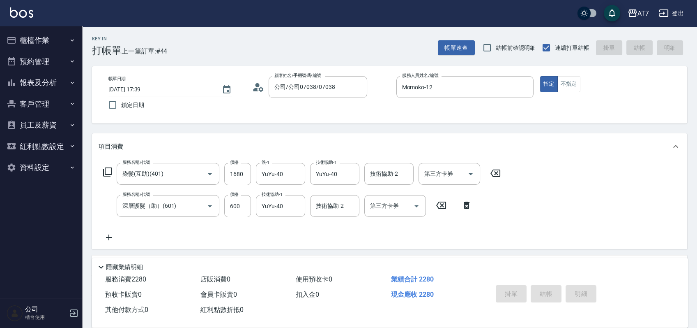
type input "0"
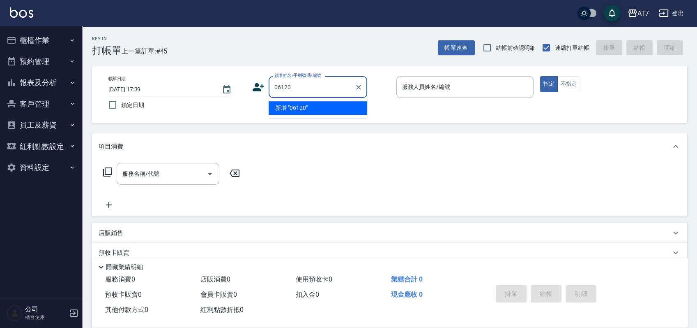
type input "06120"
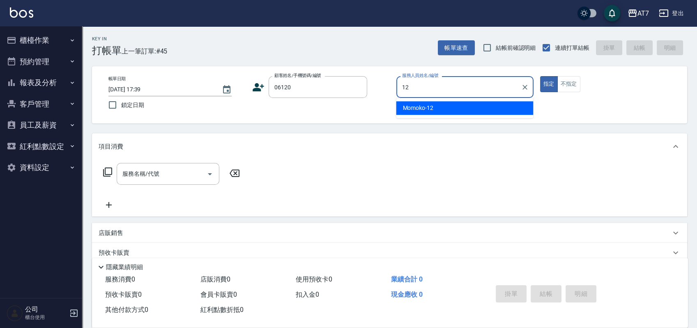
type input "Momoko-12"
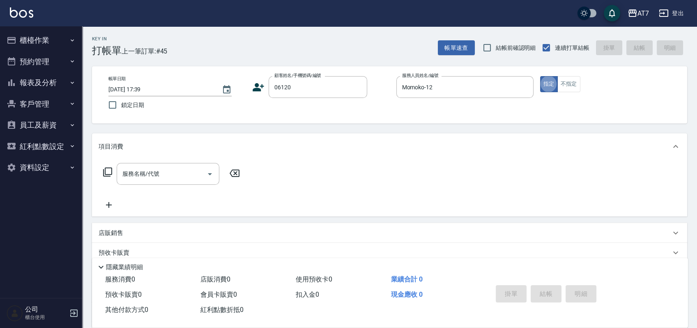
type input "公司單/06120-1/06120"
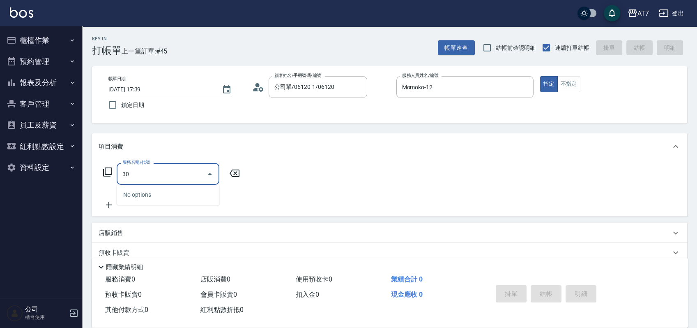
type input "304"
type input "40"
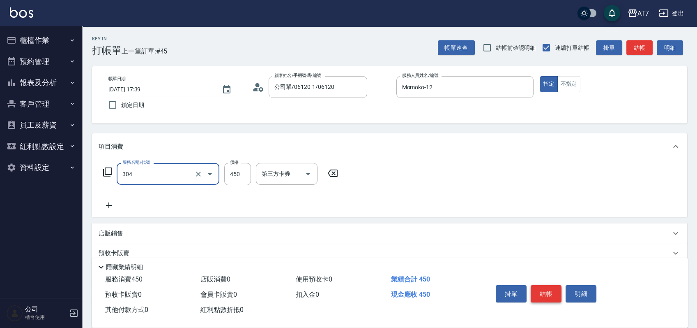
type input "A+級剪髮(304)"
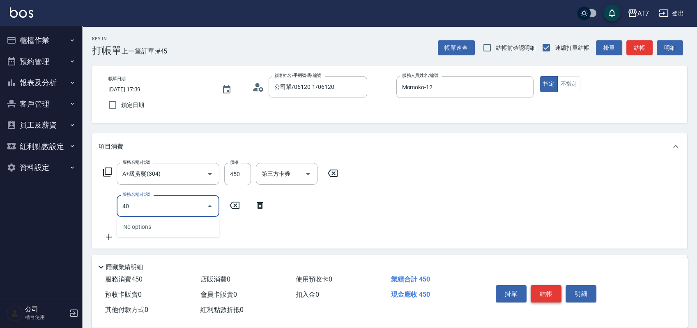
type input "401"
type input "190"
type input "染髮(互助)(401)"
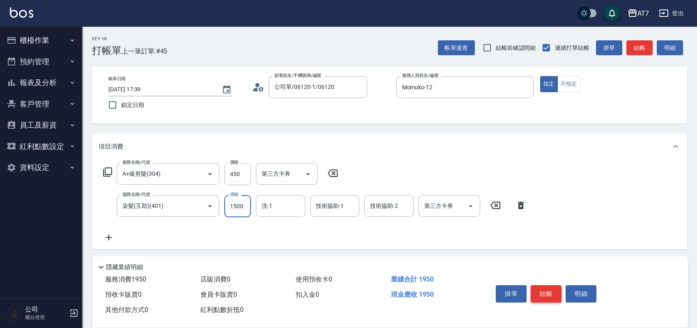
type input "40"
type input "328"
type input "70"
type input "3280"
type input "370"
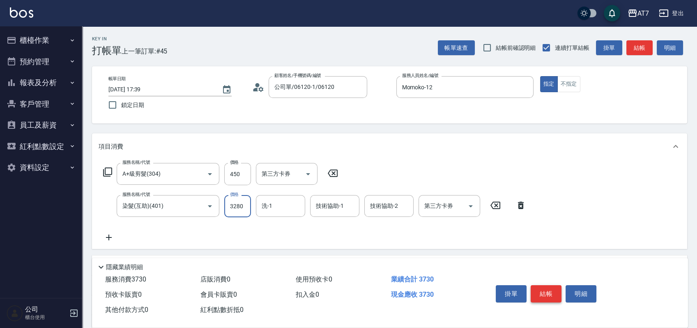
type input "3280"
type input "依依-30"
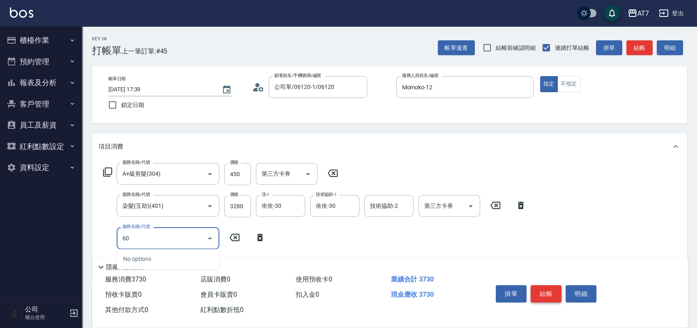
type input "608"
type input "570"
type input "鉑金護髮S（自領(608)"
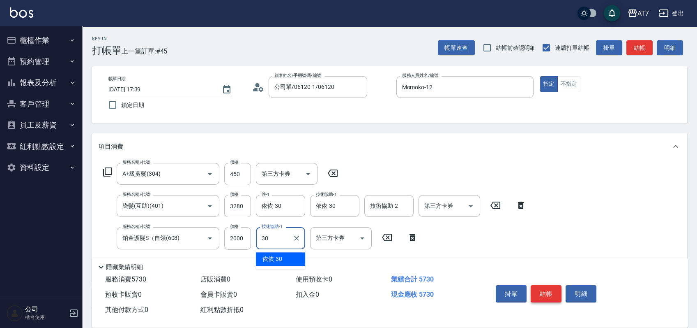
type input "依依-30"
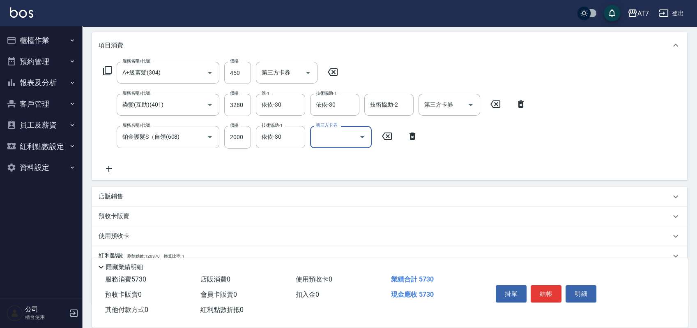
scroll to position [156, 0]
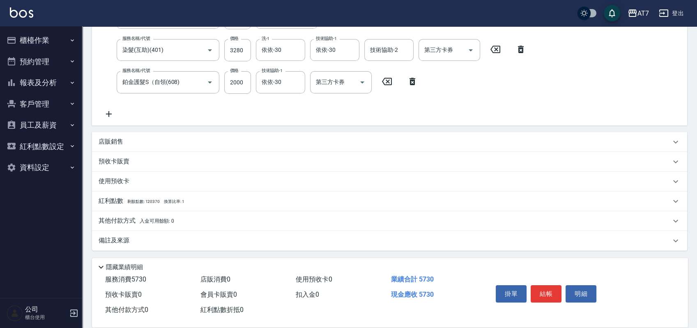
click at [205, 221] on div "其他付款方式 入金可用餘額: 0" at bounding box center [385, 220] width 573 height 9
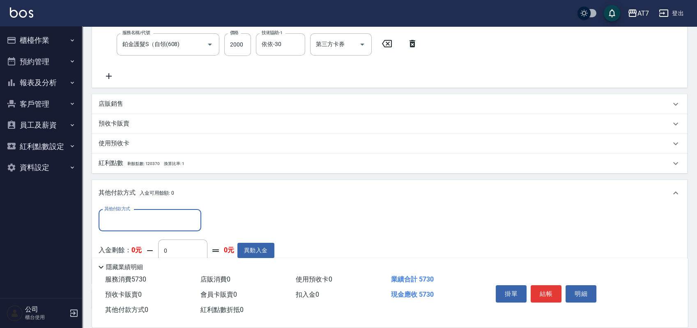
scroll to position [210, 0]
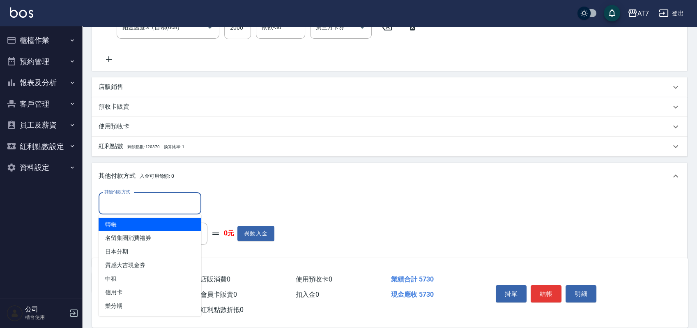
click at [127, 201] on input "其他付款方式" at bounding box center [149, 203] width 95 height 14
click at [127, 219] on span "轉帳" at bounding box center [150, 224] width 103 height 14
type input "轉帳"
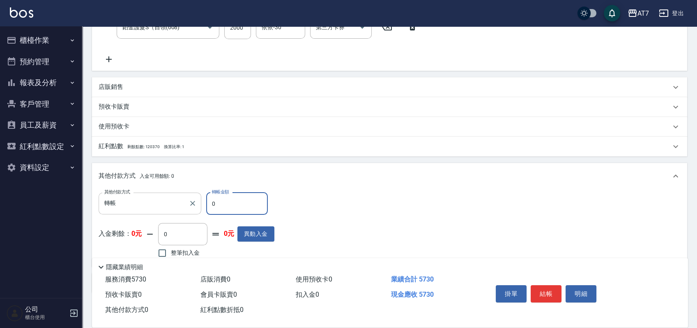
type input "50"
type input "560"
type input "570"
type input "510"
type input "5730"
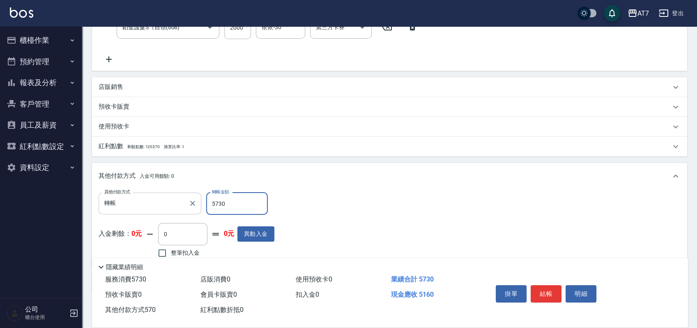
type input "0"
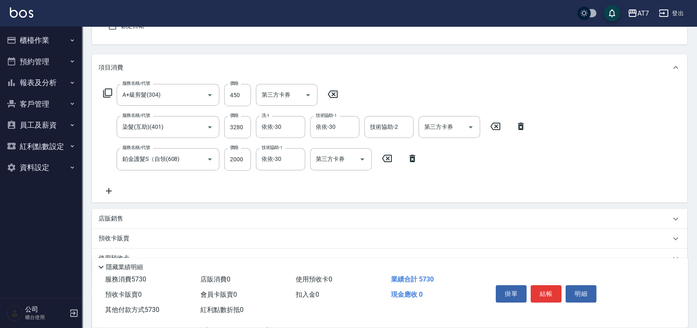
scroll to position [0, 0]
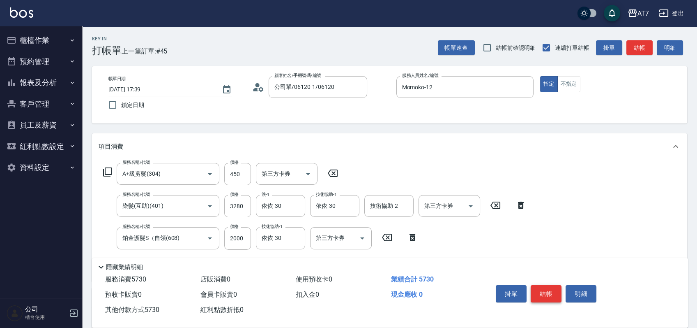
type input "5730"
click at [554, 292] on button "結帳" at bounding box center [546, 293] width 31 height 17
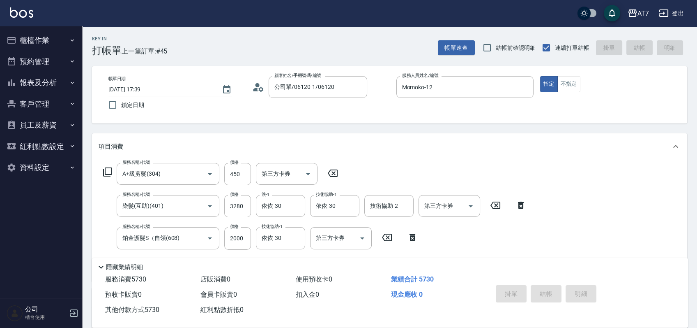
type input "2025/10/04 17:40"
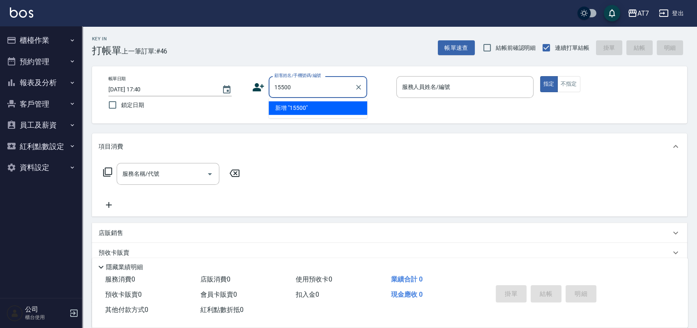
type input "15500"
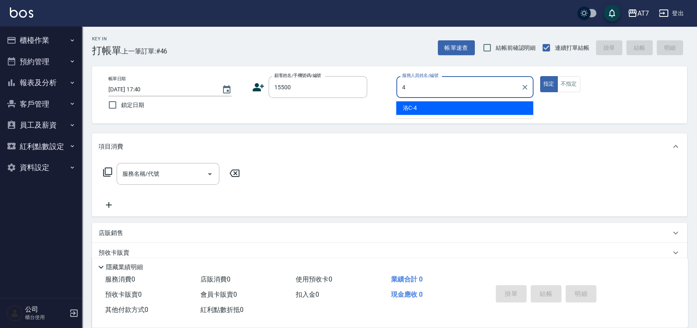
type input "洛C-4"
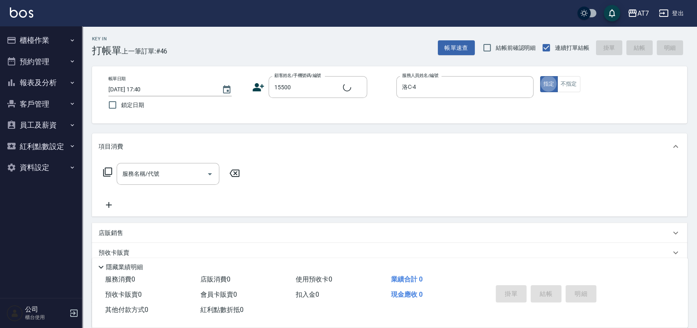
type input "公司/公司15500/15500"
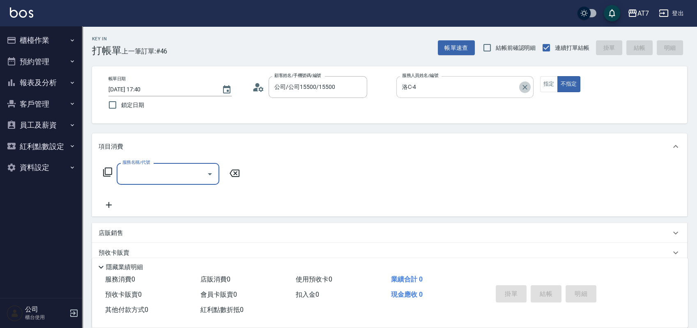
click at [526, 87] on icon "Clear" at bounding box center [525, 87] width 5 height 5
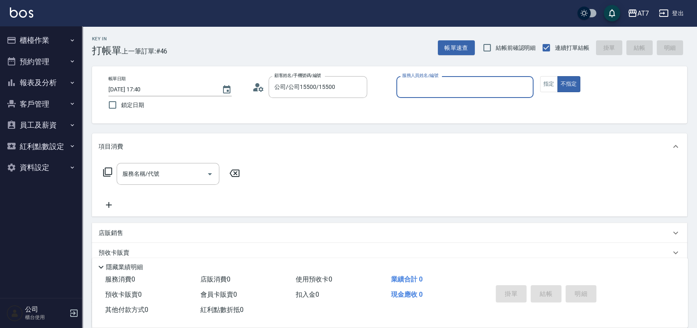
click at [470, 83] on input "服務人員姓名/編號" at bounding box center [465, 87] width 130 height 14
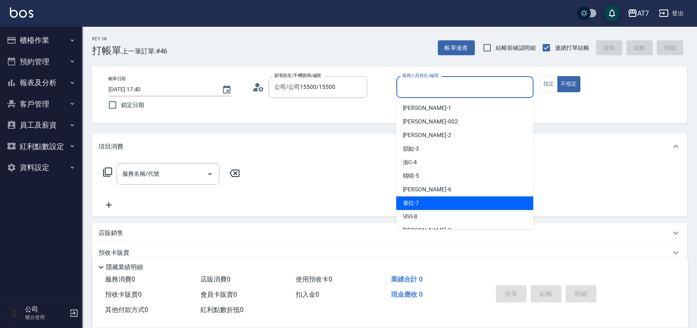
click at [432, 203] on div "泰拉 -7" at bounding box center [464, 203] width 137 height 14
type input "泰拉-7"
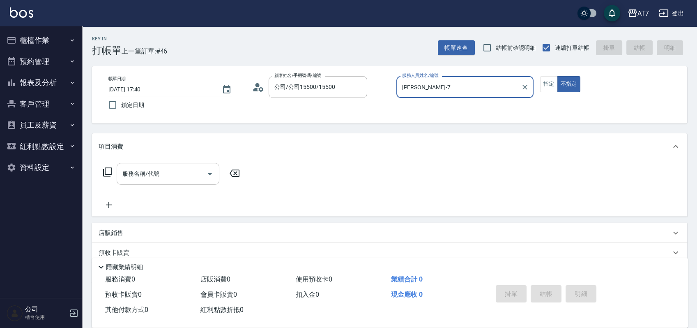
click at [173, 169] on input "服務名稱/代號" at bounding box center [161, 173] width 83 height 14
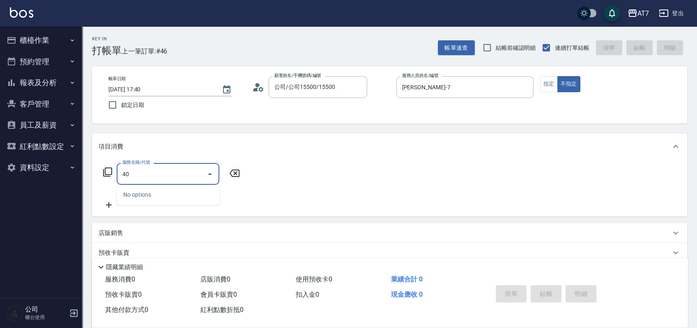
type input "401"
type input "150"
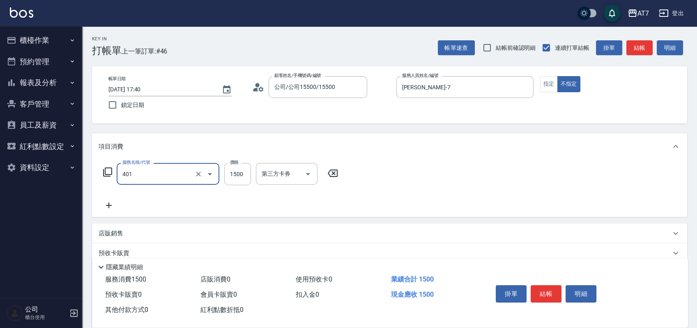
type input "染髮(互助)(401)"
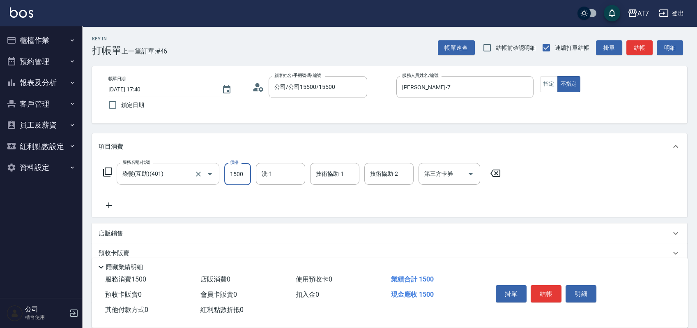
type input "4"
type input "0"
type input "448"
type input "40"
type input "4480"
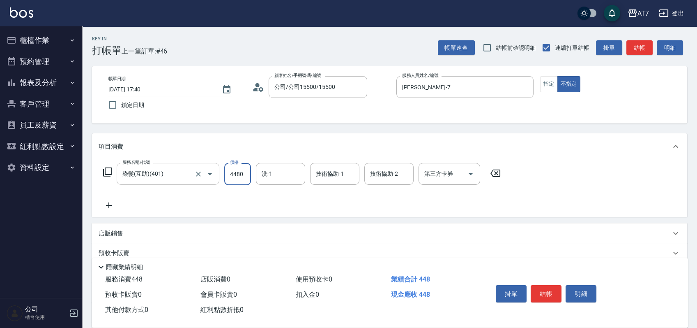
type input "440"
type input "4480"
type input "Ruby-42"
click at [548, 84] on button "指定" at bounding box center [549, 84] width 18 height 16
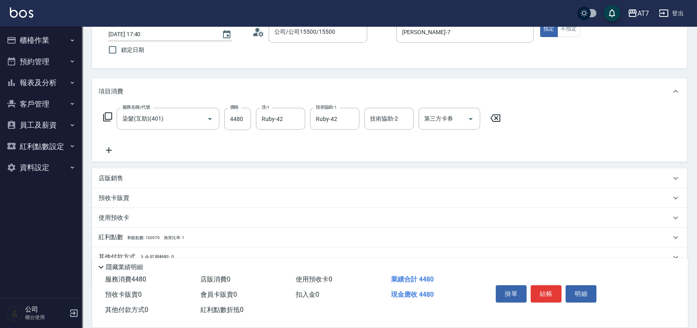
scroll to position [92, 0]
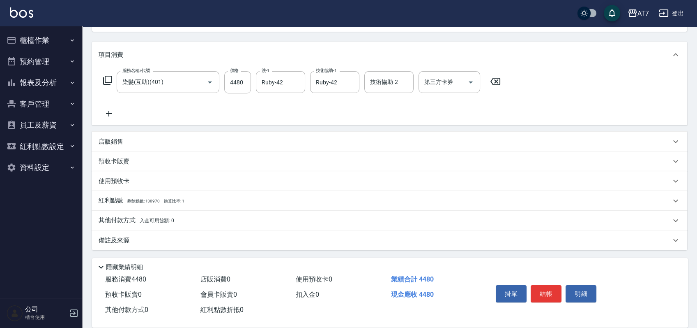
click at [240, 223] on div "其他付款方式 入金可用餘額: 0" at bounding box center [385, 220] width 573 height 9
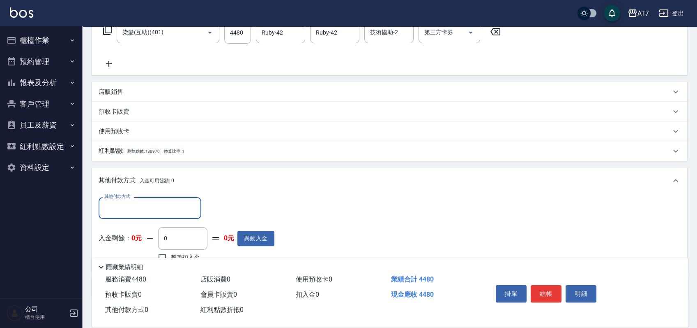
scroll to position [188, 0]
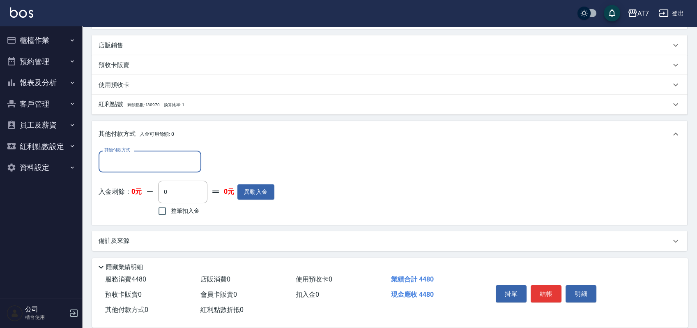
click at [155, 164] on input "其他付款方式" at bounding box center [149, 161] width 95 height 14
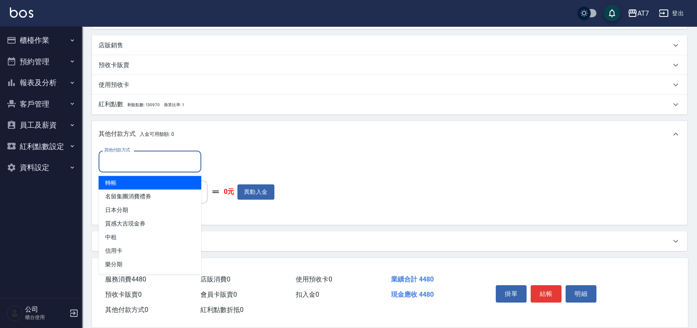
click at [143, 184] on span "轉帳" at bounding box center [150, 183] width 103 height 14
type input "轉帳"
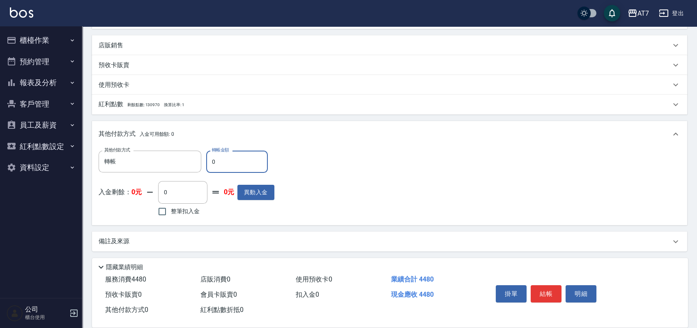
click at [210, 164] on input "0" at bounding box center [237, 161] width 62 height 22
type input "440"
type input "400"
type input "4480"
type input "0"
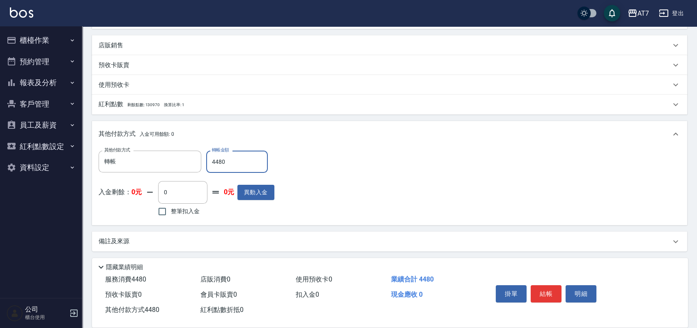
type input "4480"
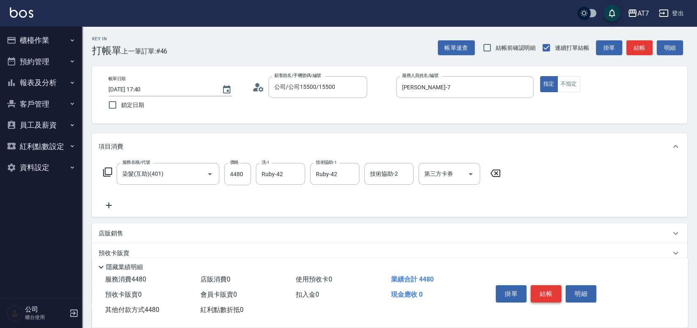
click at [545, 288] on button "結帳" at bounding box center [546, 293] width 31 height 17
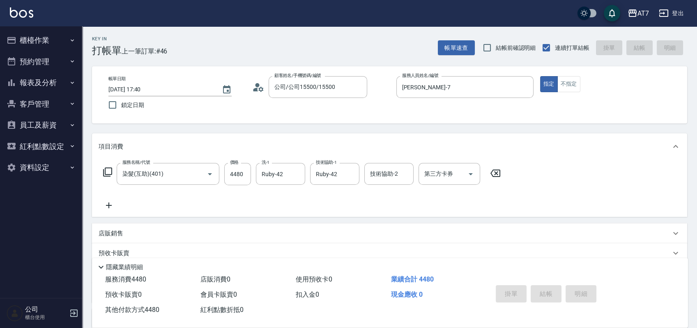
type input "2025/10/04 17:41"
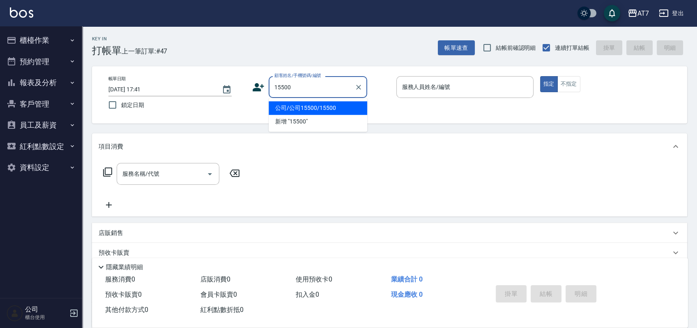
type input "公司/公司15500/15500"
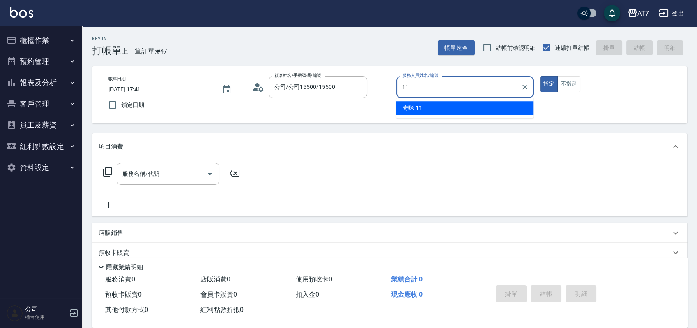
type input "奇咪-11"
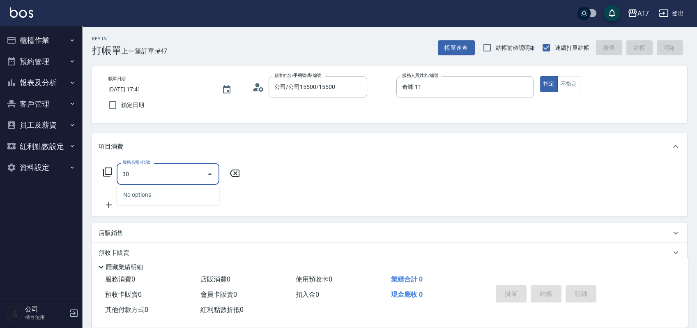
type input "302"
type input "30"
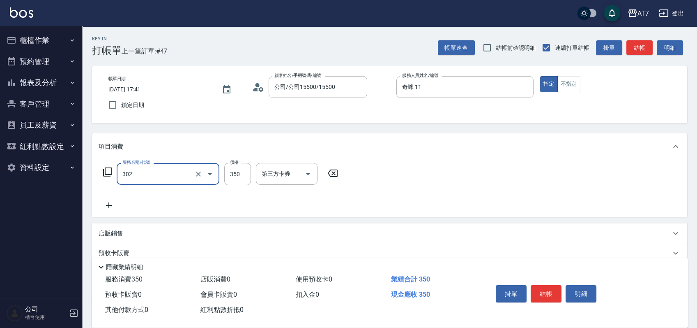
type input "剪髮(302)"
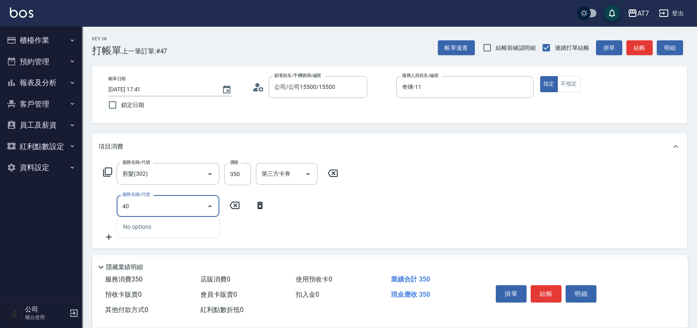
type input "400"
type input "180"
type input "染髮(400)"
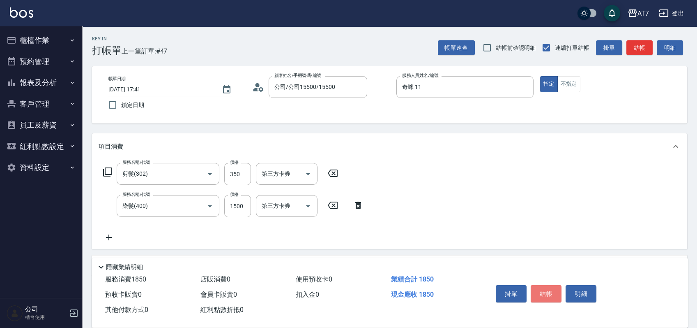
click at [543, 288] on button "結帳" at bounding box center [546, 293] width 31 height 17
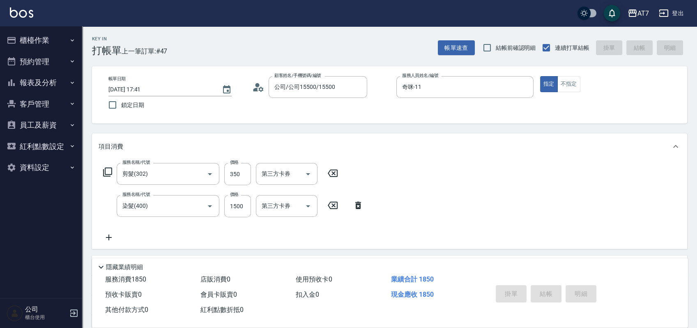
type input "0"
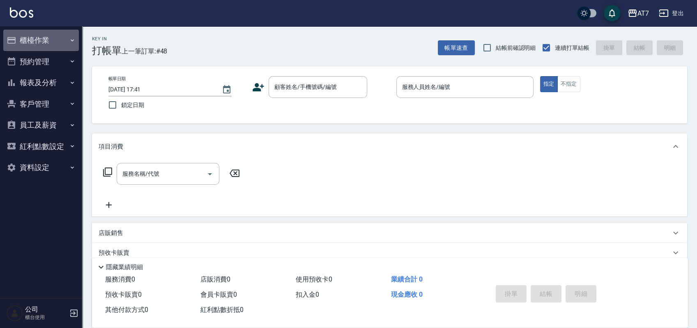
click at [36, 35] on button "櫃檯作業" at bounding box center [41, 40] width 76 height 21
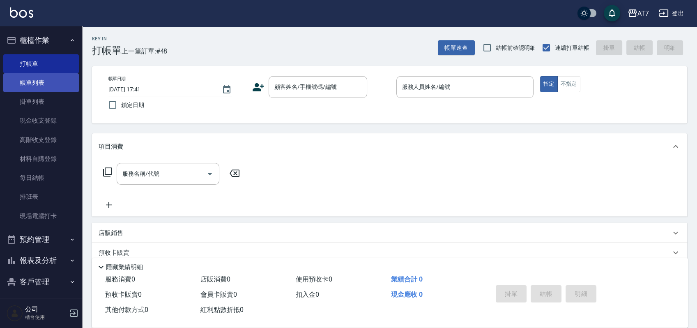
click at [40, 80] on link "帳單列表" at bounding box center [41, 82] width 76 height 19
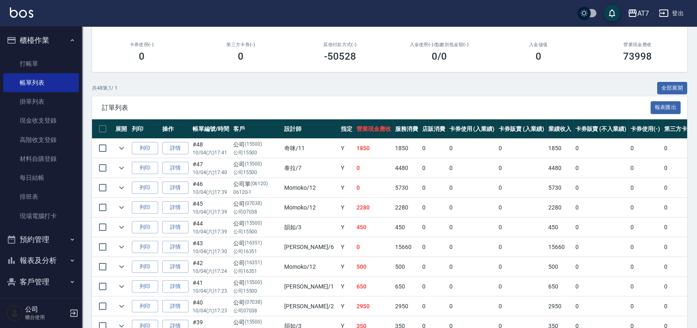
scroll to position [109, 0]
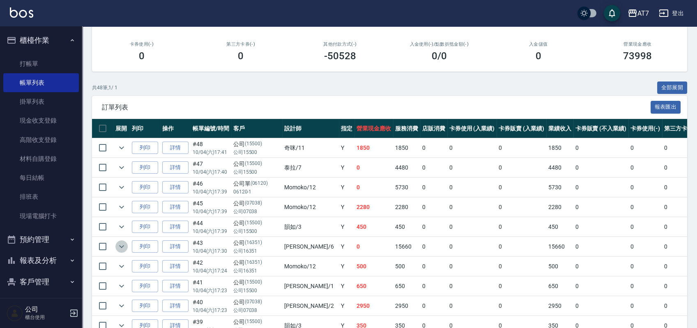
click at [121, 243] on icon "expand row" at bounding box center [122, 246] width 10 height 10
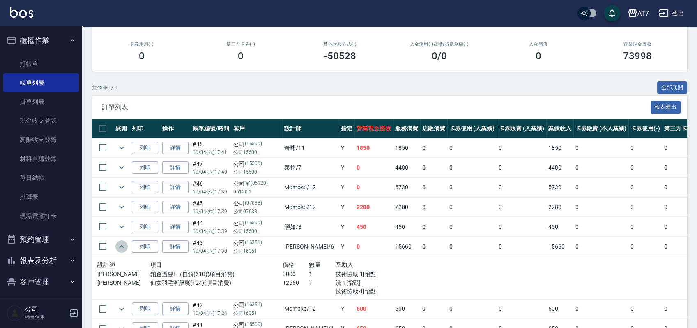
click at [126, 246] on icon "expand row" at bounding box center [122, 246] width 10 height 10
